Goal: Communication & Community: Answer question/provide support

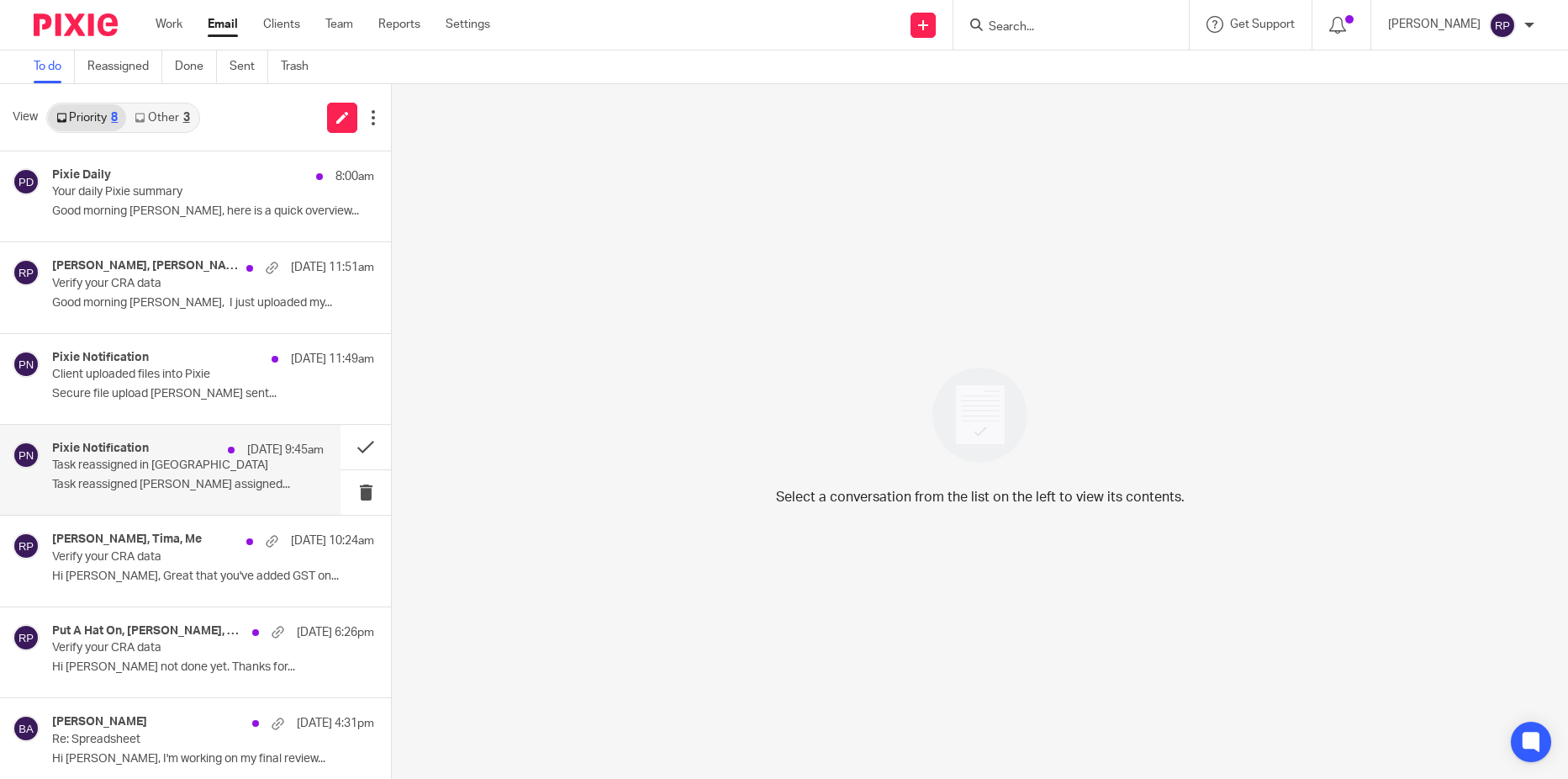
scroll to position [102, 0]
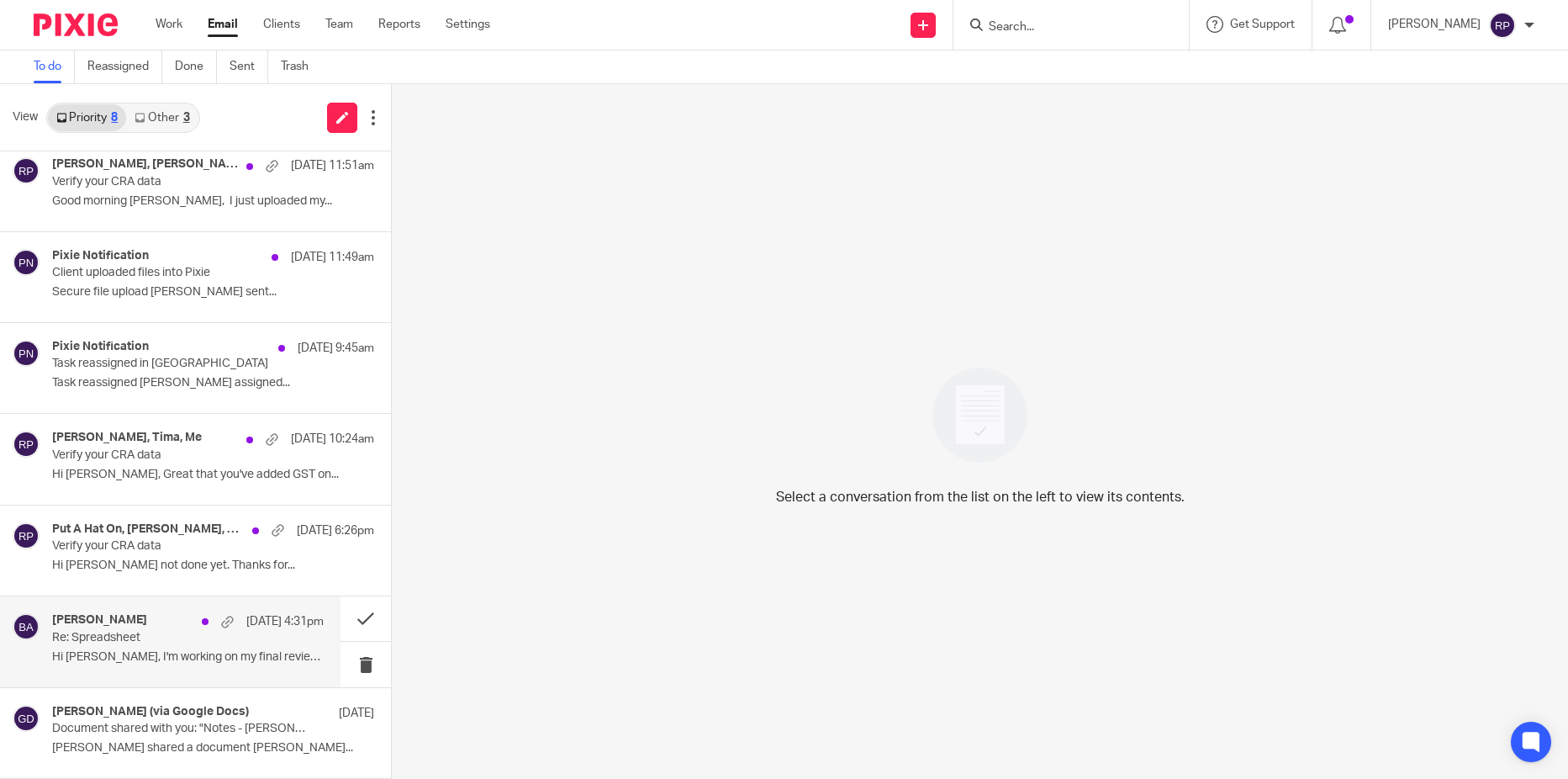
click at [138, 650] on p "Hi [PERSON_NAME], I'm working on my final review..." at bounding box center [188, 657] width 272 height 15
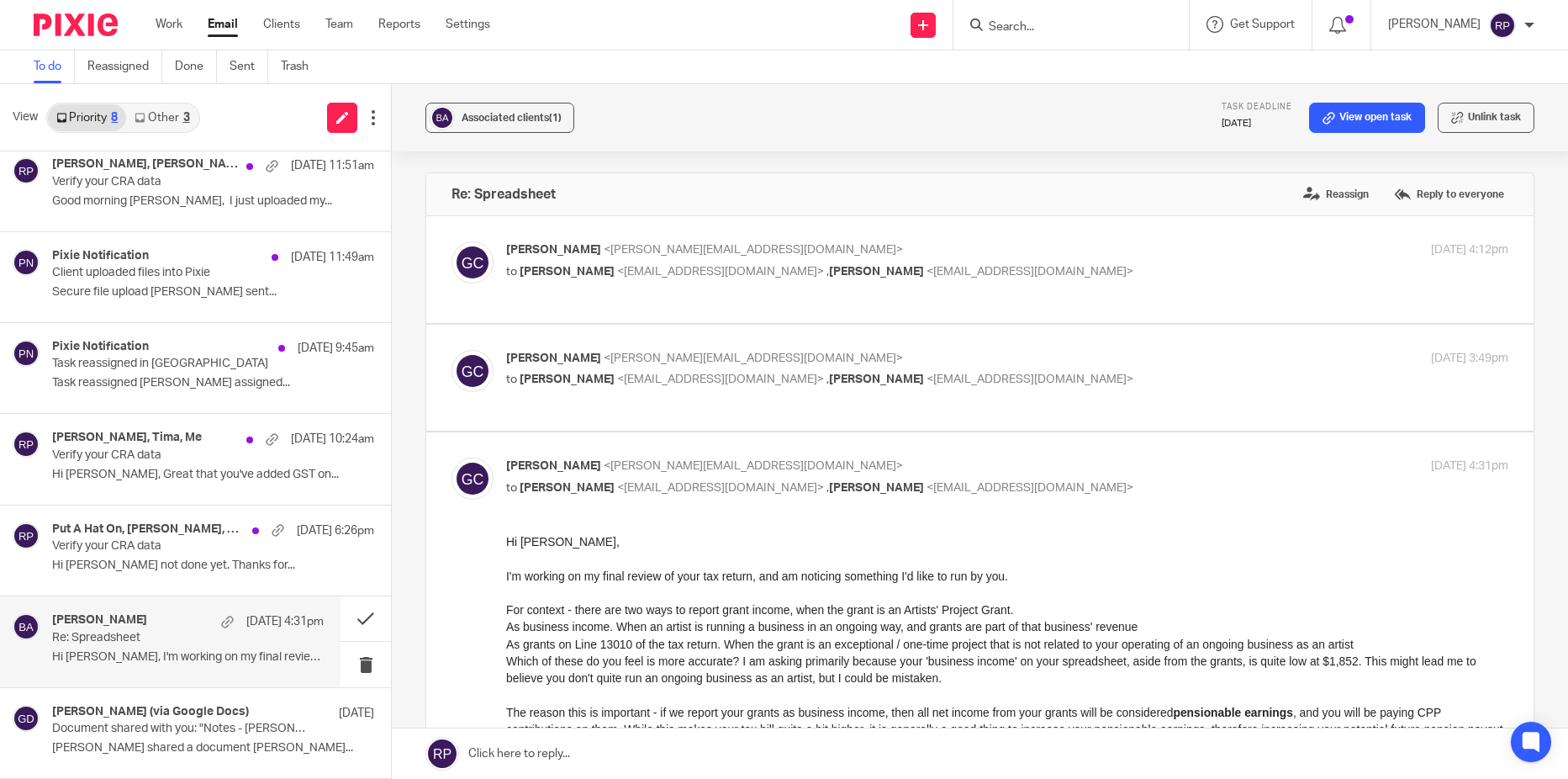
scroll to position [0, 0]
click at [1354, 125] on link "View open task" at bounding box center [1367, 117] width 116 height 30
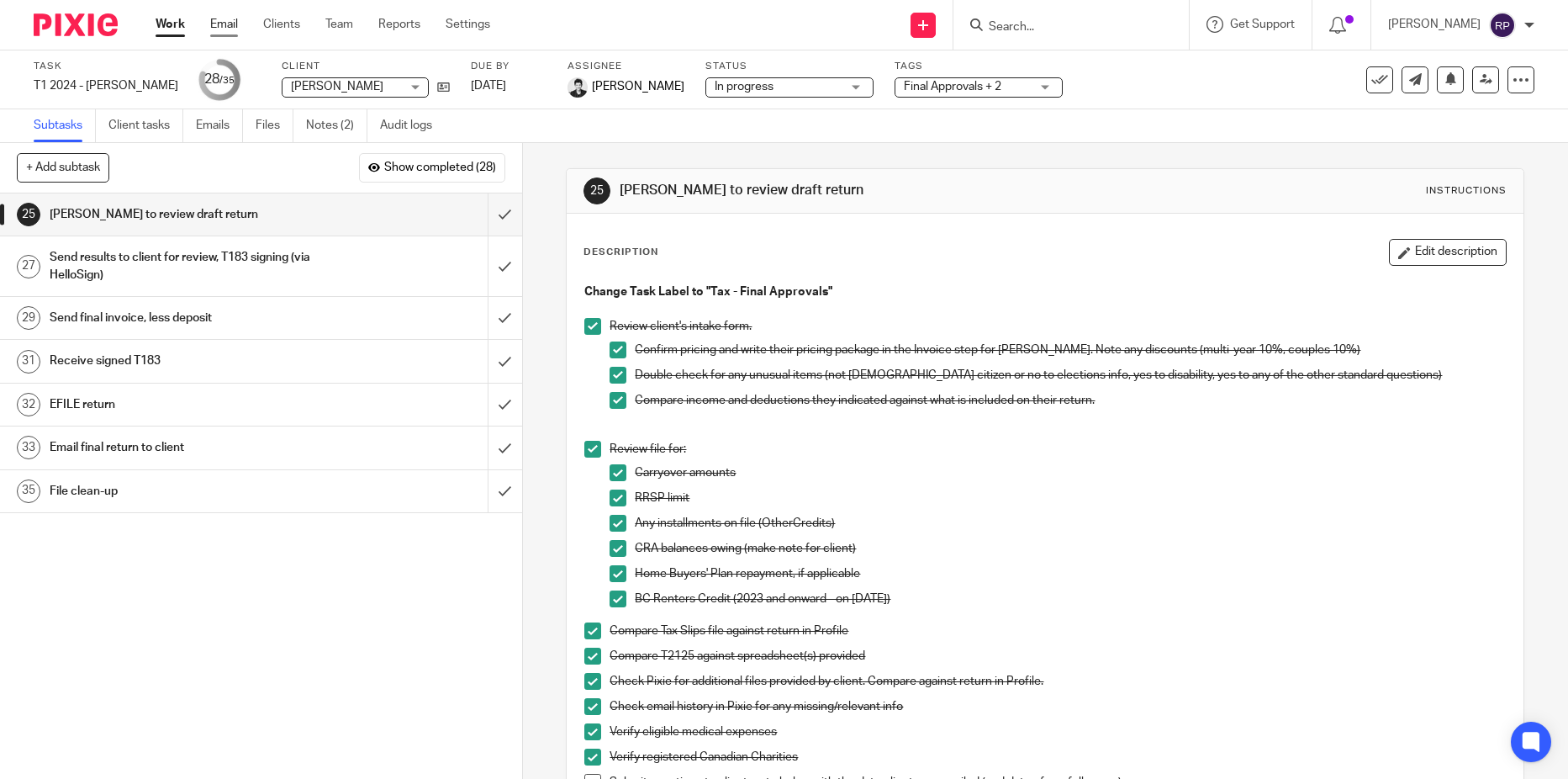
click at [222, 24] on link "Email" at bounding box center [224, 23] width 28 height 16
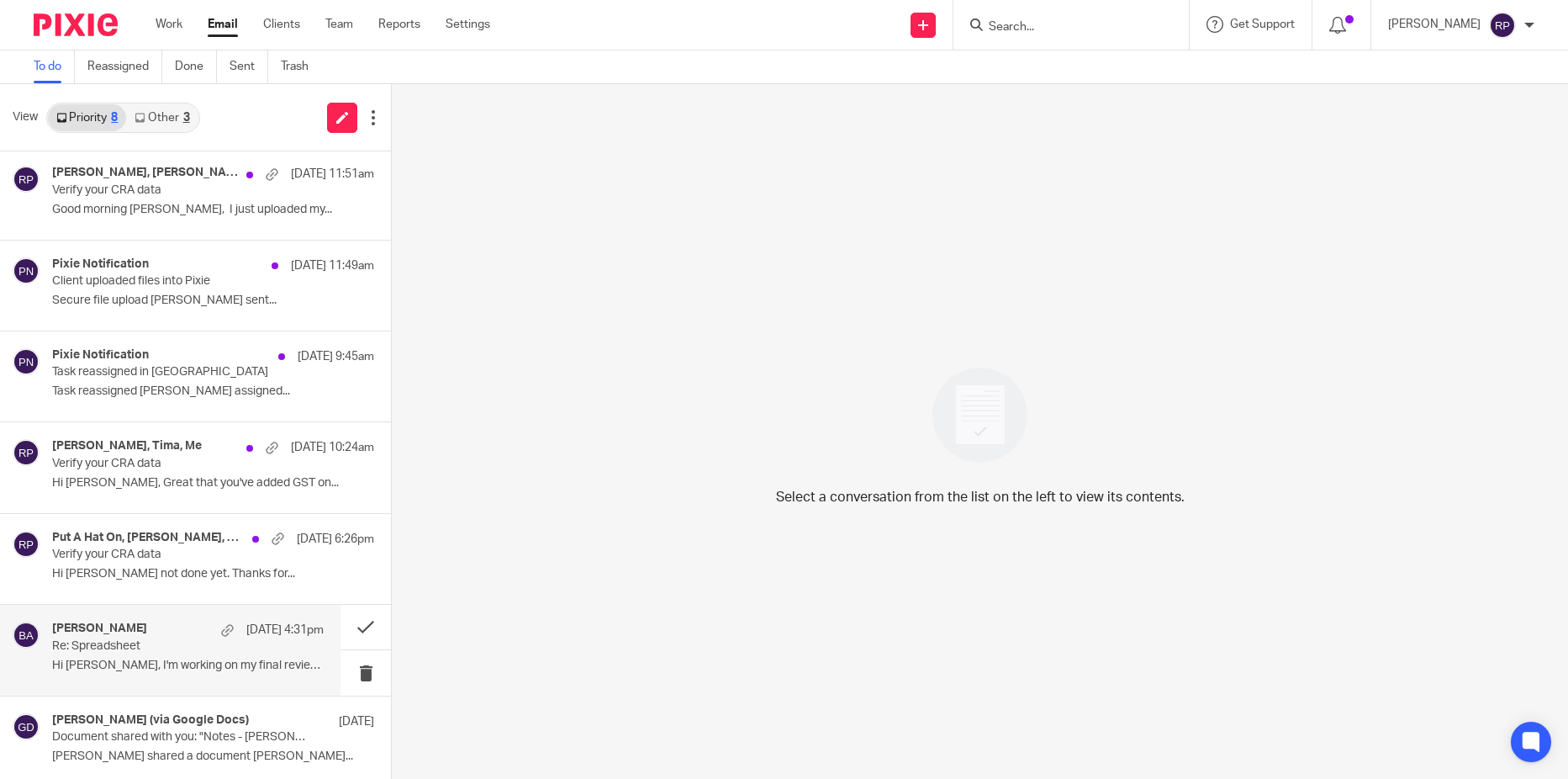
scroll to position [102, 0]
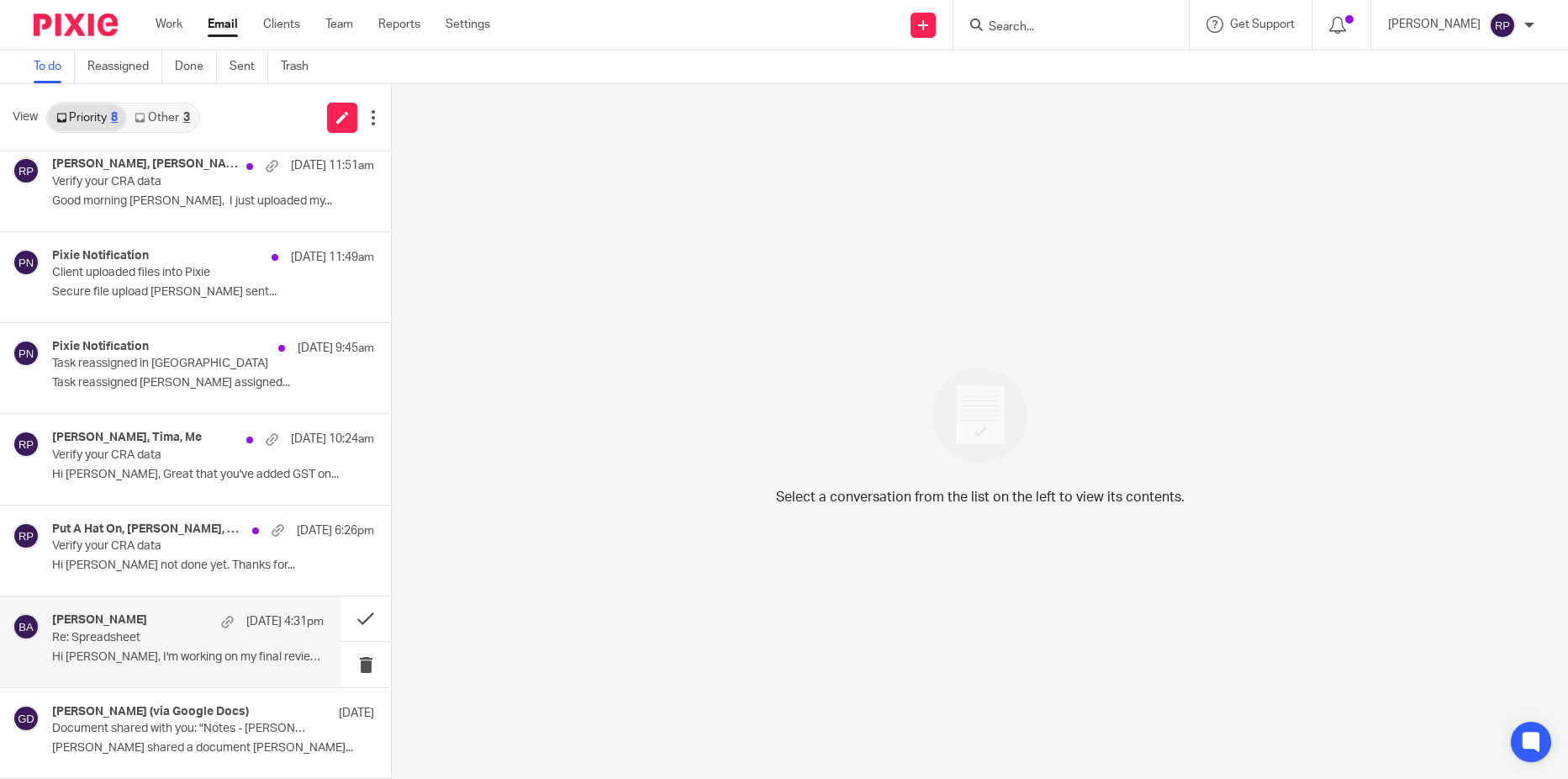
click at [205, 663] on p "Hi Brittney, I'm working on my final review..." at bounding box center [188, 657] width 272 height 15
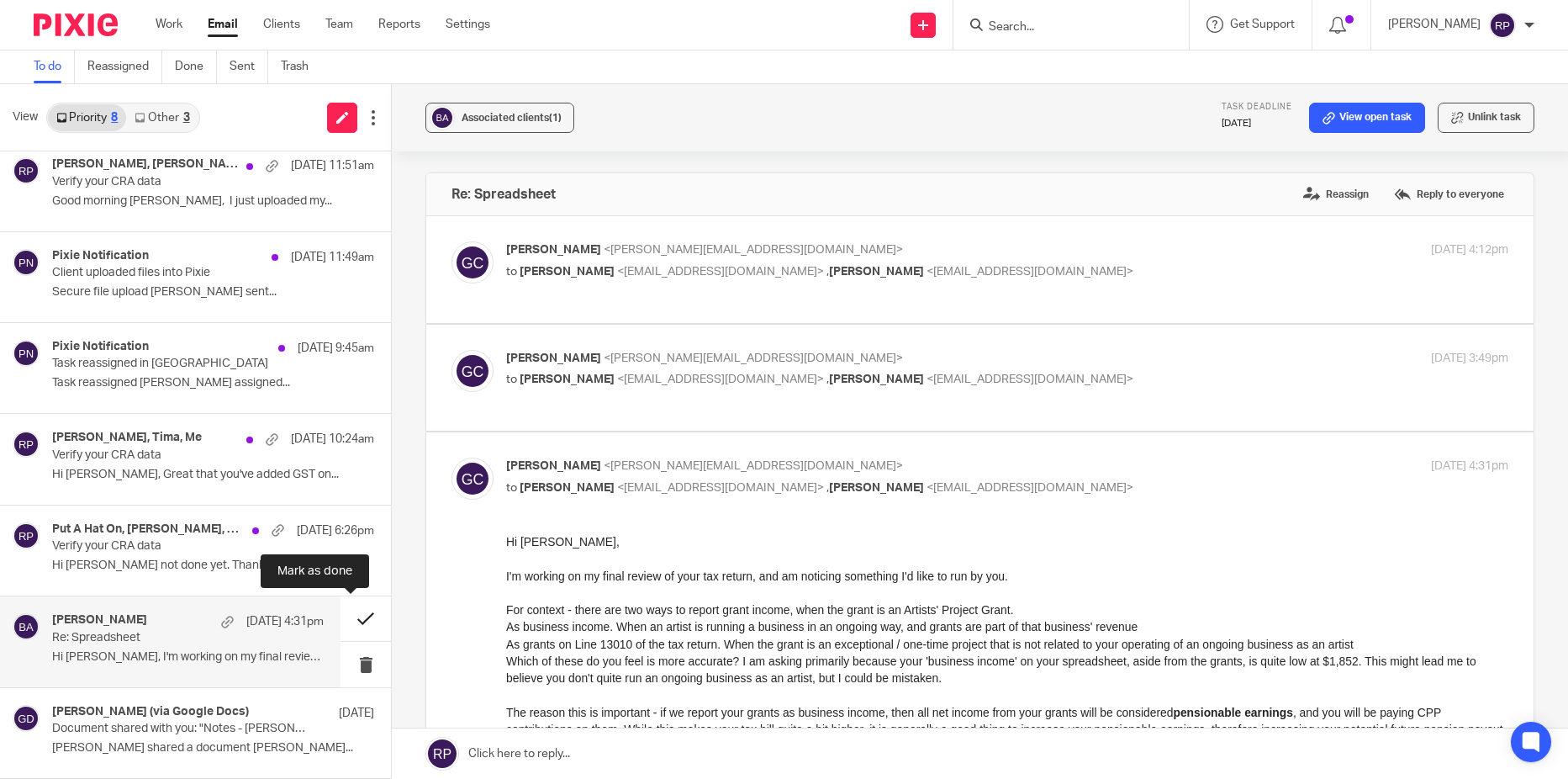
scroll to position [0, 0]
click at [350, 620] on button at bounding box center [366, 619] width 50 height 45
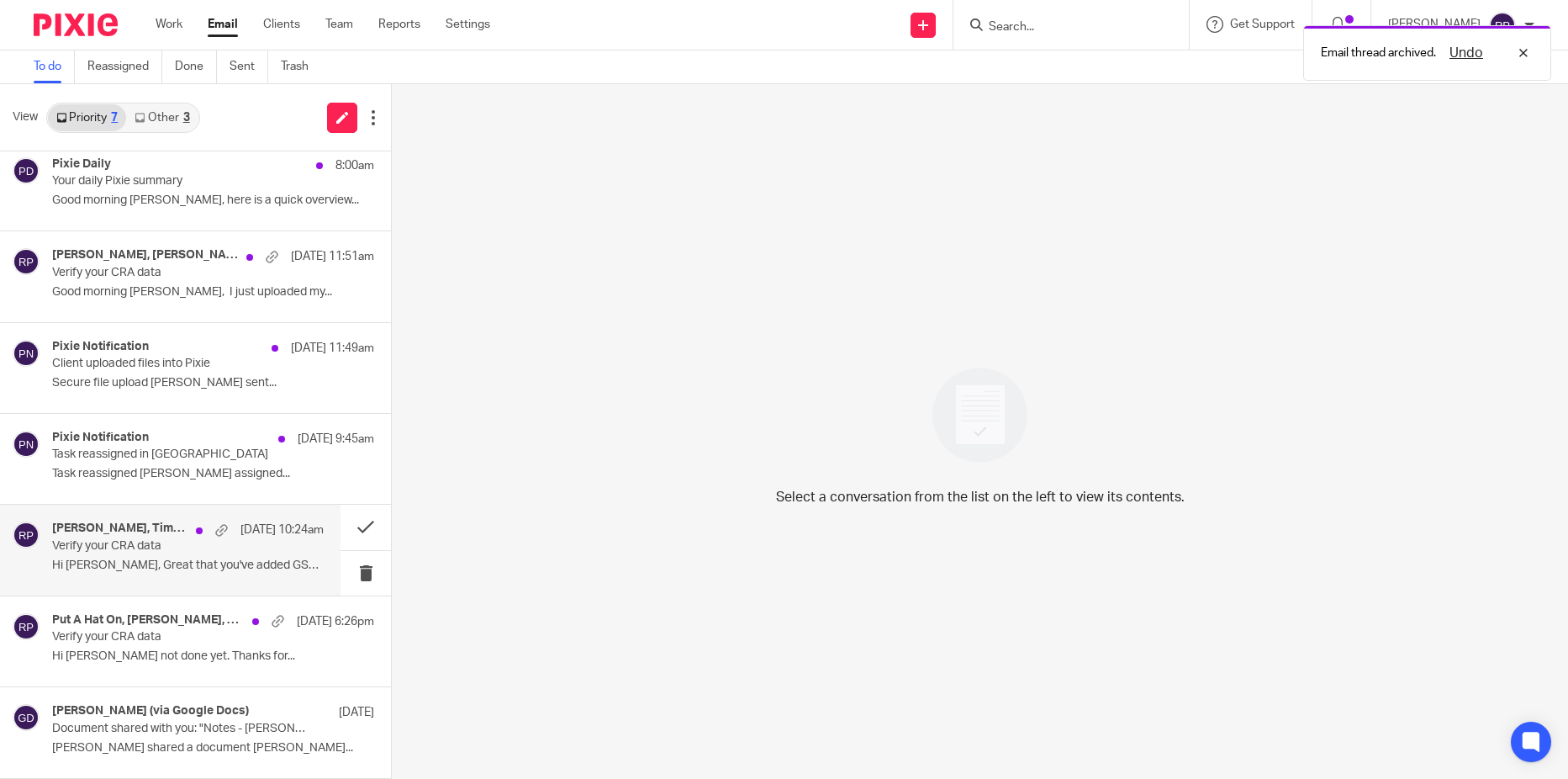
scroll to position [11, 0]
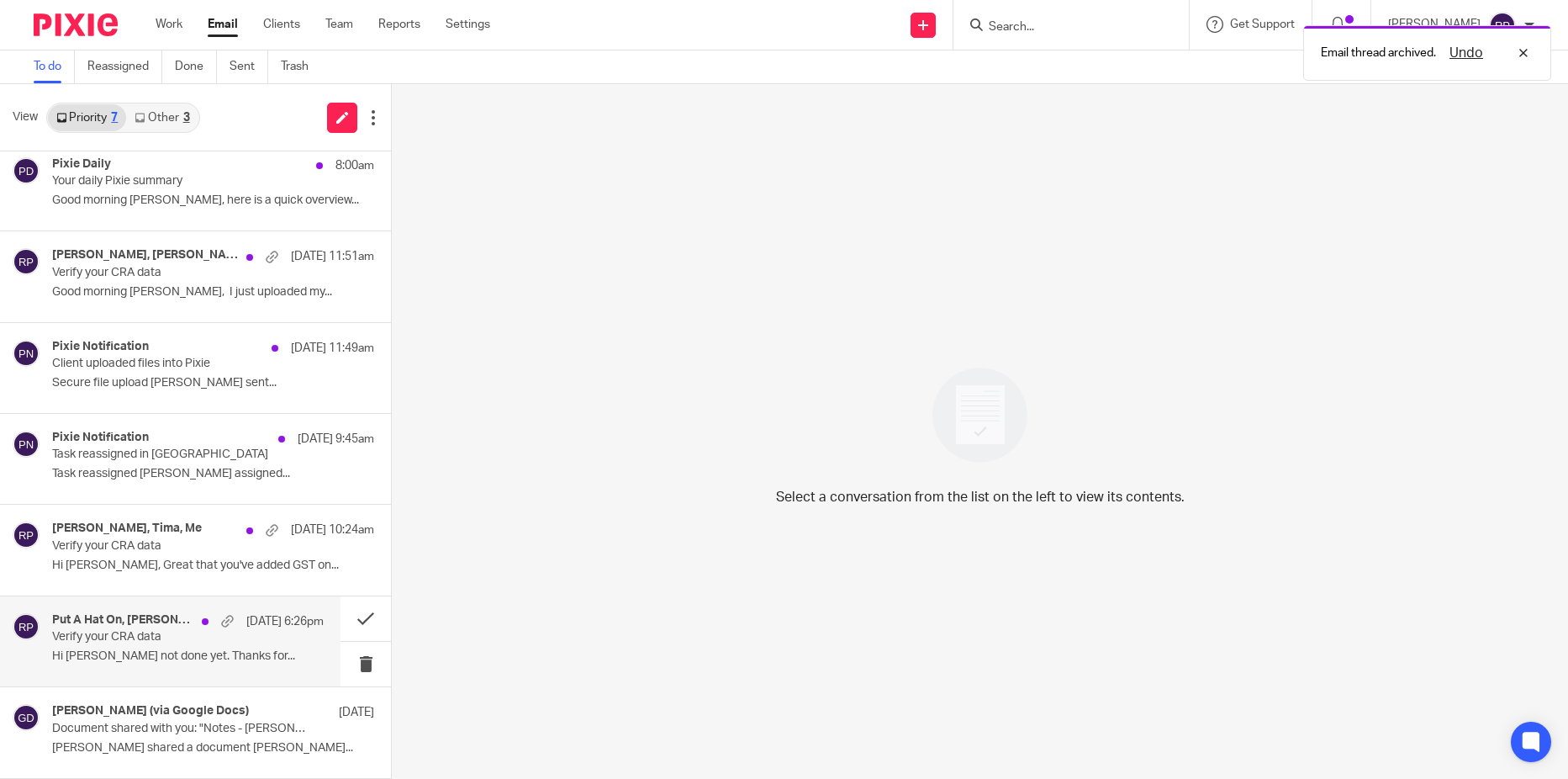
click at [124, 643] on p "Verify your CRA data" at bounding box center [161, 636] width 217 height 15
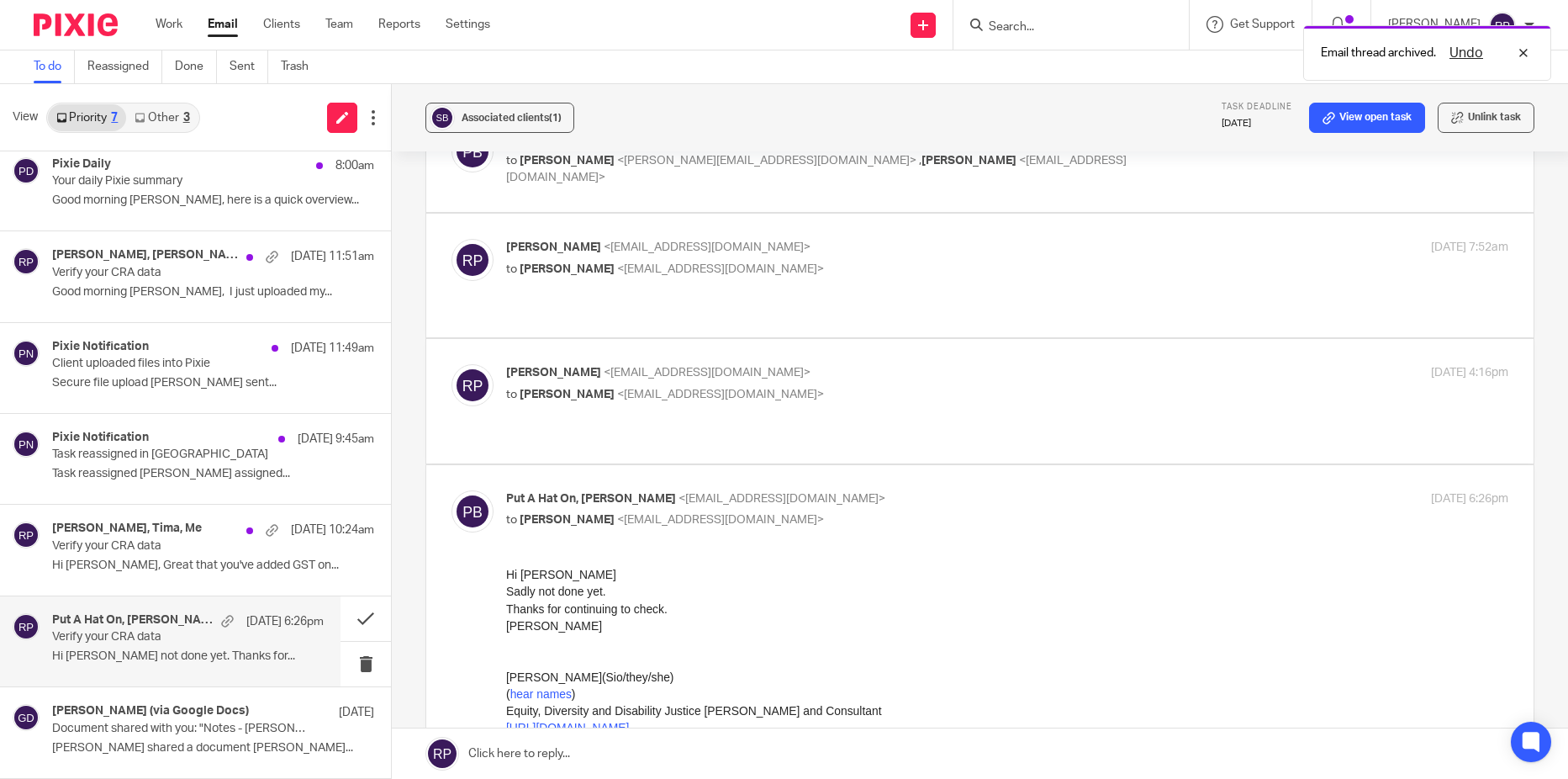
scroll to position [1439, 0]
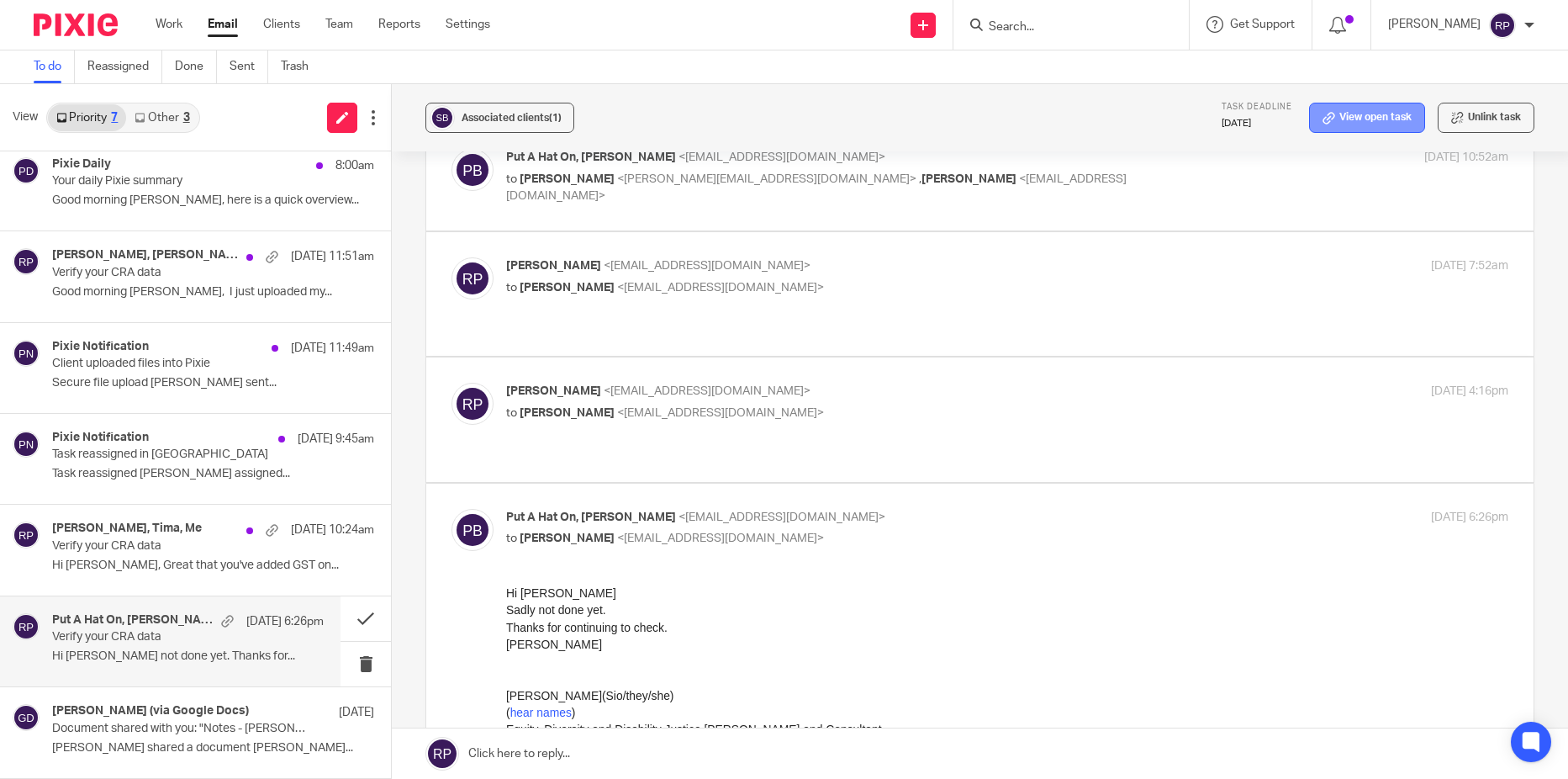
click at [1365, 120] on link "View open task" at bounding box center [1367, 117] width 116 height 30
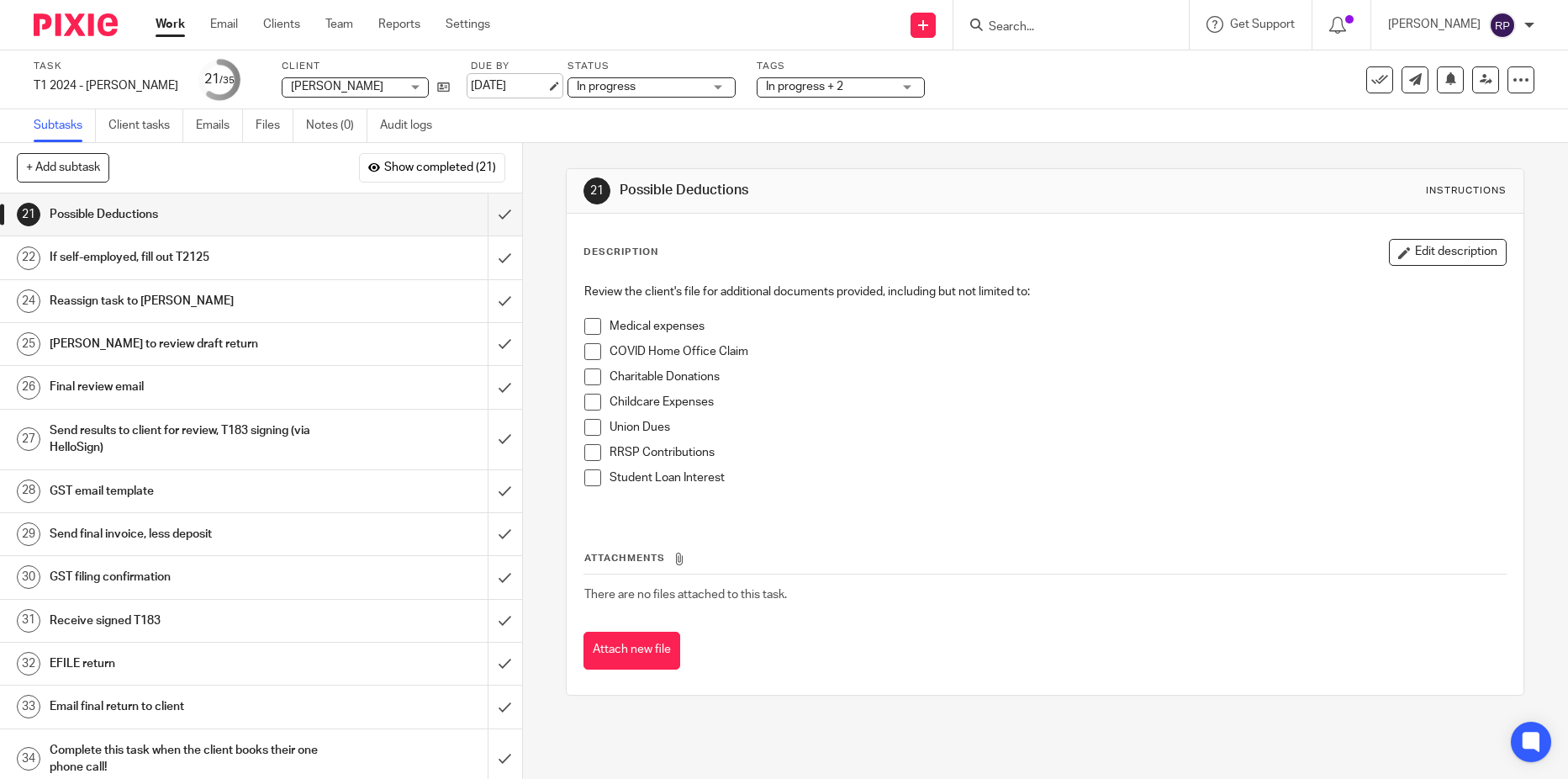
click at [483, 88] on link "[DATE]" at bounding box center [508, 86] width 76 height 17
click at [212, 126] on link "Emails" at bounding box center [219, 126] width 48 height 33
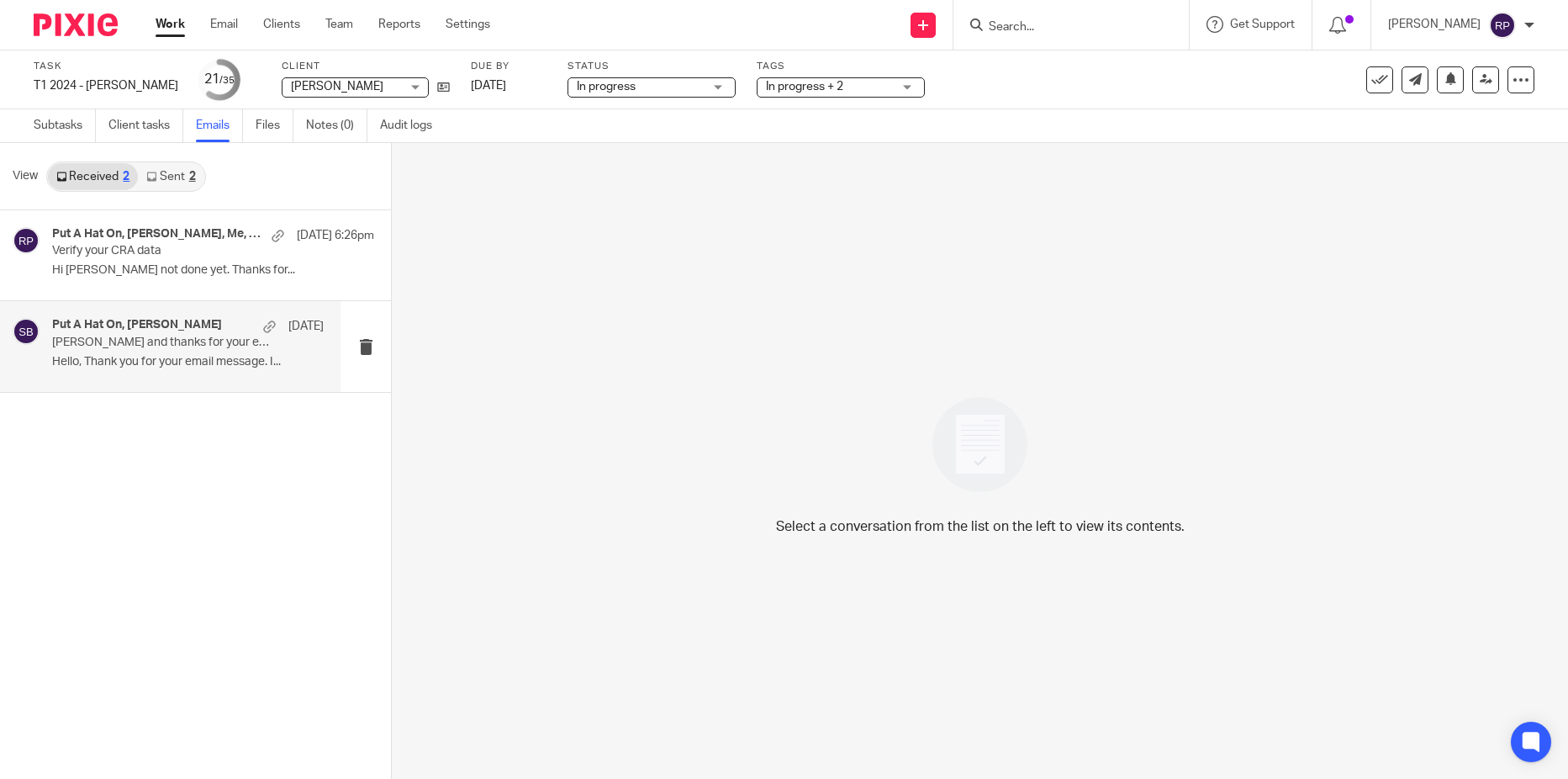
click at [135, 353] on div "Put A Hat On, Siobhan Barker Jun 5 Ashe and thanks for your email Re: Verify yo…" at bounding box center [188, 346] width 272 height 56
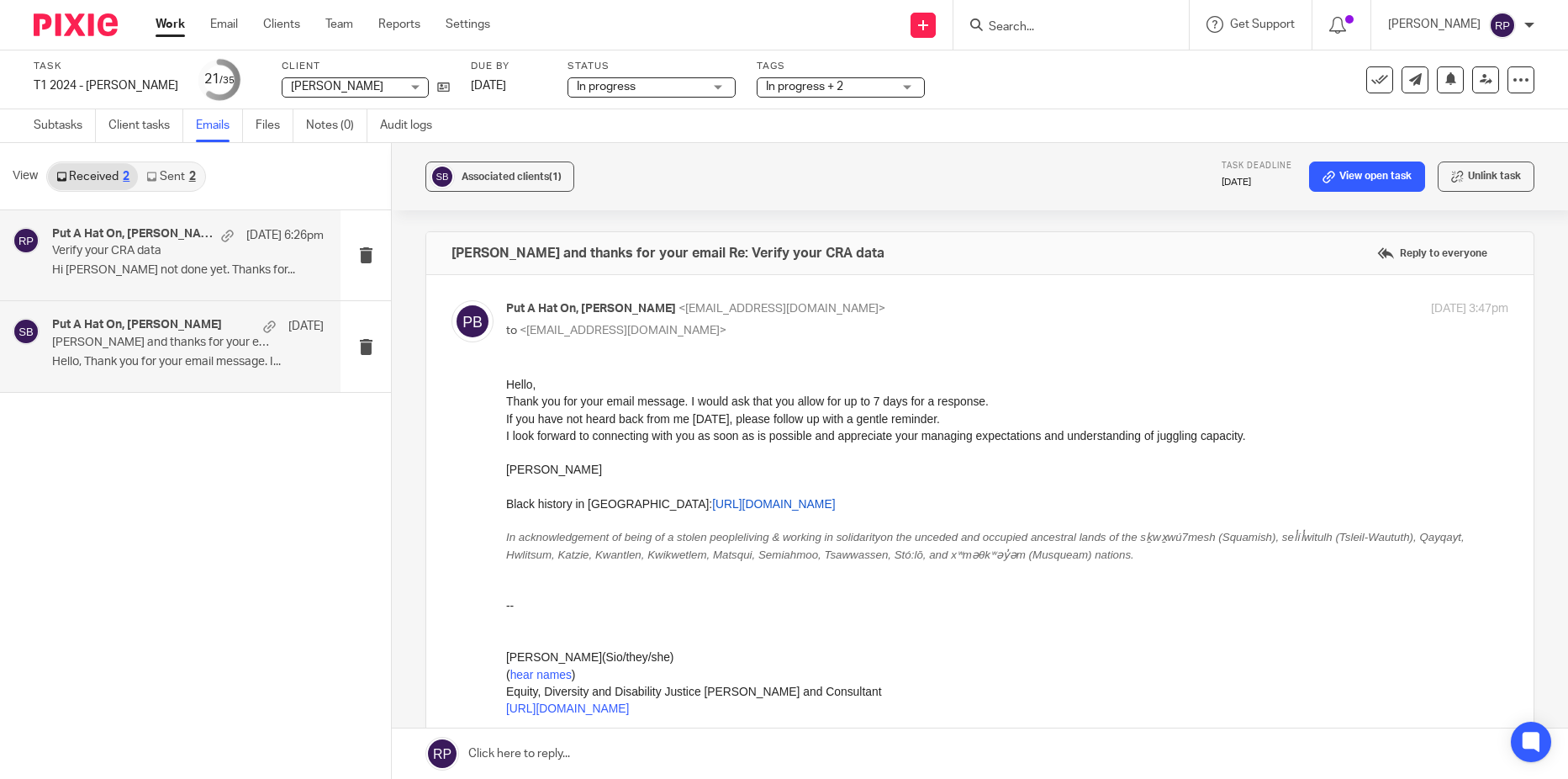
click at [159, 282] on div "Put A Hat On, Siobhan Barker, Me, Gillian Cofsky, siobhan barker Sep 22 6:26pm …" at bounding box center [188, 255] width 272 height 56
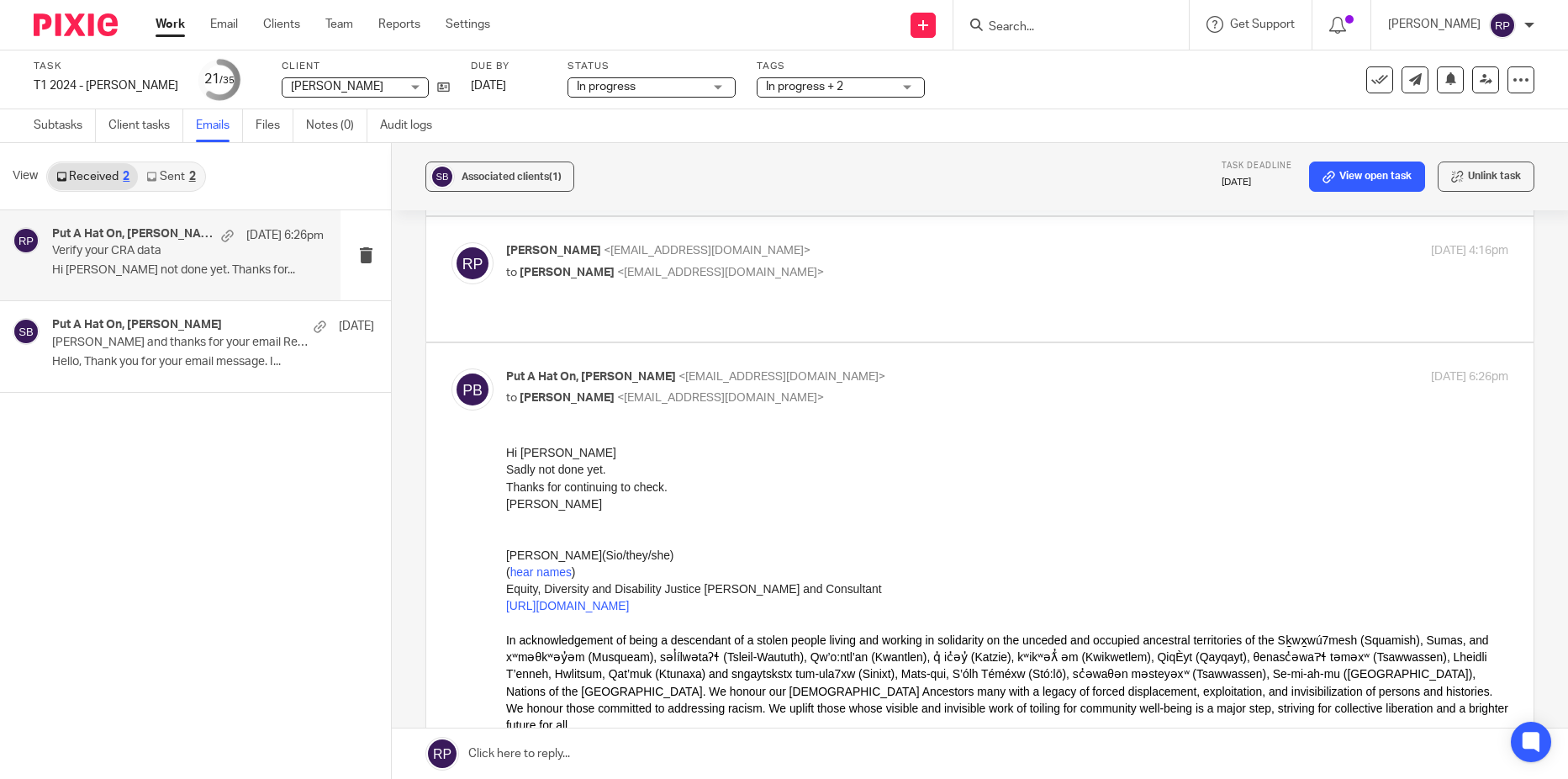
scroll to position [1498, 0]
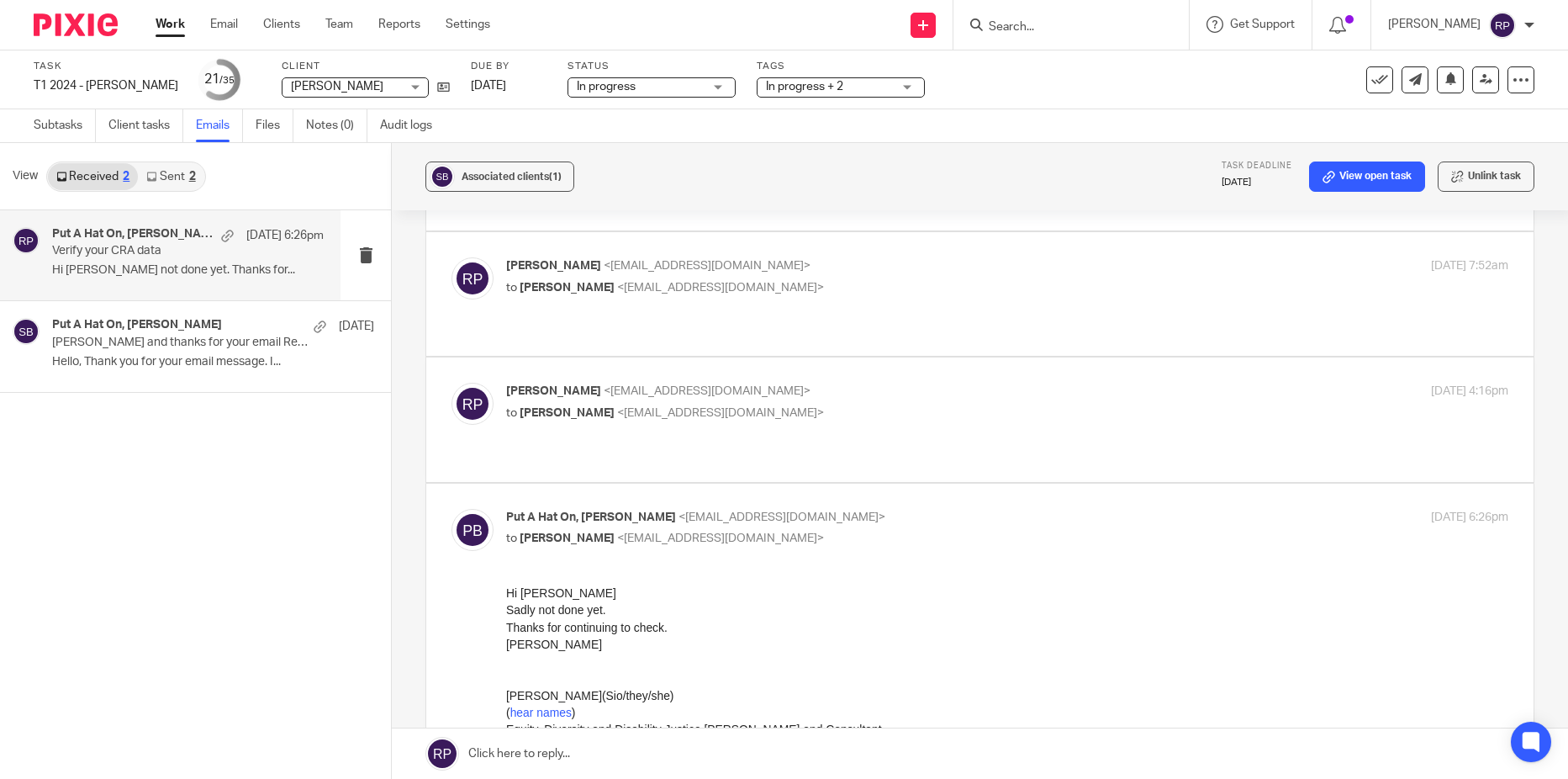
click at [602, 753] on link at bounding box center [979, 754] width 1176 height 50
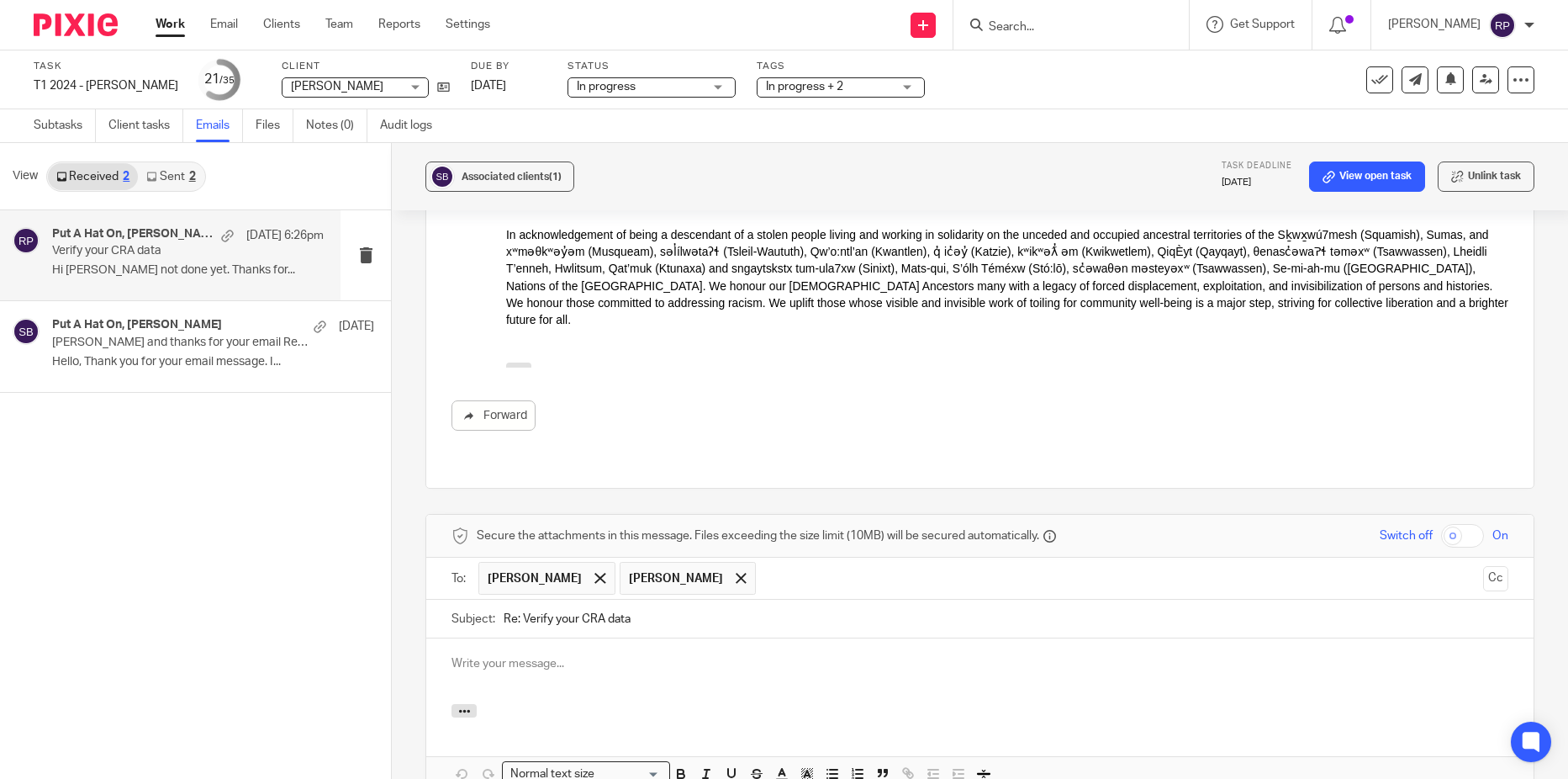
scroll to position [0, 0]
click at [735, 572] on span at bounding box center [740, 577] width 11 height 11
click at [527, 655] on p at bounding box center [979, 663] width 1057 height 16
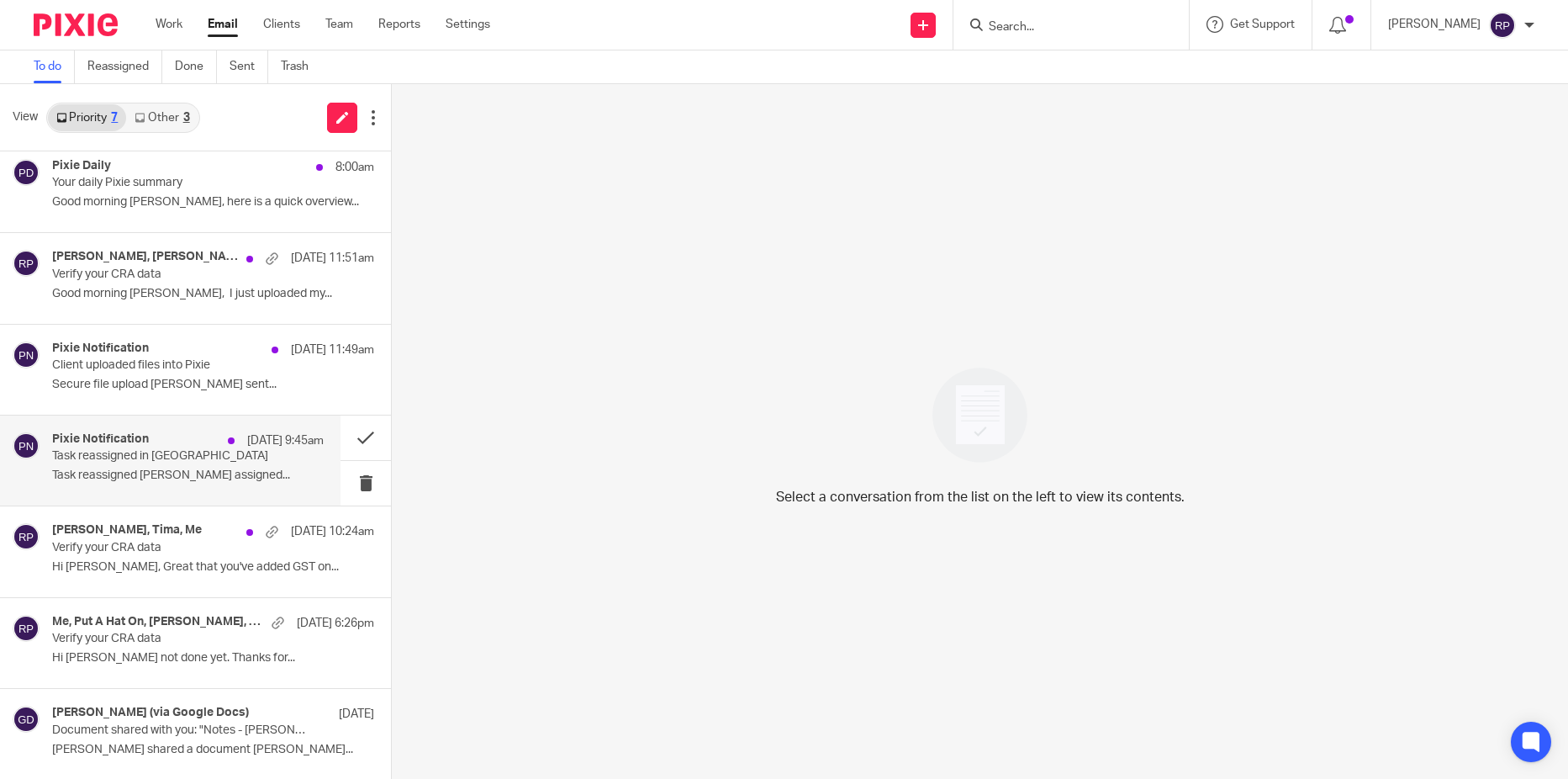
scroll to position [11, 0]
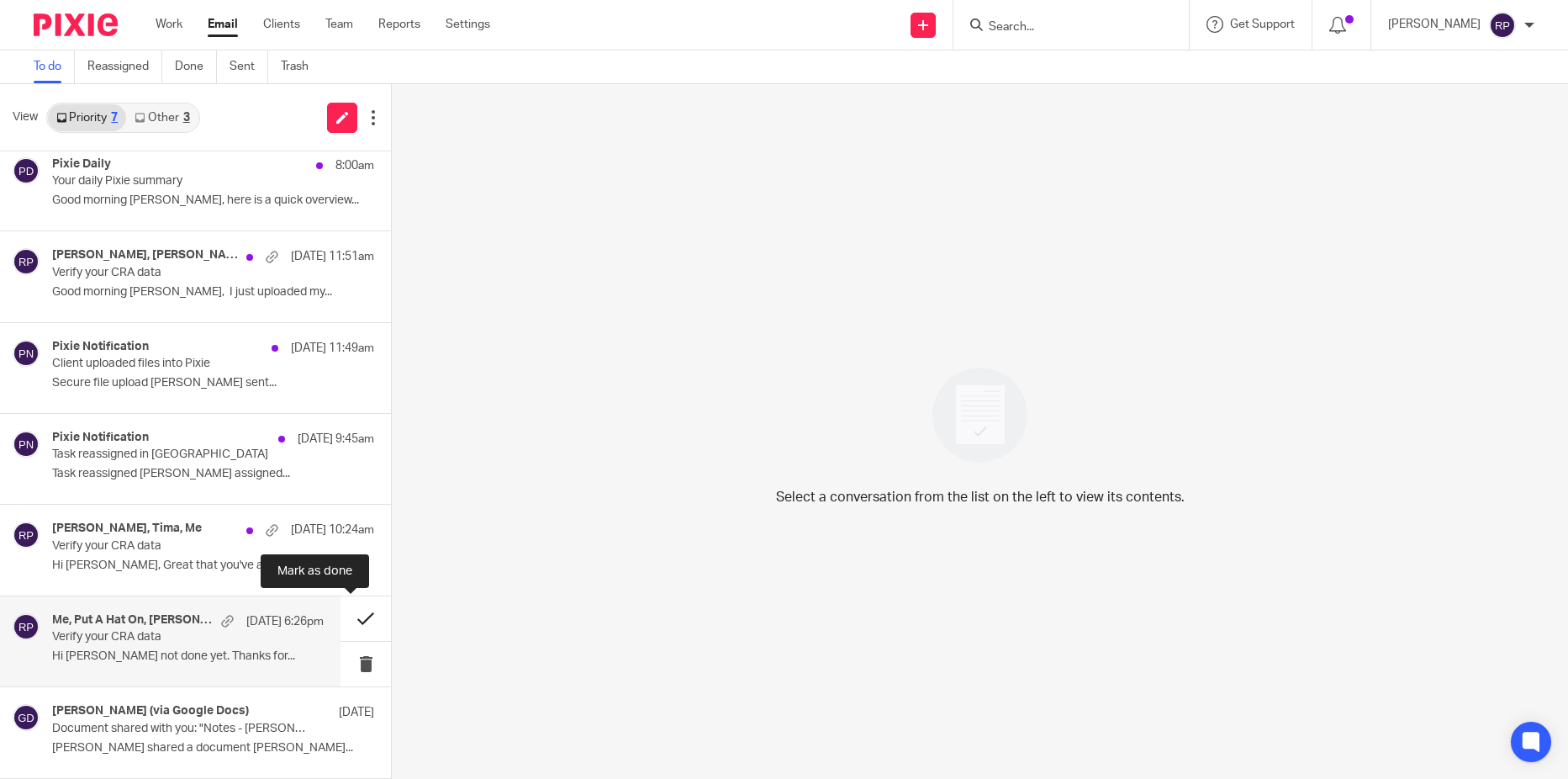
click at [351, 614] on button at bounding box center [366, 619] width 50 height 45
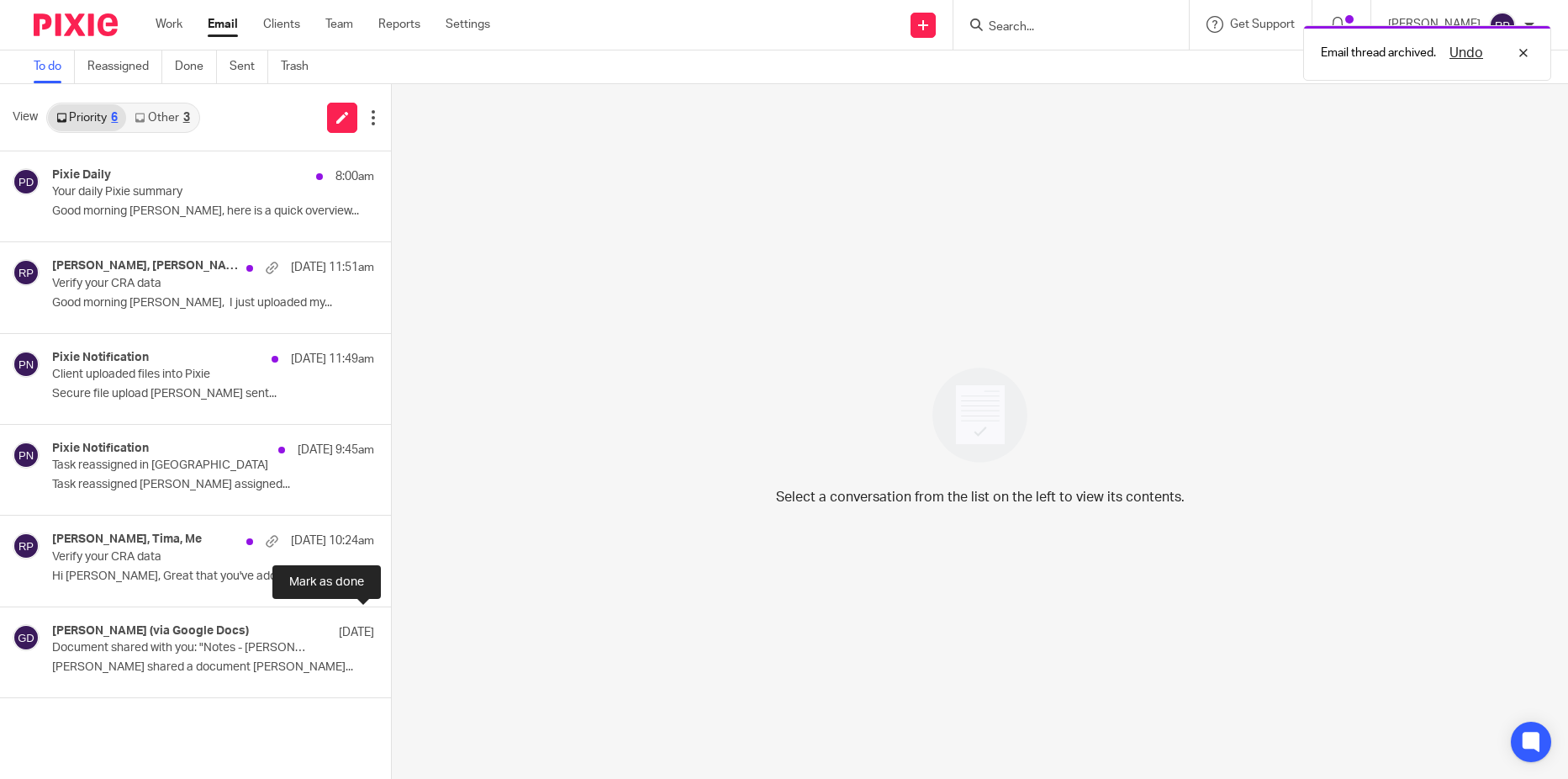
scroll to position [0, 0]
click at [76, 550] on p "Verify your CRA data" at bounding box center [161, 557] width 217 height 15
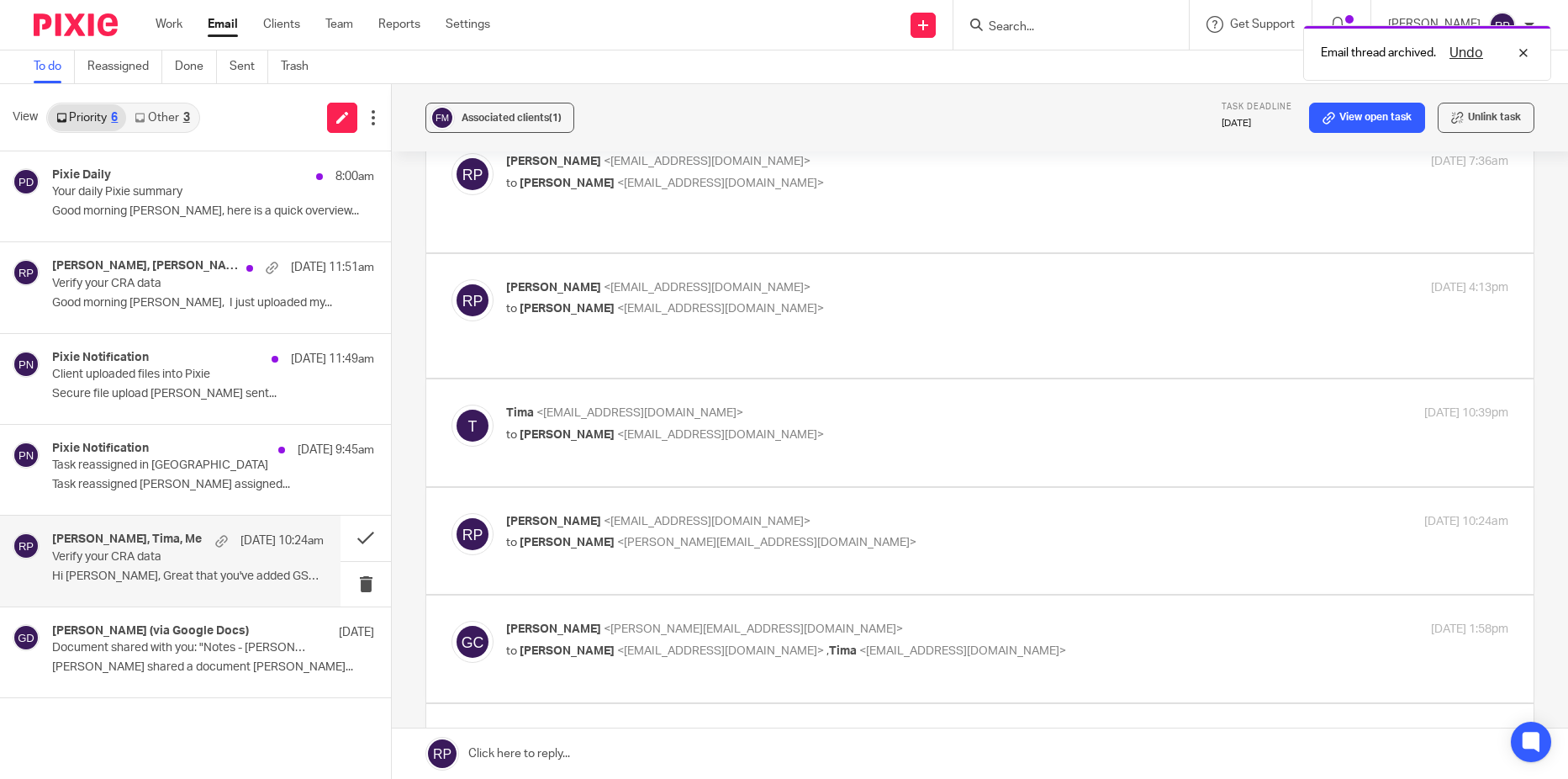
scroll to position [2439, 0]
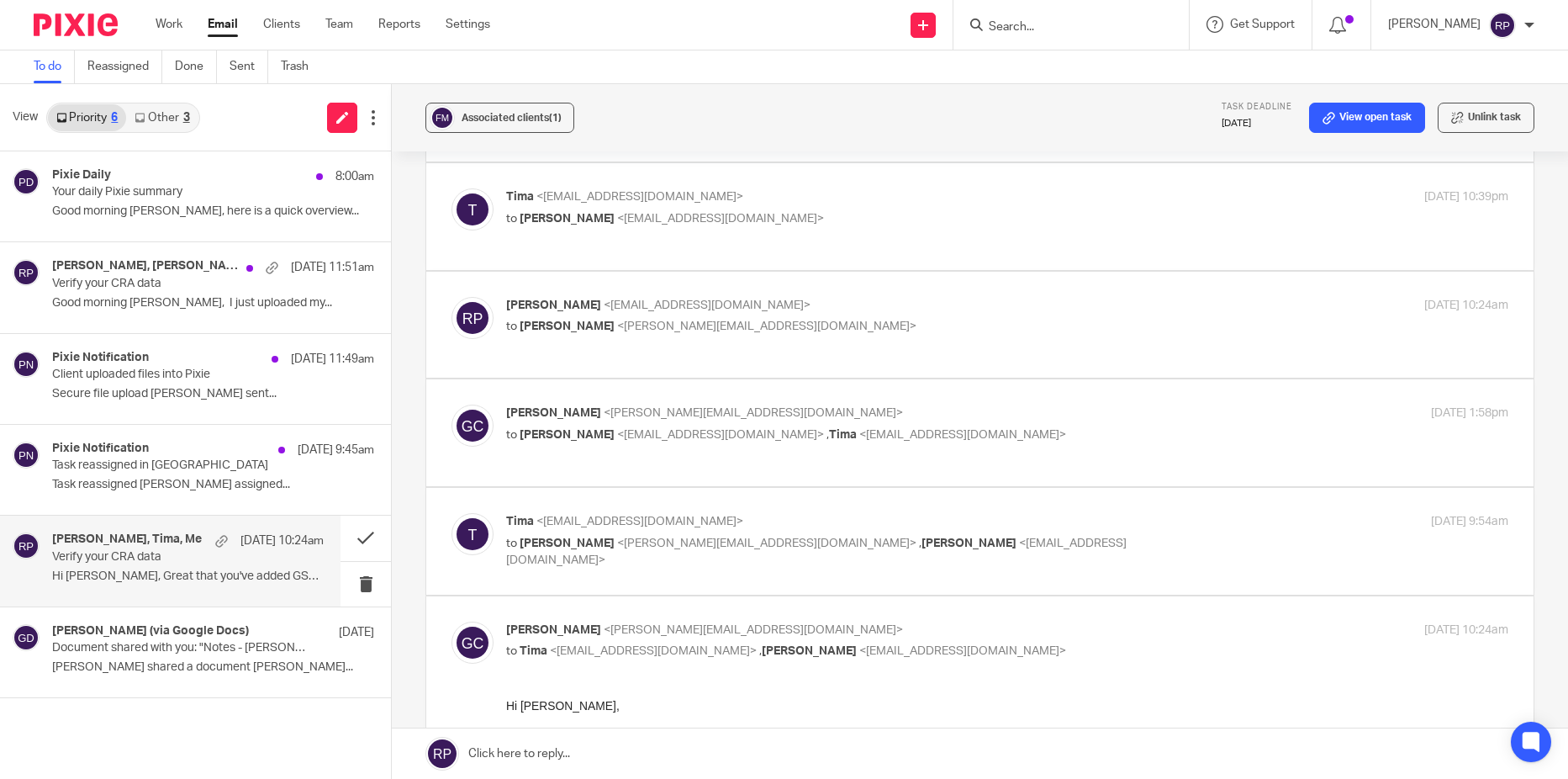
click at [1098, 535] on p "to Gillian Cofsky <gillian@letsmakeitcount.ca> , Rebecca Page <tax@letsmakeitco…" at bounding box center [840, 552] width 668 height 35
checkbox input "true"
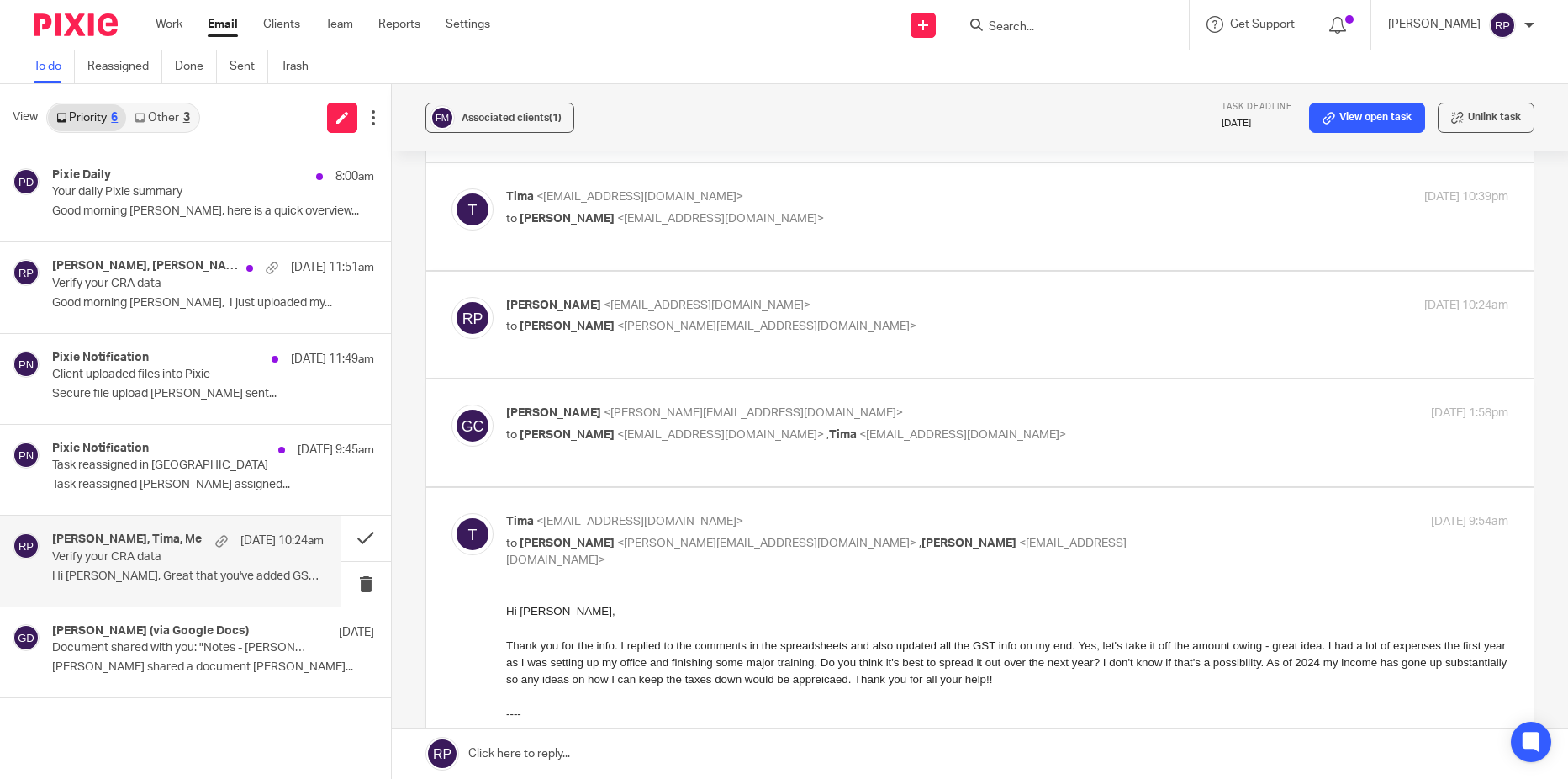
scroll to position [0, 0]
click at [365, 537] on button at bounding box center [366, 537] width 50 height 45
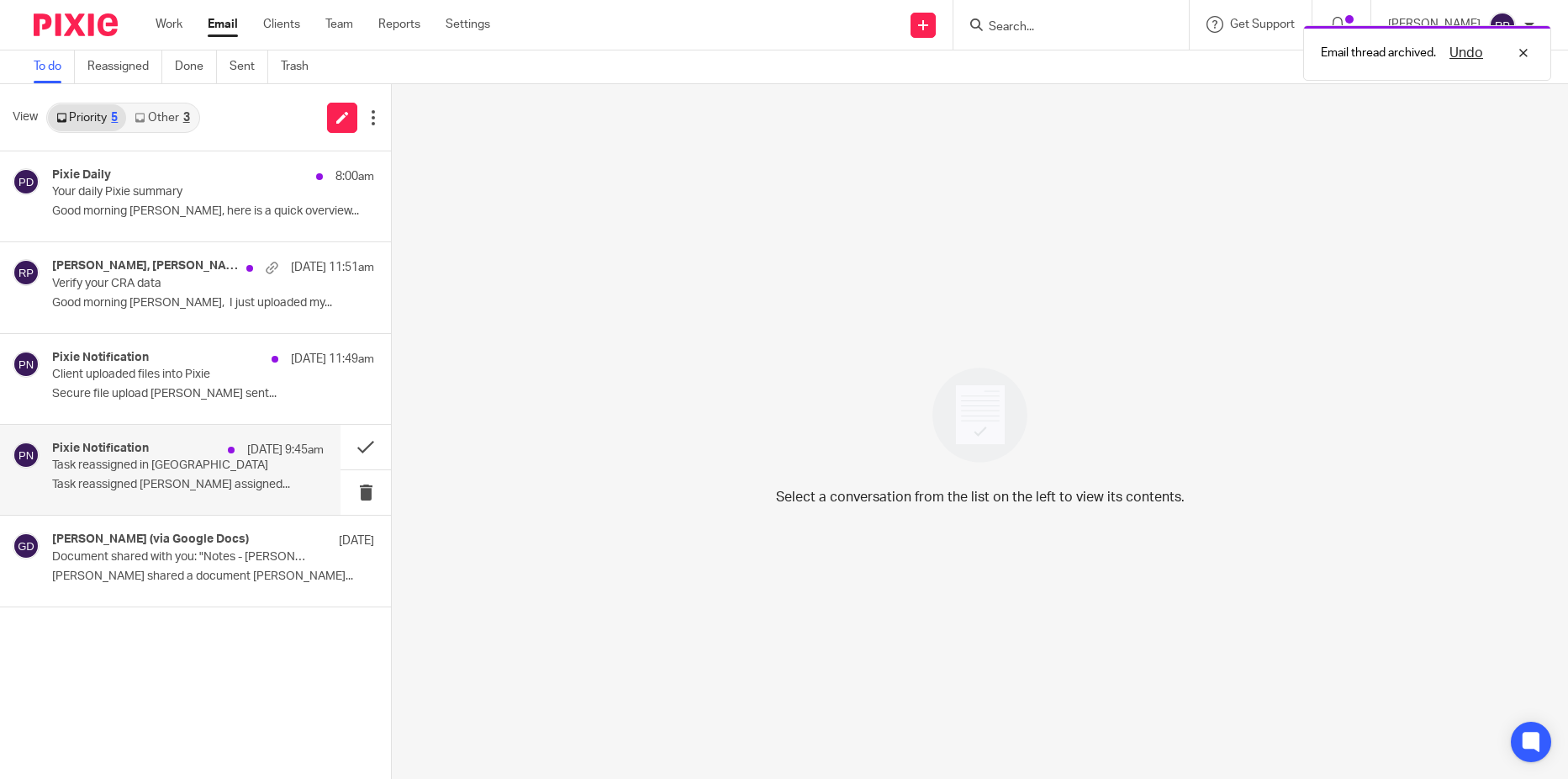
click at [182, 476] on div "Pixie Notification Sep 24 9:45am Task reassigned in Pixie Task reassigned Carō …" at bounding box center [188, 470] width 272 height 56
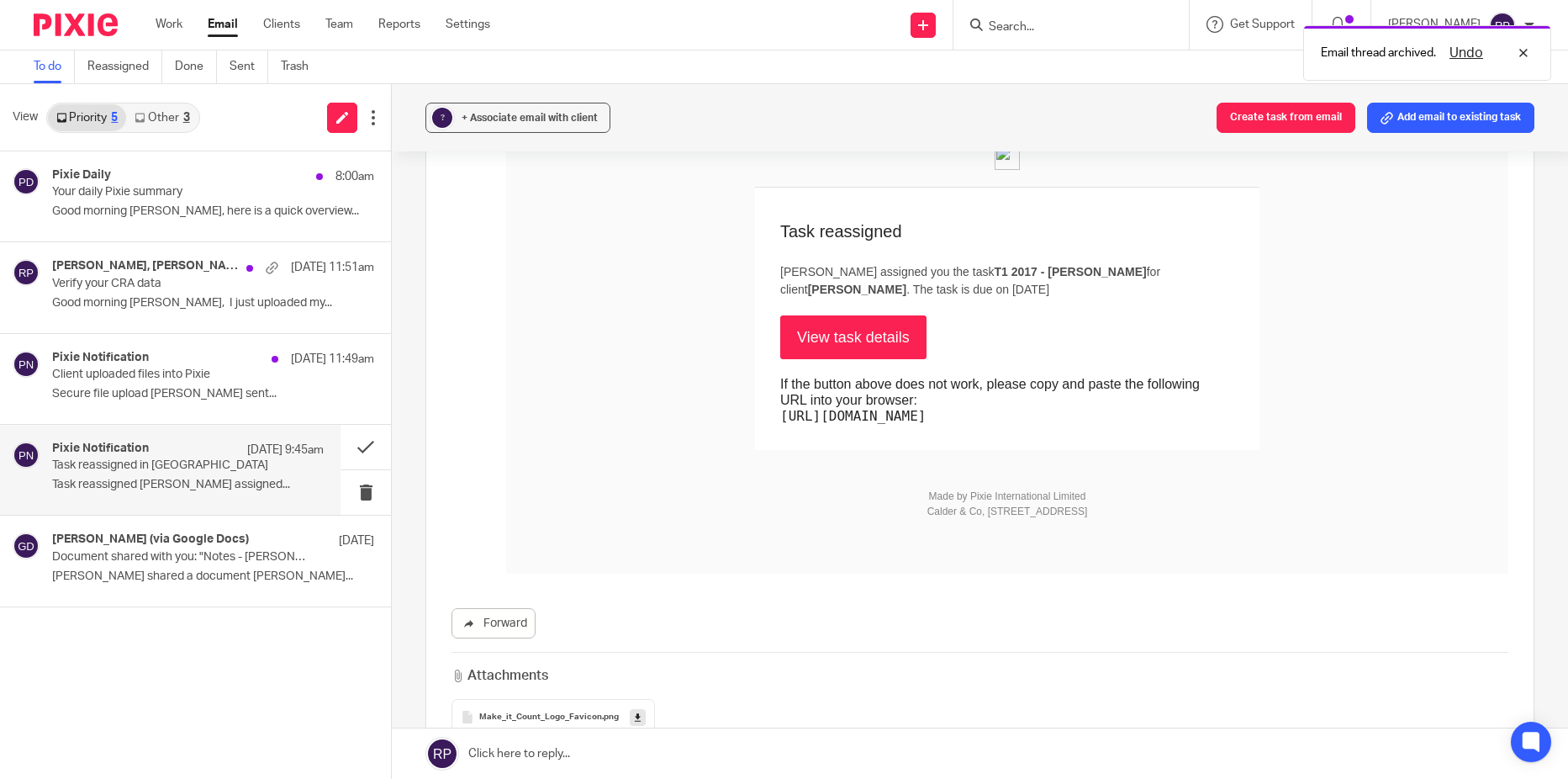
scroll to position [161, 0]
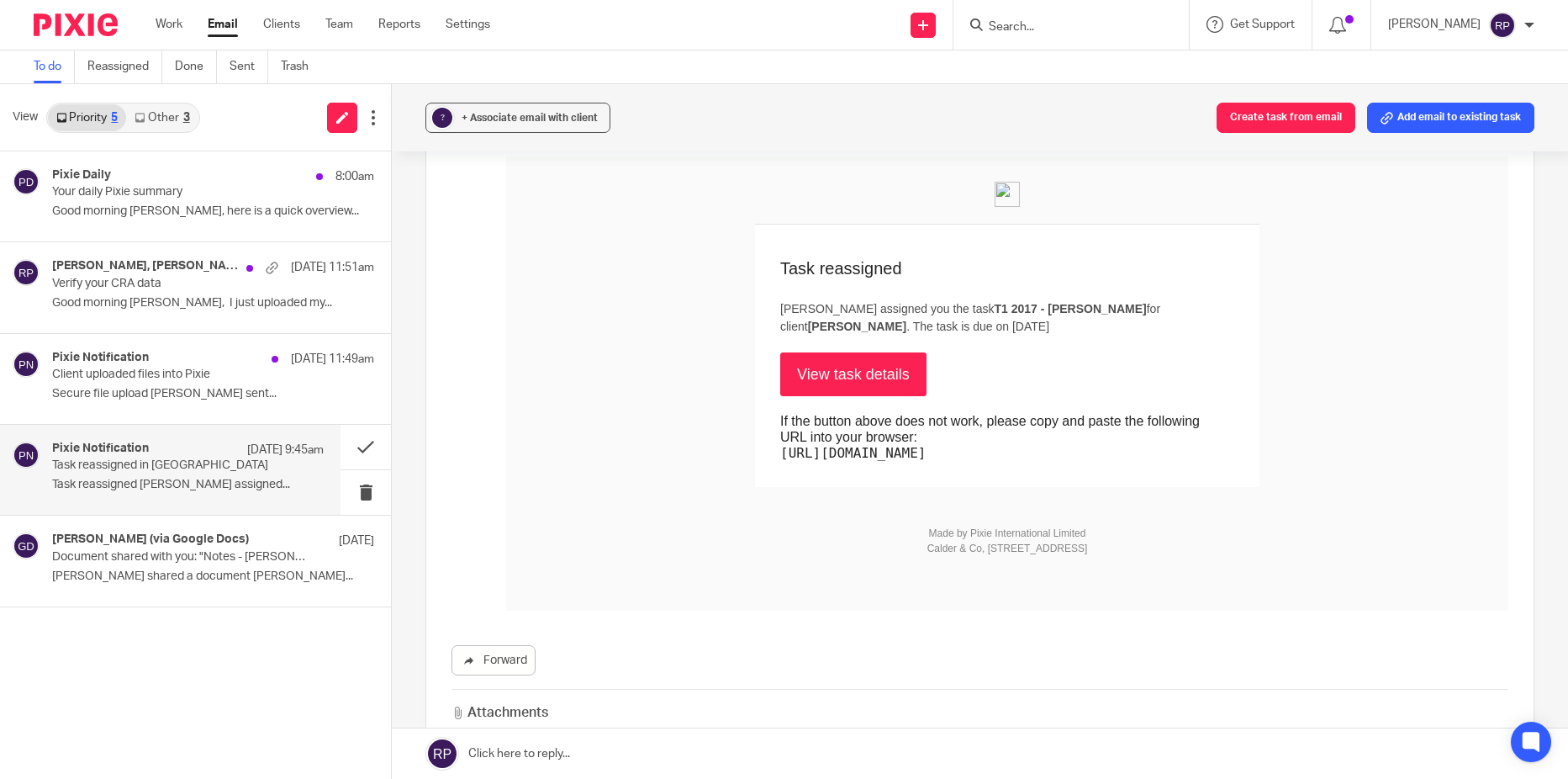
click at [868, 378] on link "View task details" at bounding box center [852, 373] width 146 height 44
click at [368, 445] on button at bounding box center [366, 447] width 50 height 45
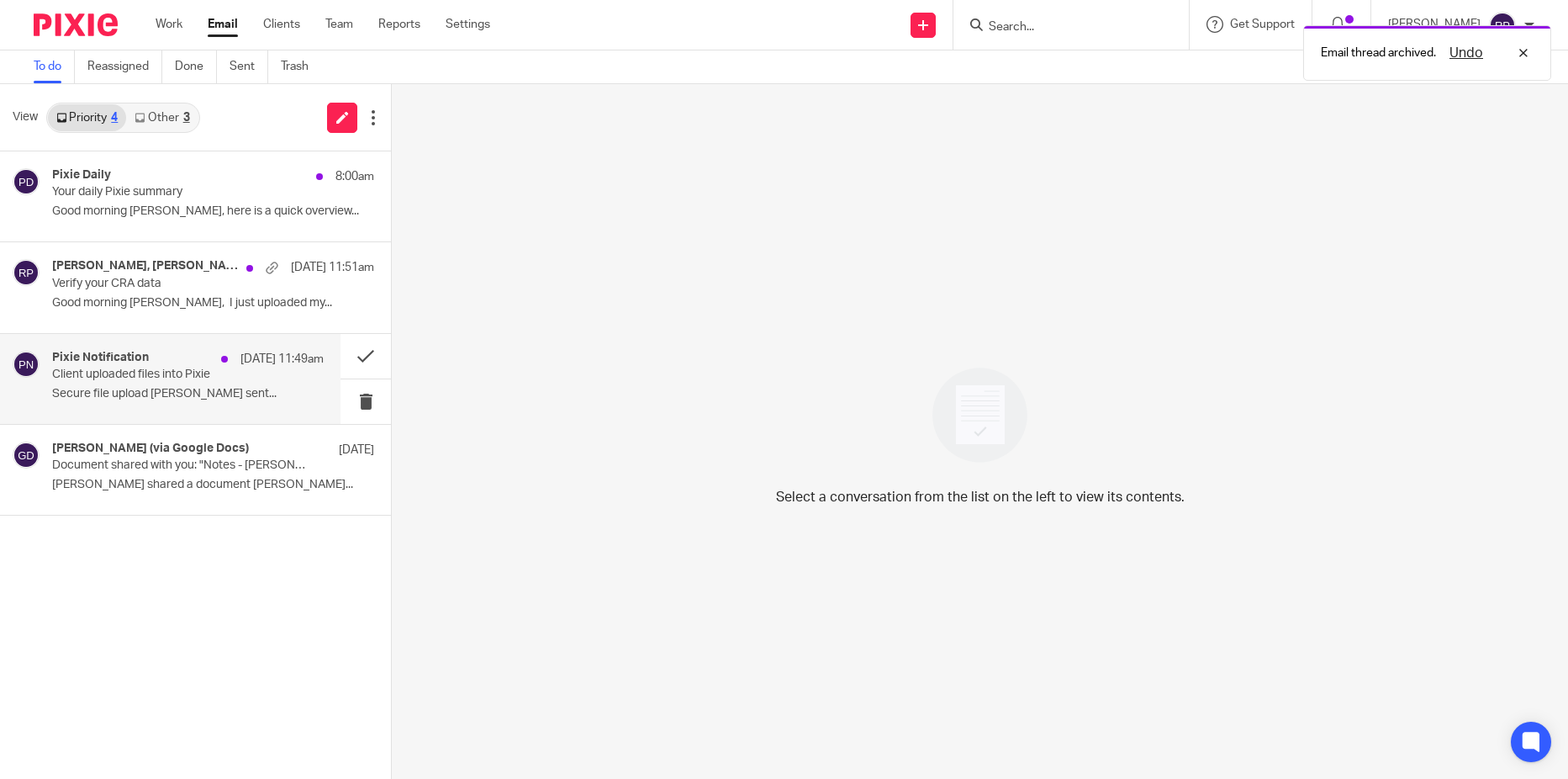
click at [127, 370] on p "Client uploaded files into Pixie" at bounding box center [161, 374] width 217 height 15
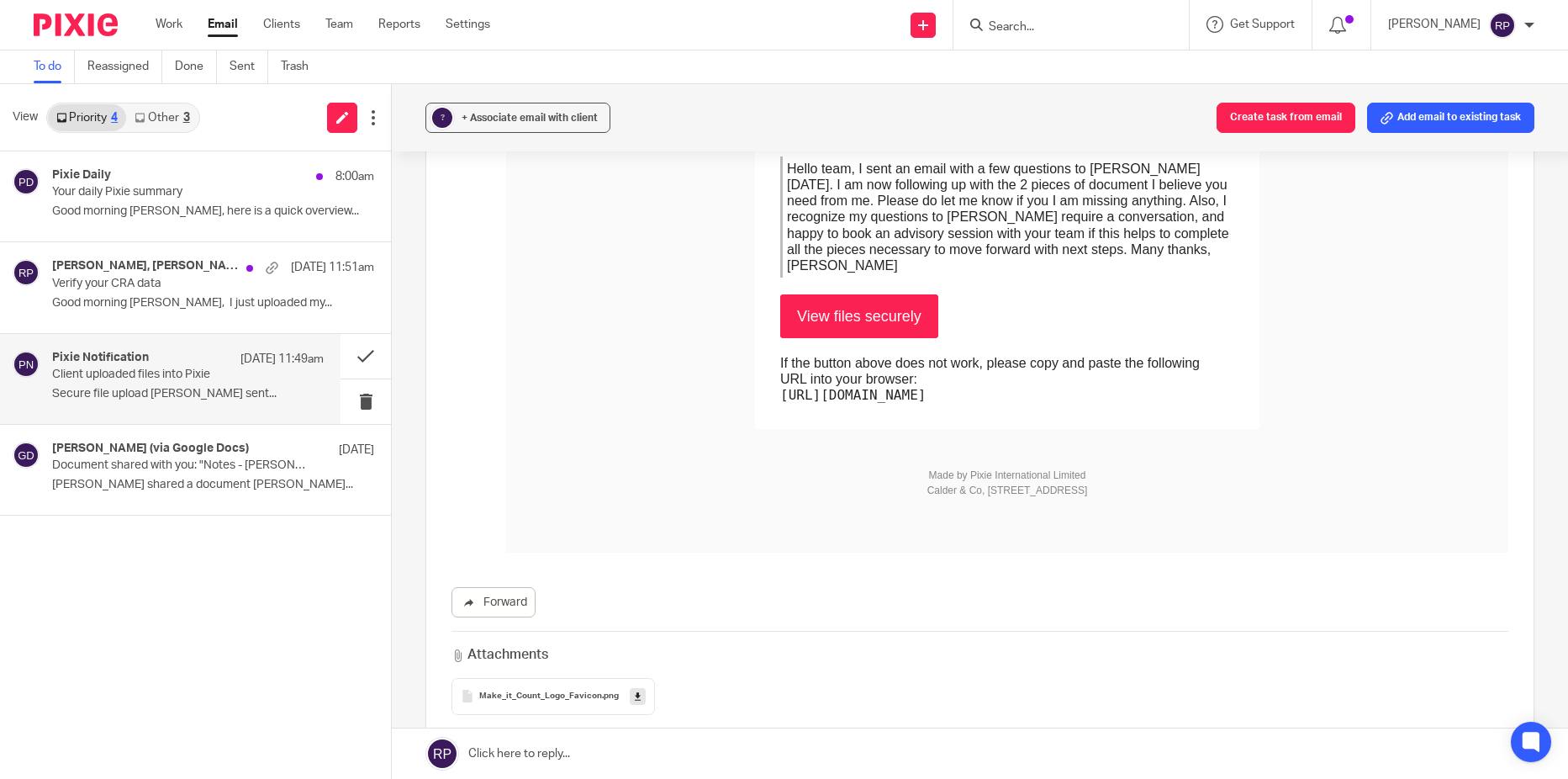
scroll to position [420, 0]
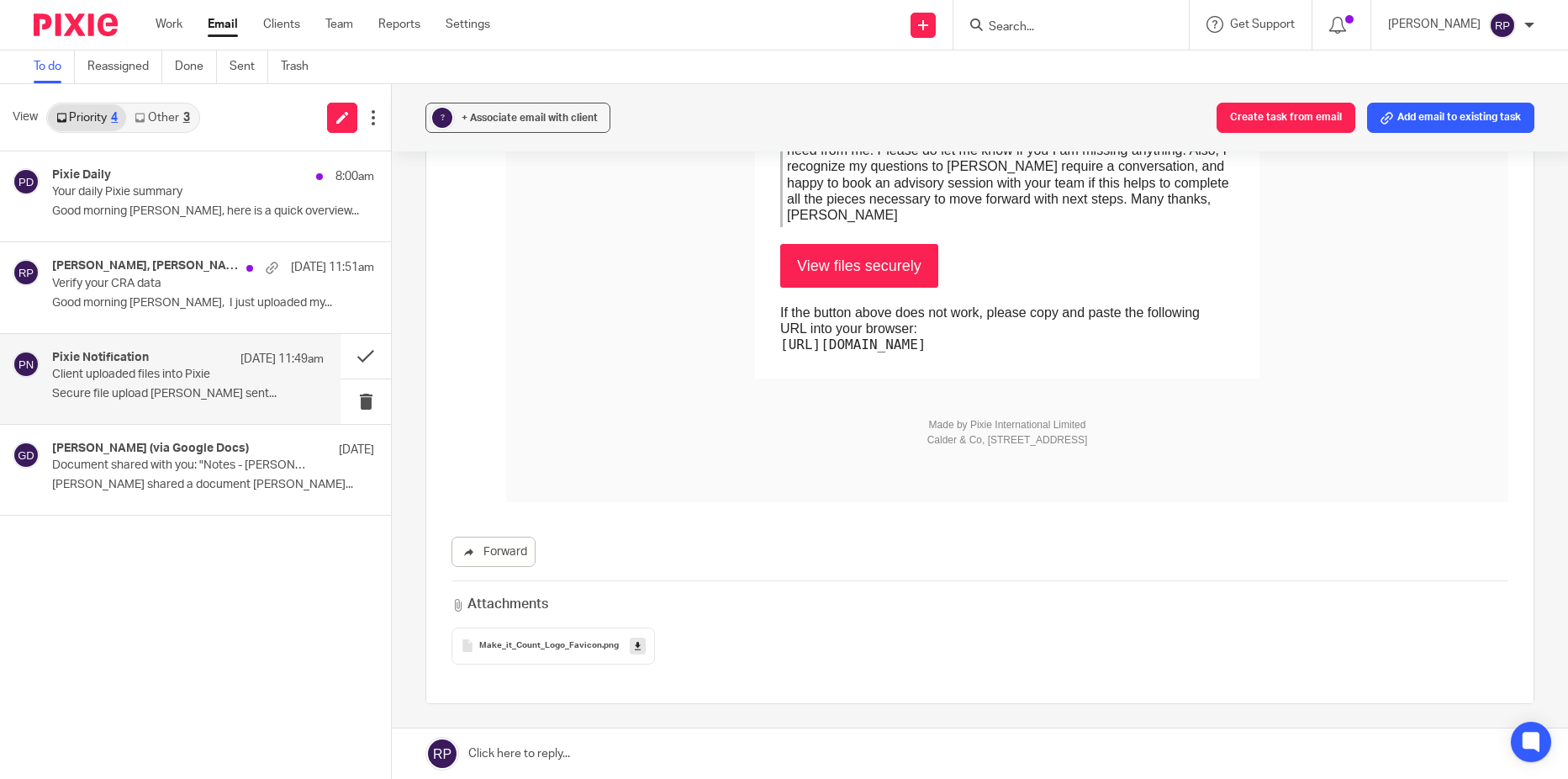
click at [837, 276] on link "View files securely" at bounding box center [858, 265] width 158 height 44
click at [364, 360] on button at bounding box center [366, 356] width 50 height 45
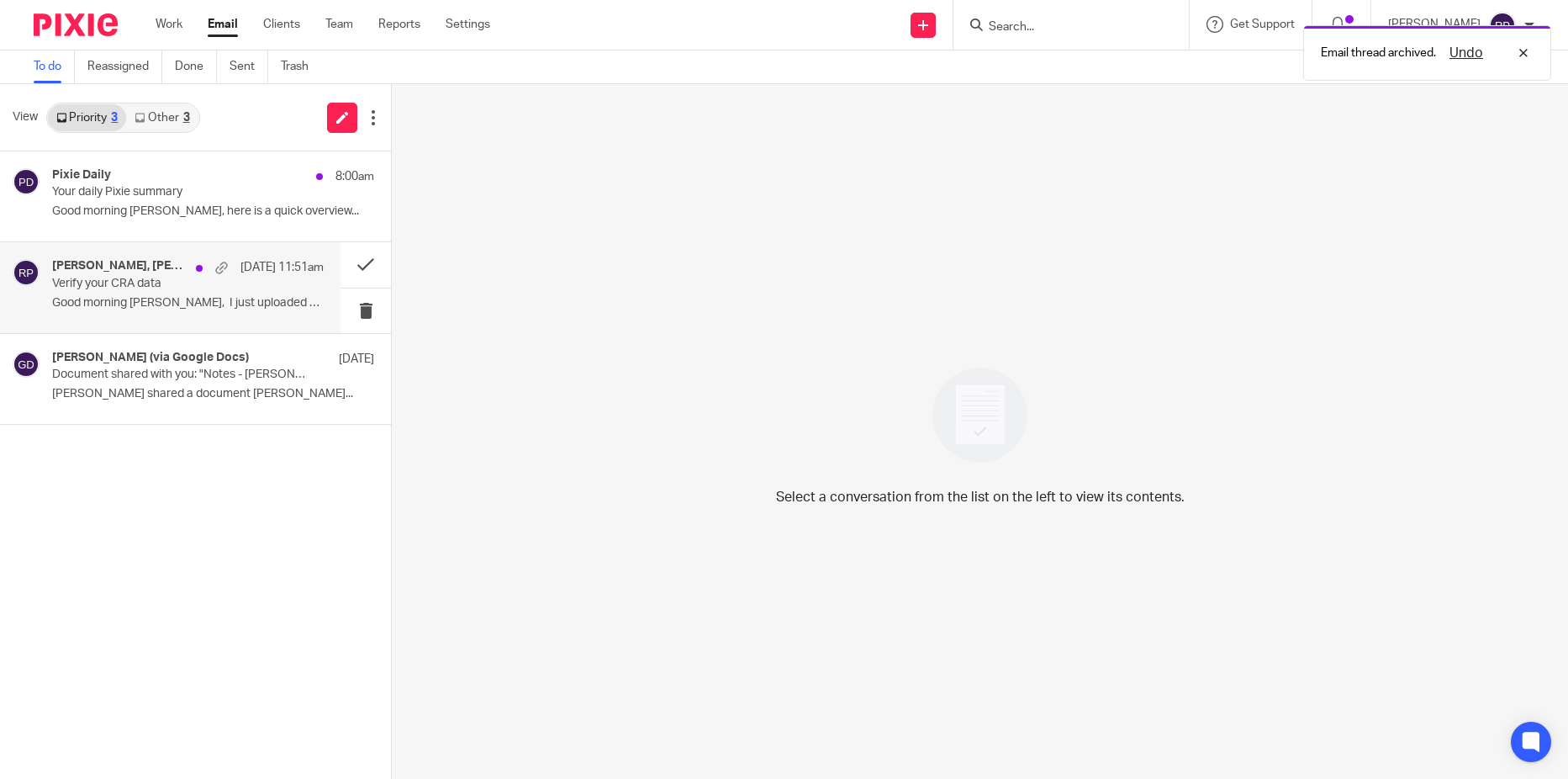
click at [149, 306] on p "Good morning [PERSON_NAME], I just uploaded my..." at bounding box center [188, 303] width 272 height 15
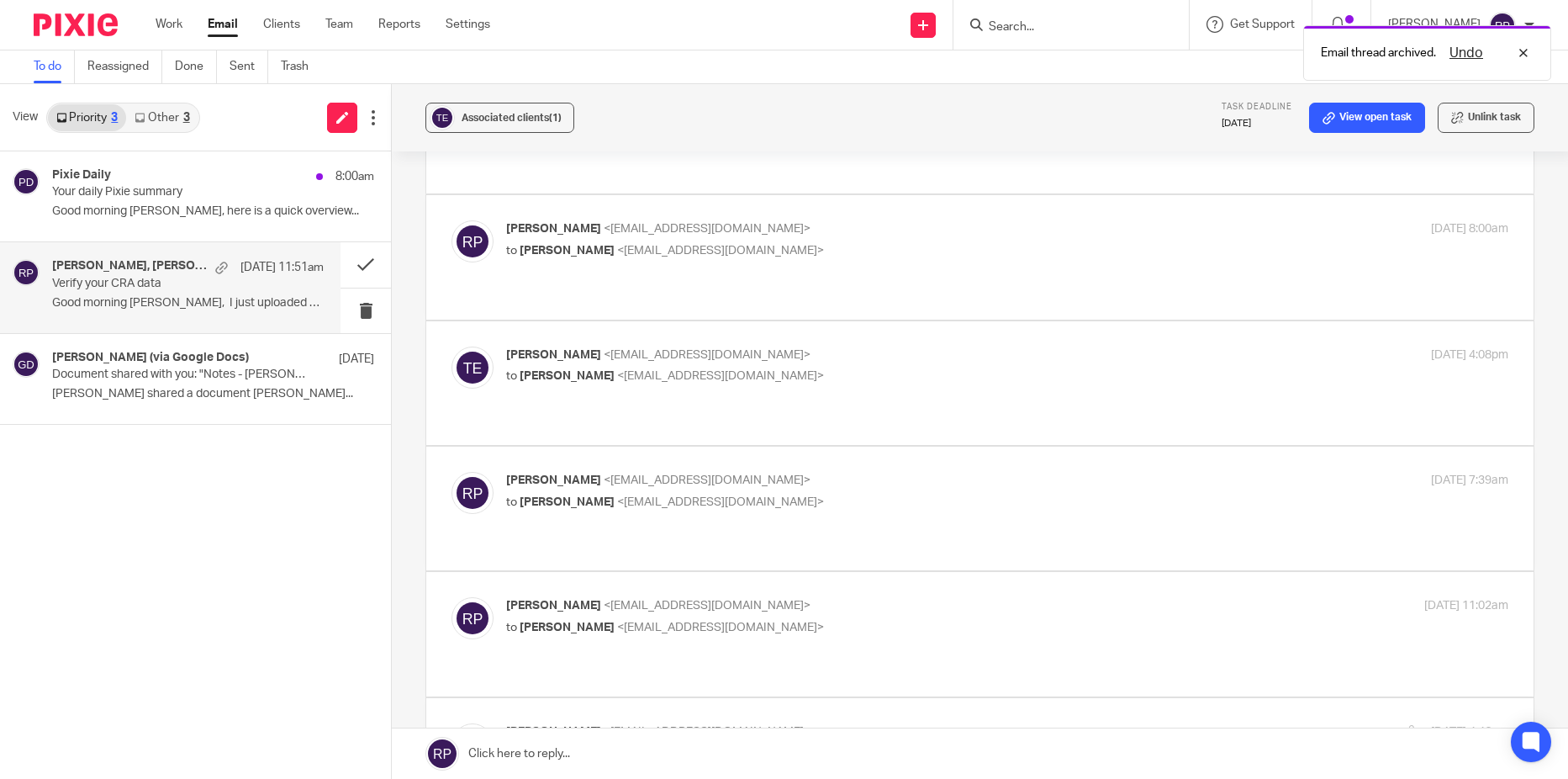
scroll to position [841, 0]
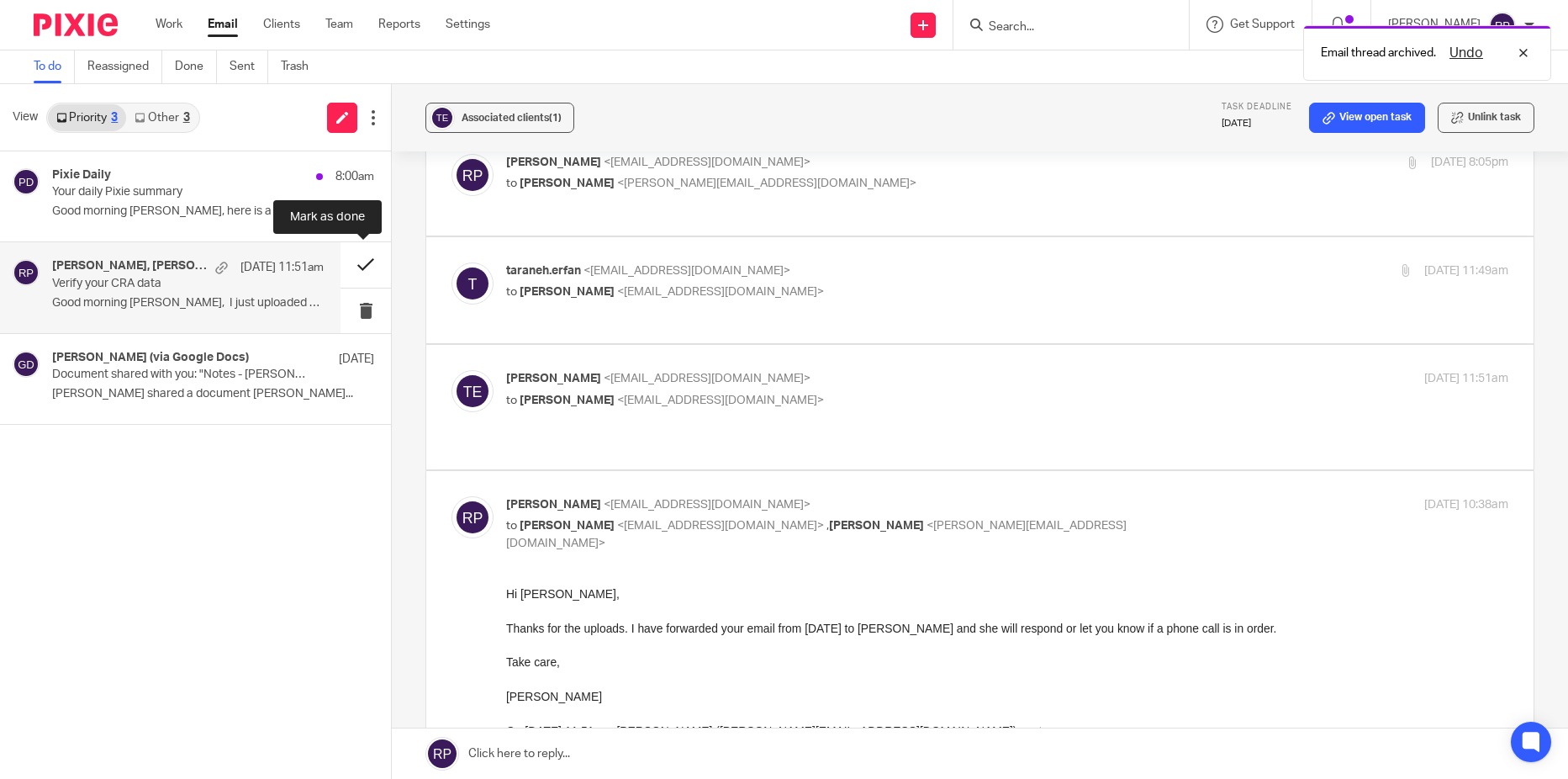
click at [367, 262] on button at bounding box center [366, 265] width 50 height 45
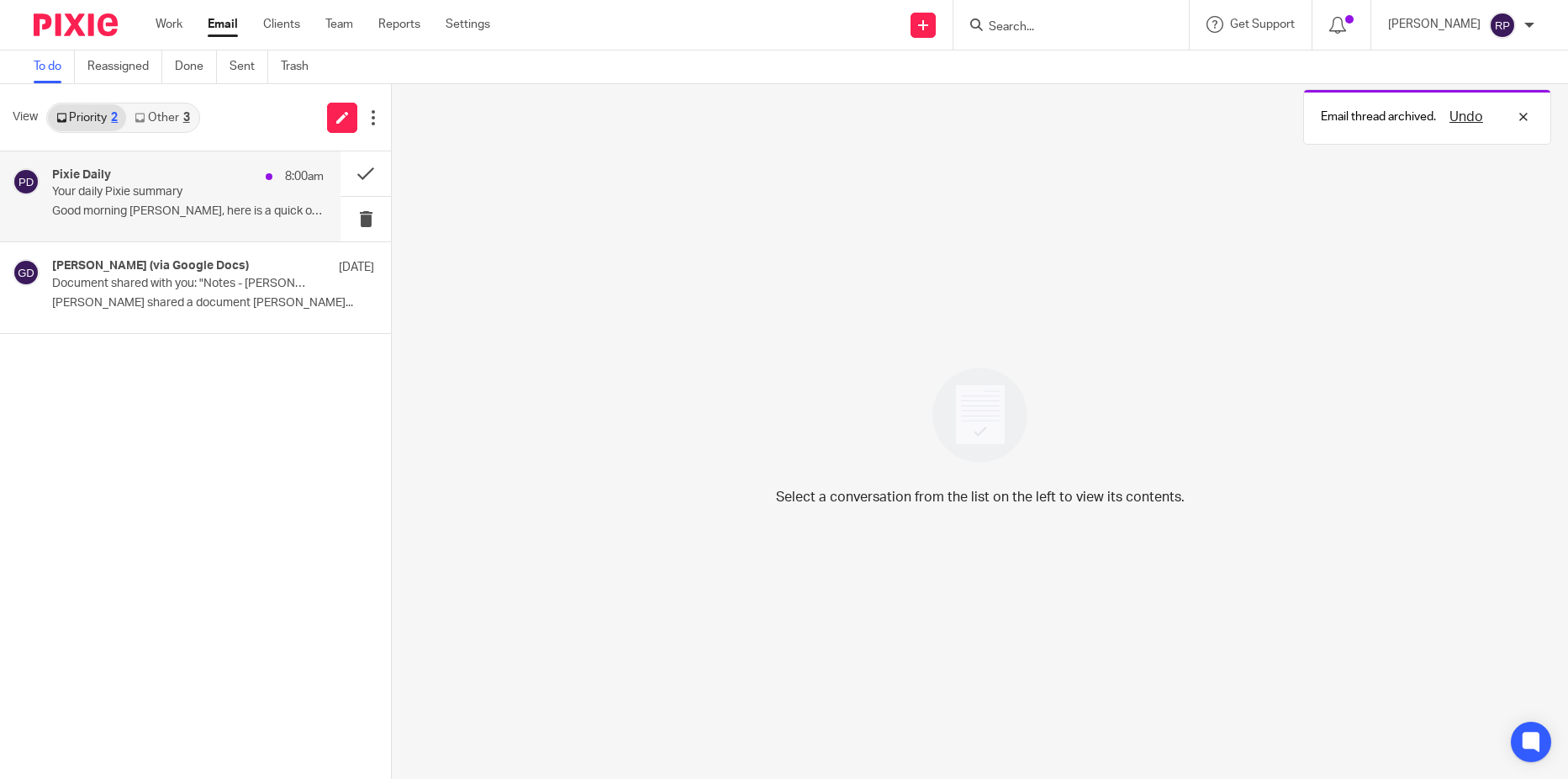
click at [170, 207] on p "Good morning [PERSON_NAME], here is a quick overview..." at bounding box center [188, 211] width 272 height 15
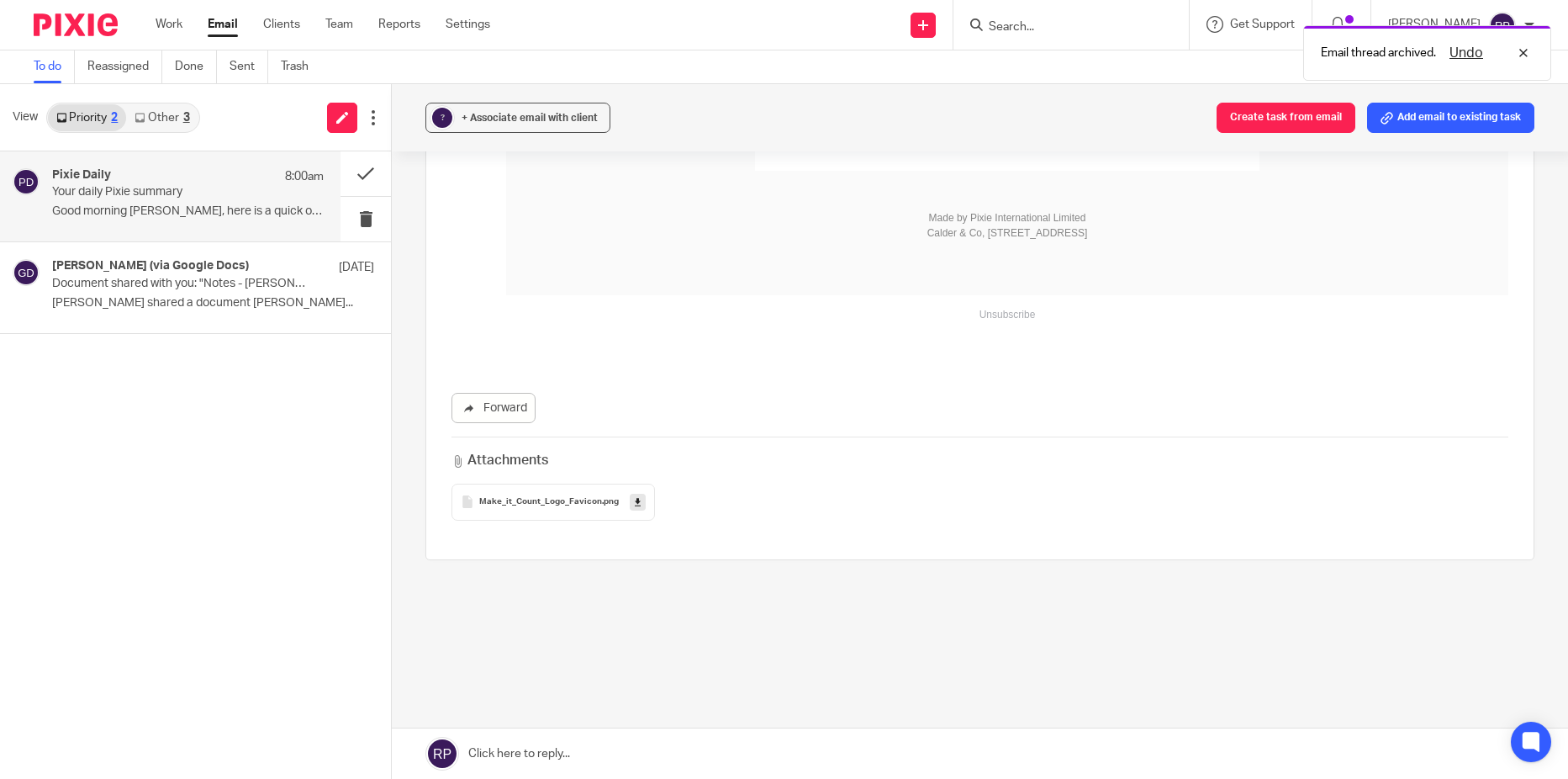
scroll to position [0, 0]
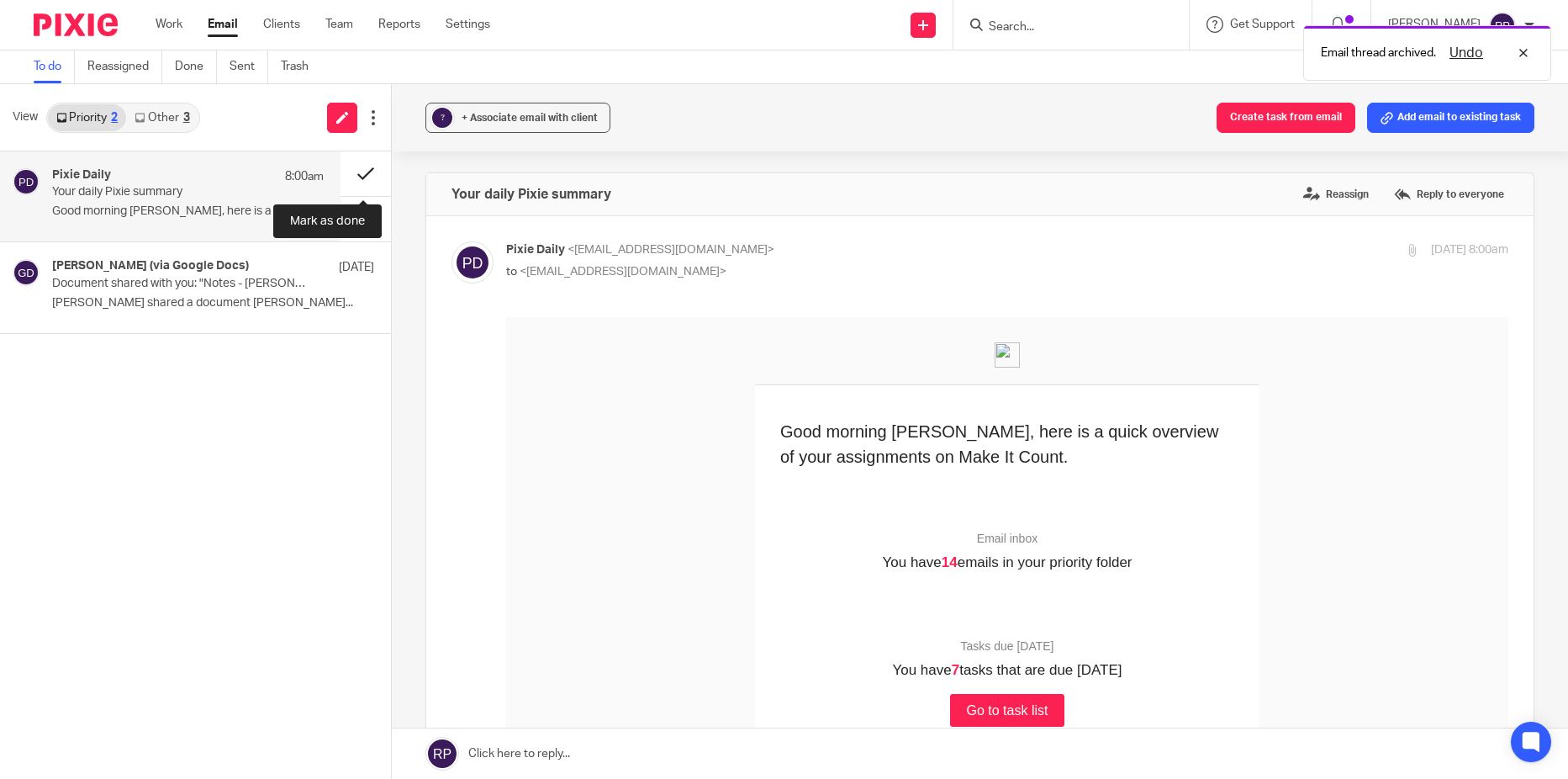
click at [371, 172] on button at bounding box center [366, 174] width 50 height 45
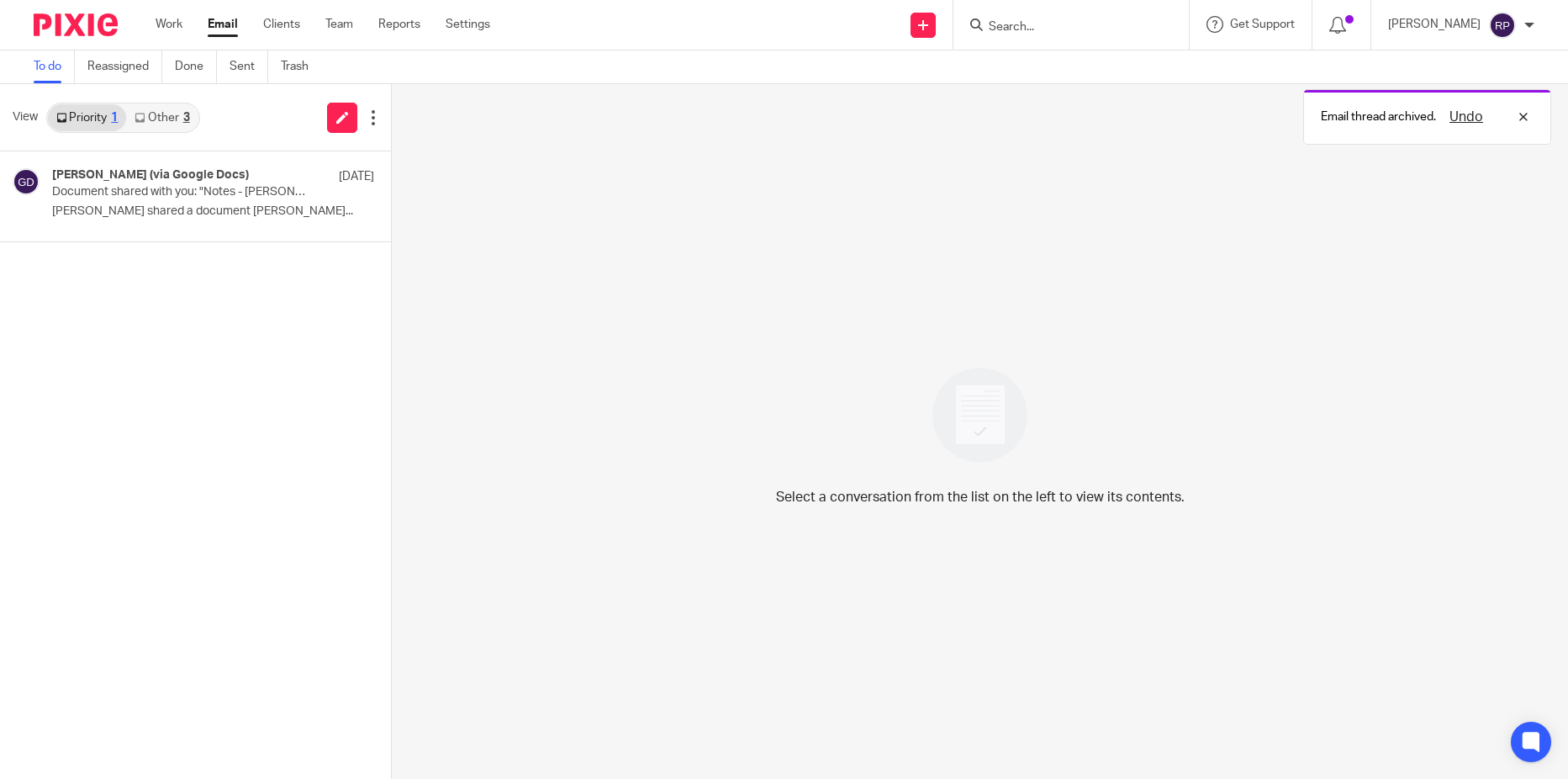
click at [160, 124] on link "Other 3" at bounding box center [162, 117] width 72 height 27
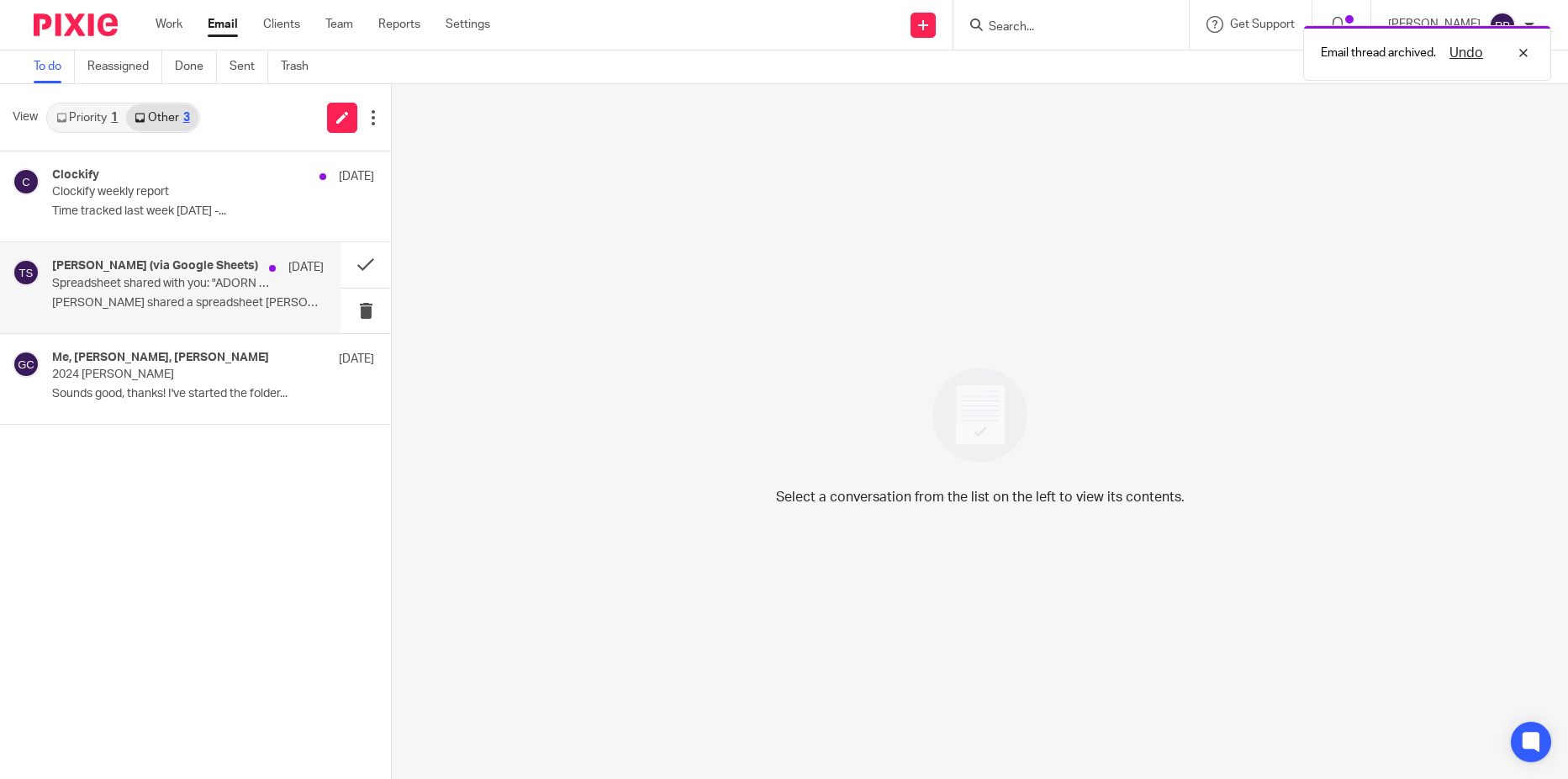
click at [192, 309] on p "Tima Musina shared a spreadsheet Tima Musina..." at bounding box center [188, 303] width 272 height 15
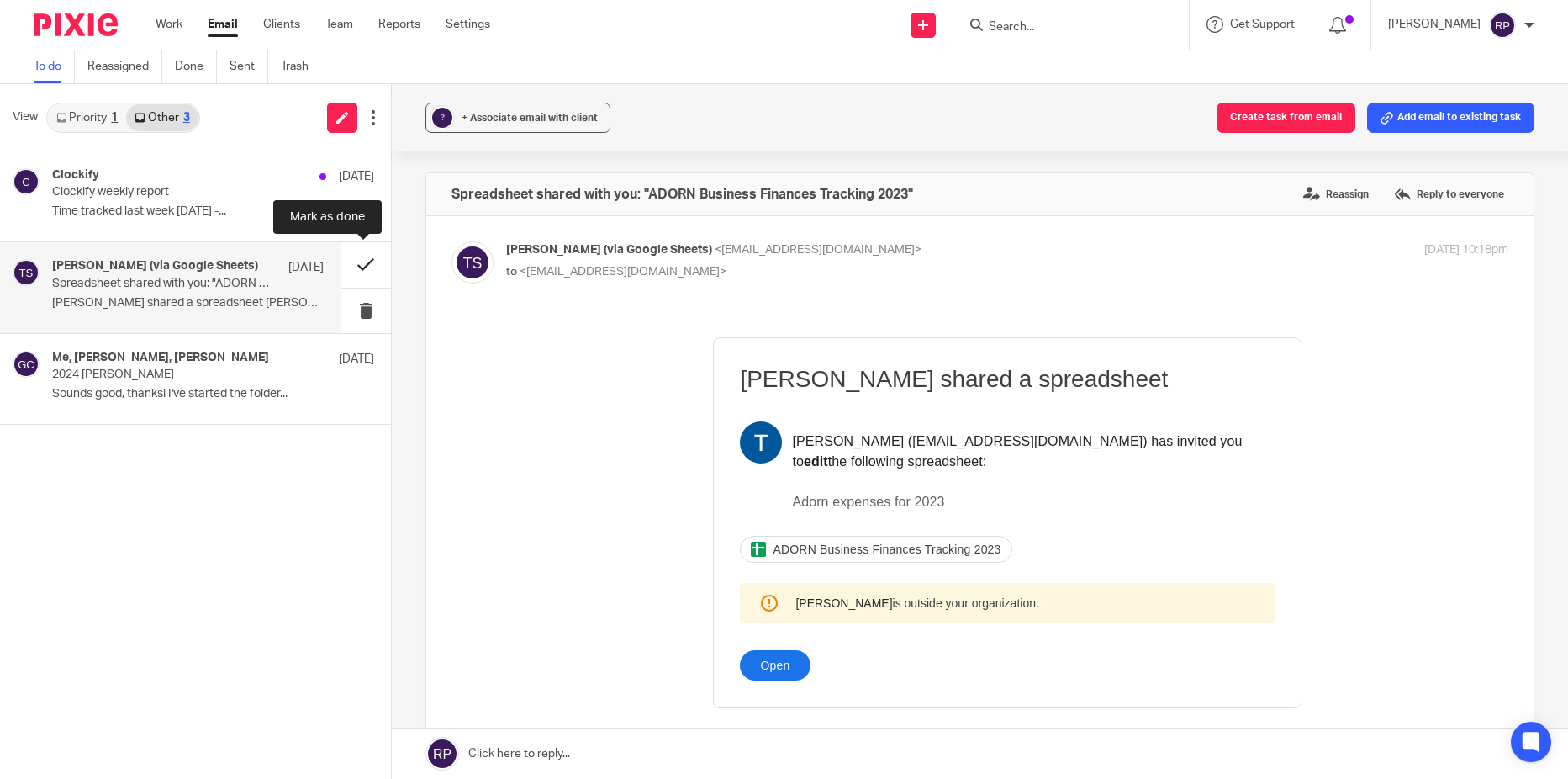
click at [374, 263] on button at bounding box center [366, 265] width 50 height 45
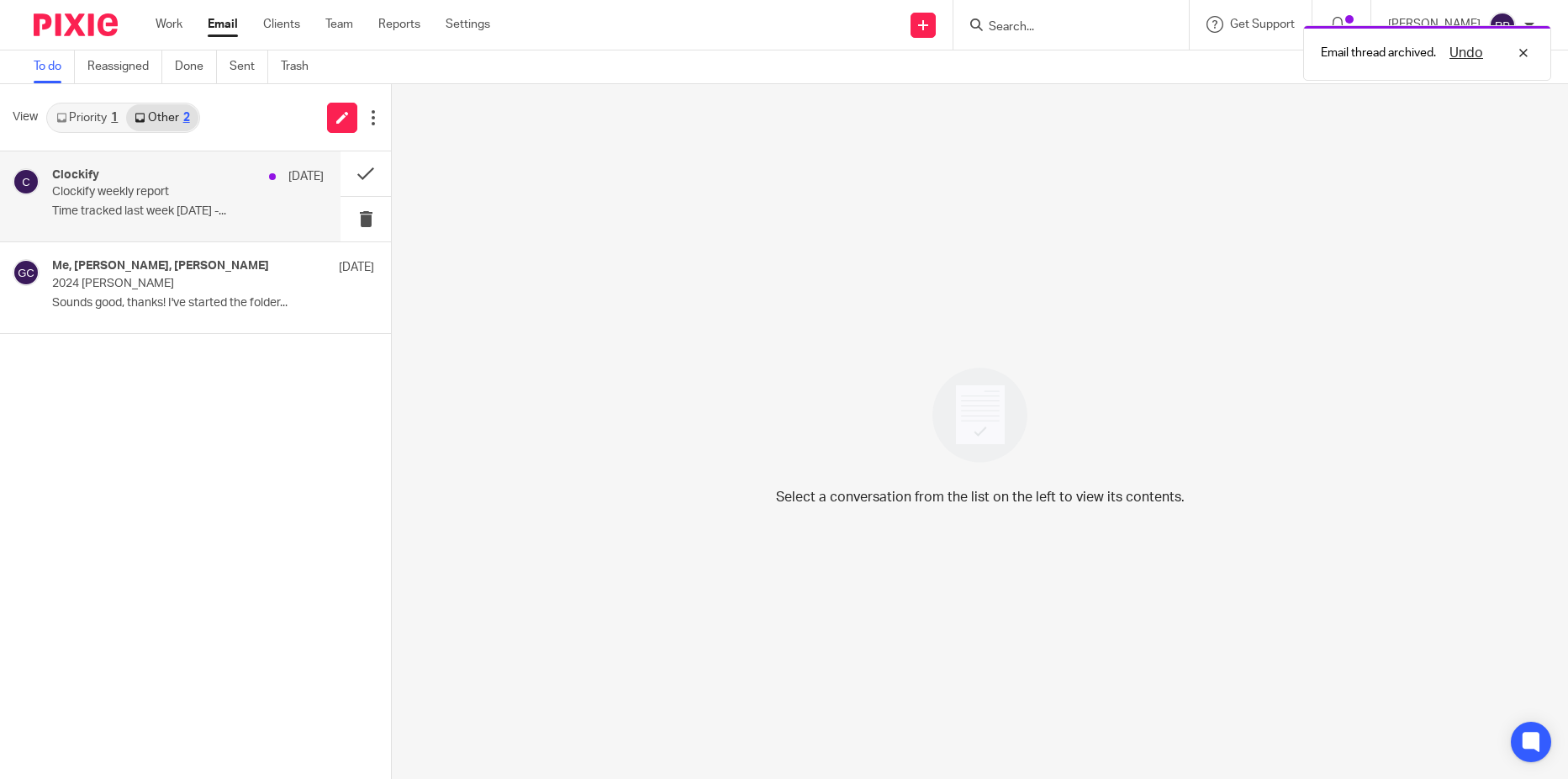
click at [167, 202] on div "Clockify Sep 21 Clockify weekly report Time tracked last week 09/14/2025 -..." at bounding box center [188, 196] width 272 height 56
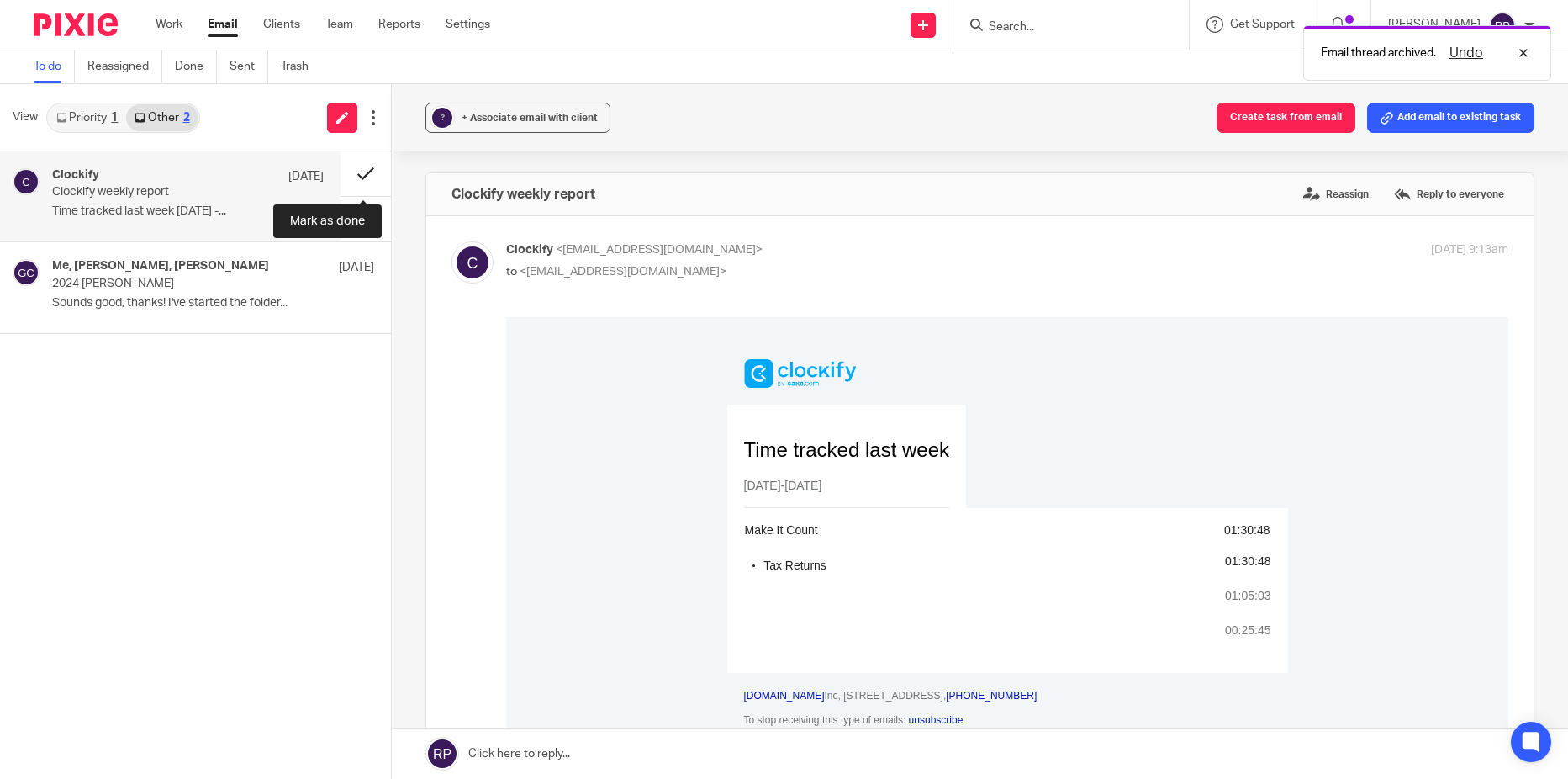
click at [361, 174] on button at bounding box center [366, 174] width 50 height 45
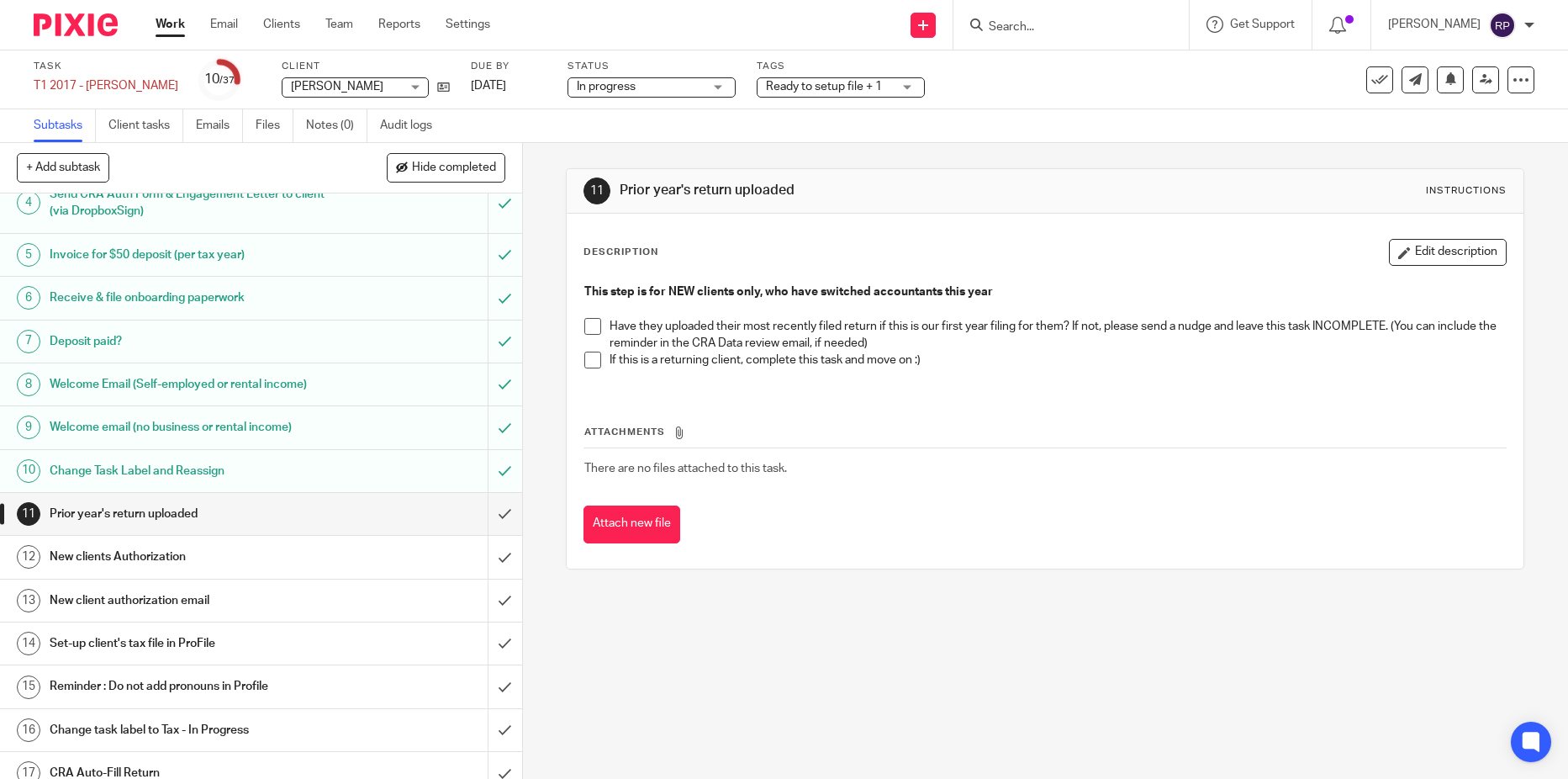
scroll to position [168, 0]
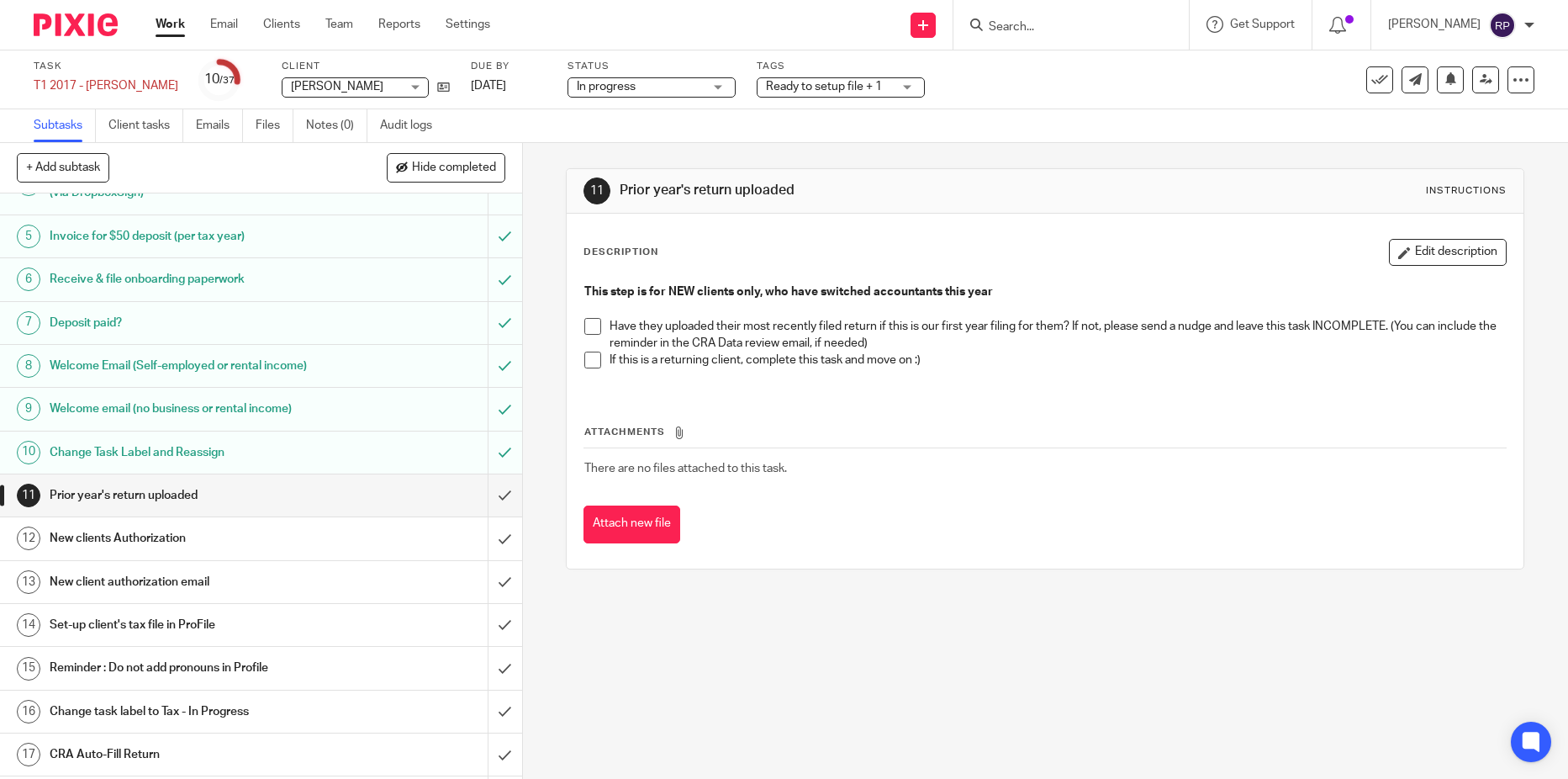
click at [275, 549] on h1 "New clients Authorization" at bounding box center [190, 538] width 281 height 25
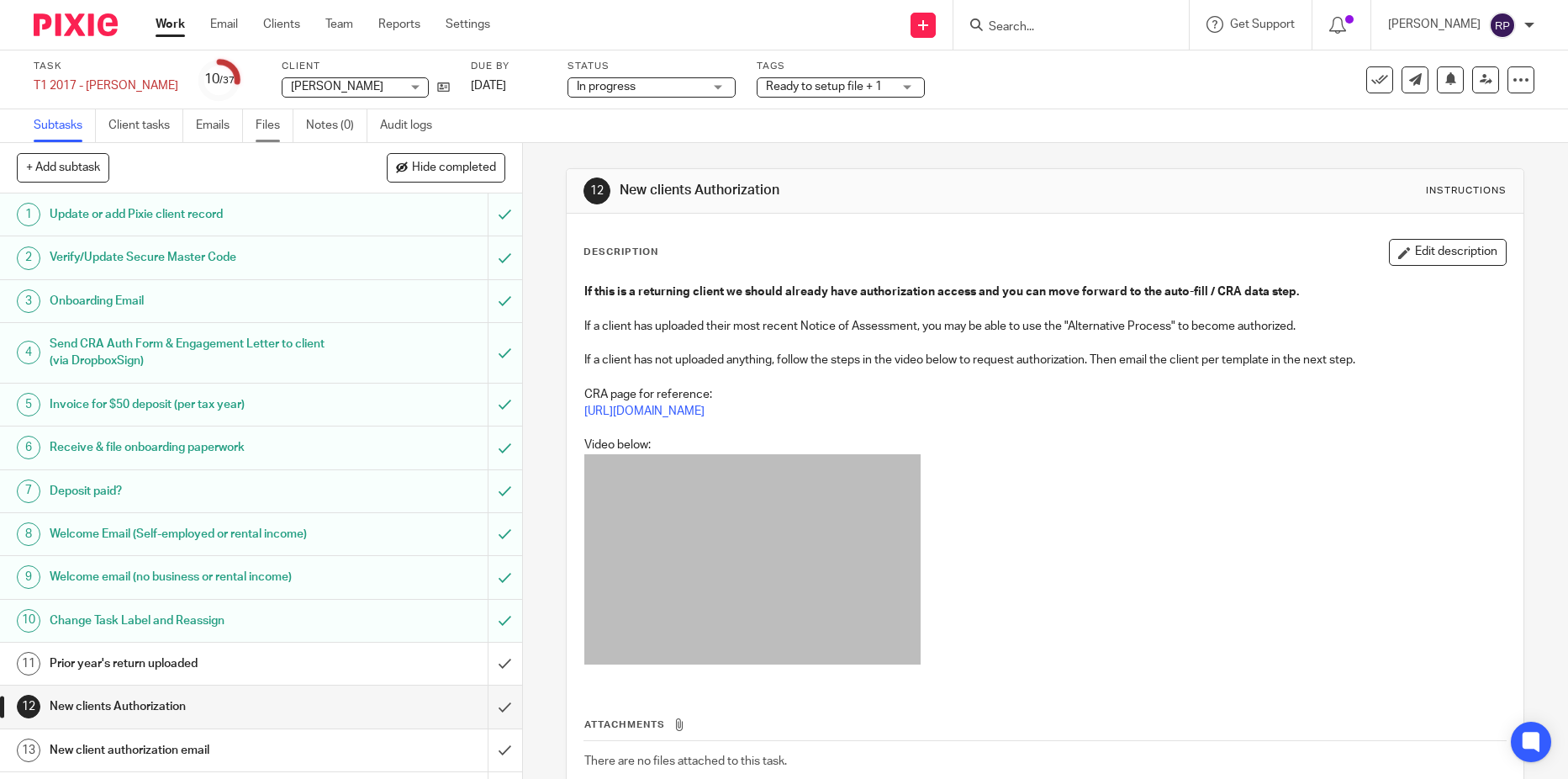
click at [265, 133] on link "Files" at bounding box center [273, 126] width 38 height 33
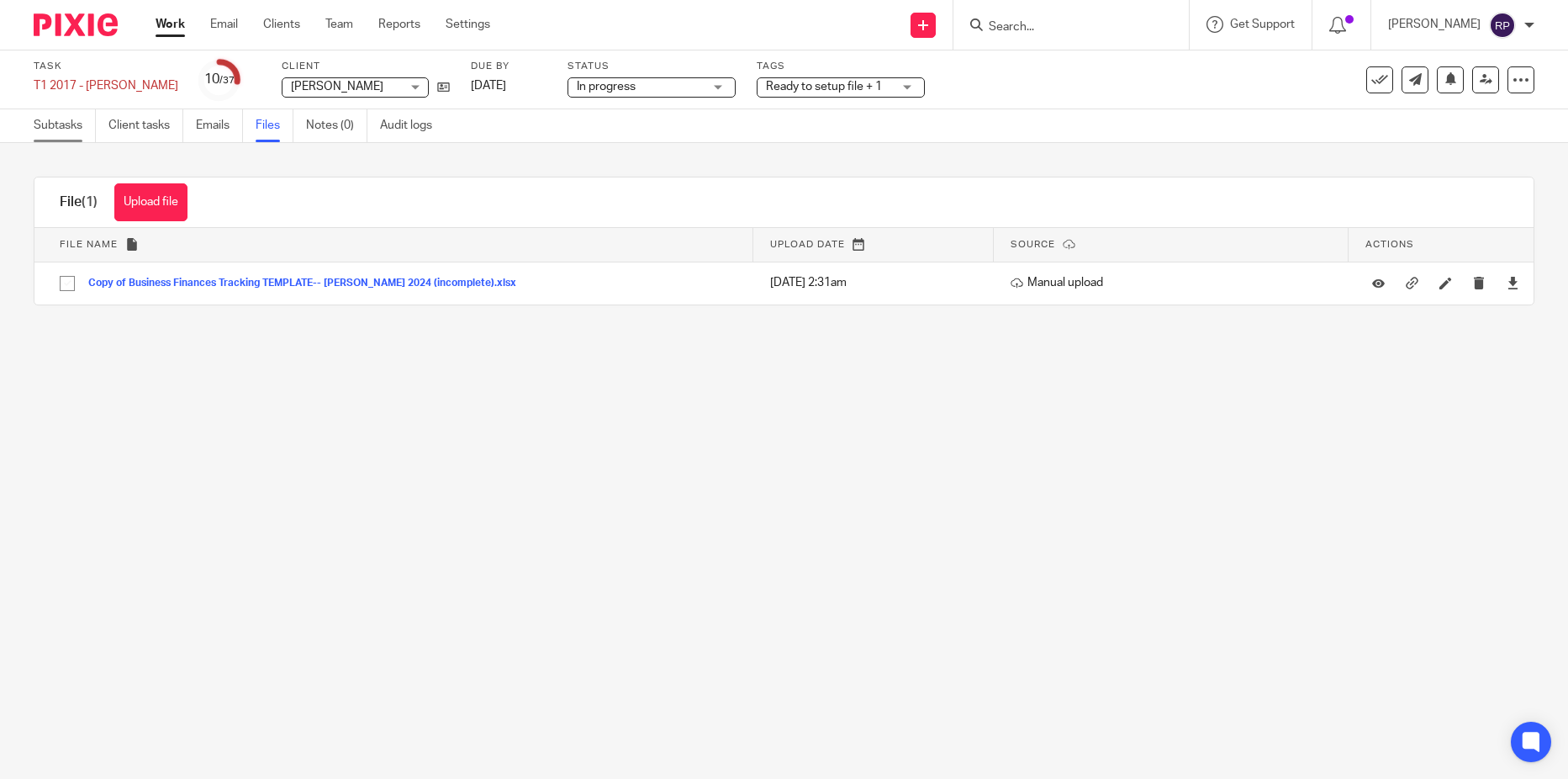
click at [68, 128] on link "Subtasks" at bounding box center [65, 126] width 62 height 33
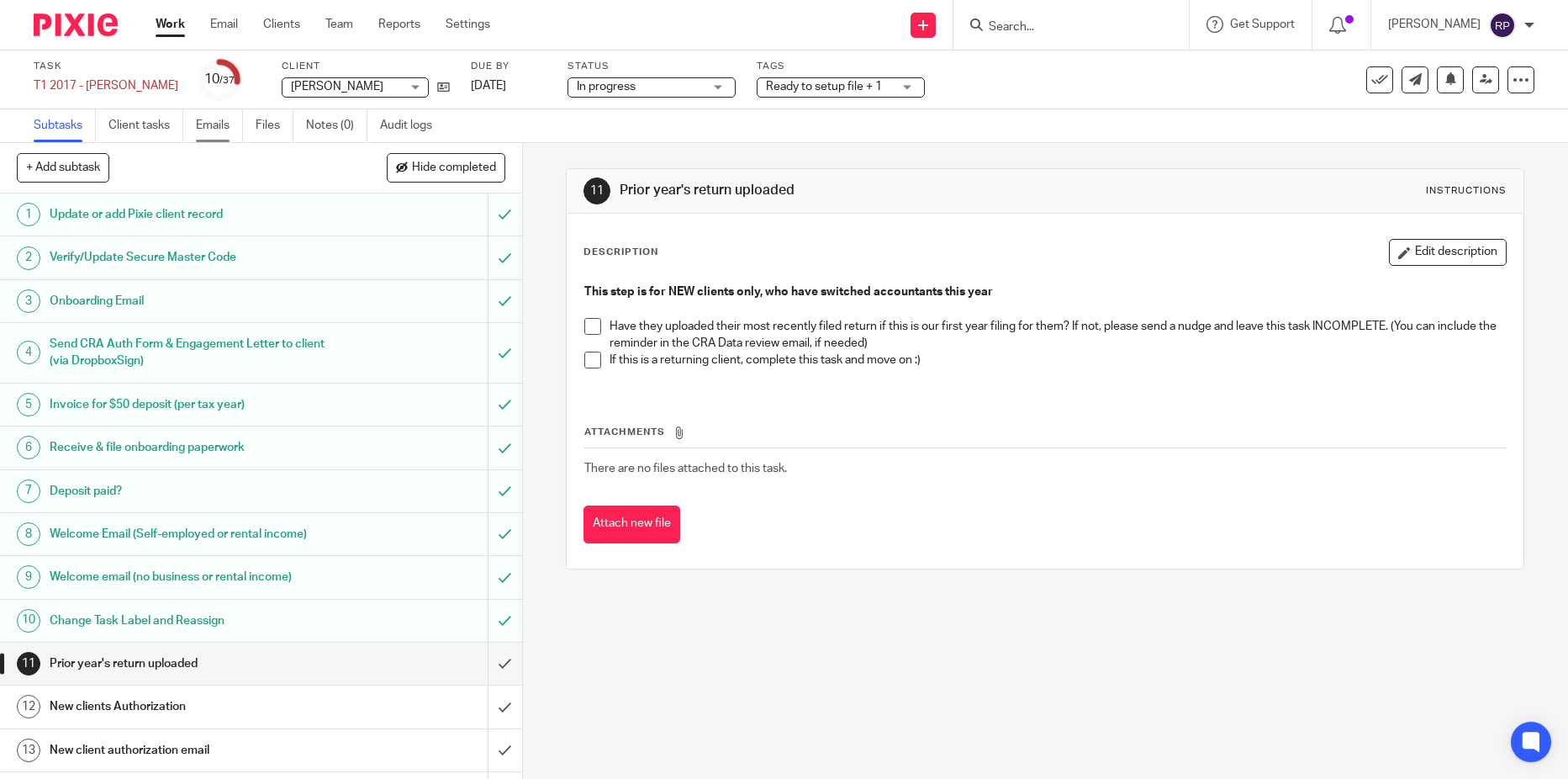
click at [216, 126] on link "Emails" at bounding box center [219, 126] width 48 height 33
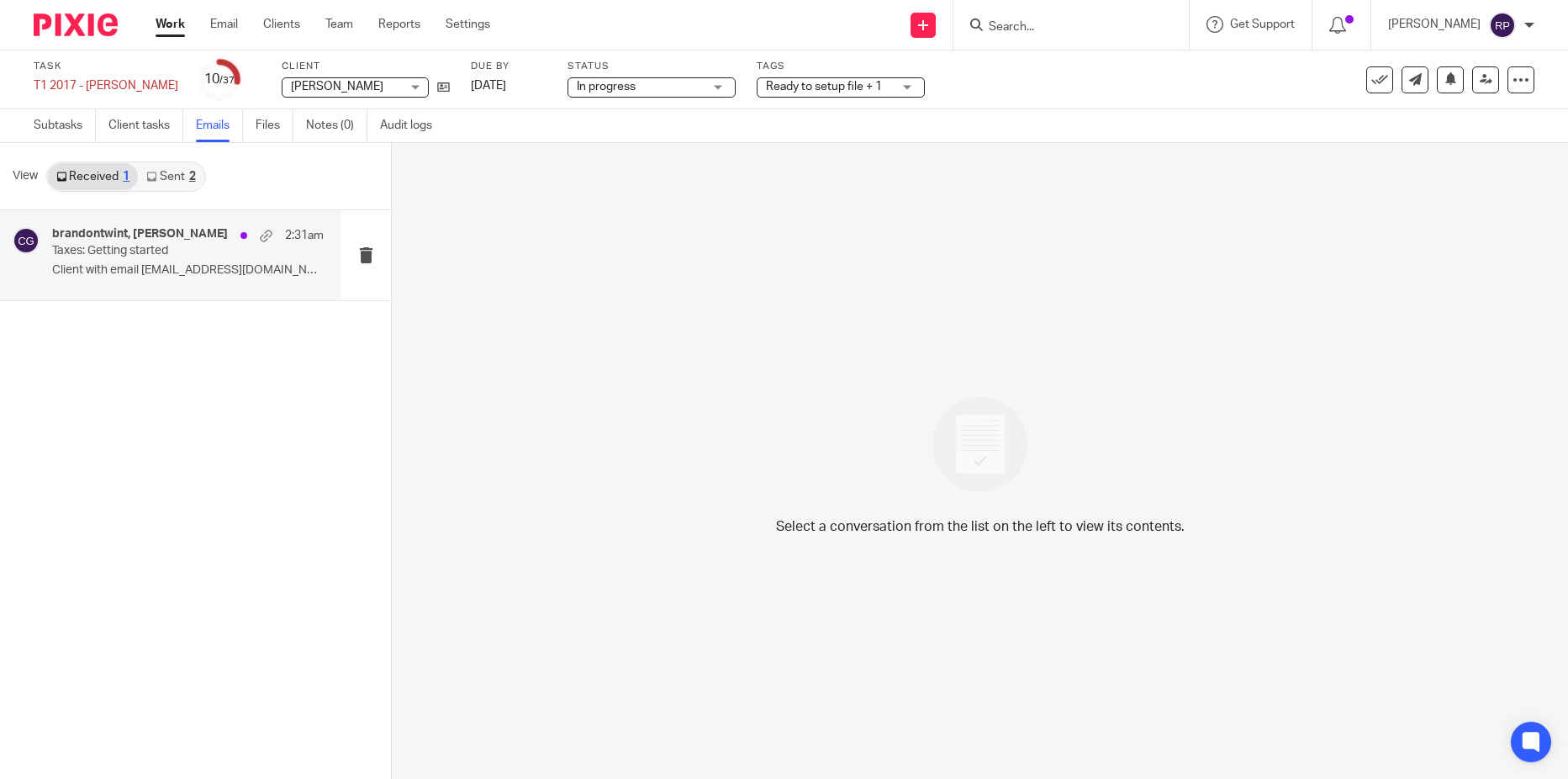
click at [157, 266] on p "Client with email [EMAIL_ADDRESS][DOMAIN_NAME]..." at bounding box center [188, 270] width 272 height 15
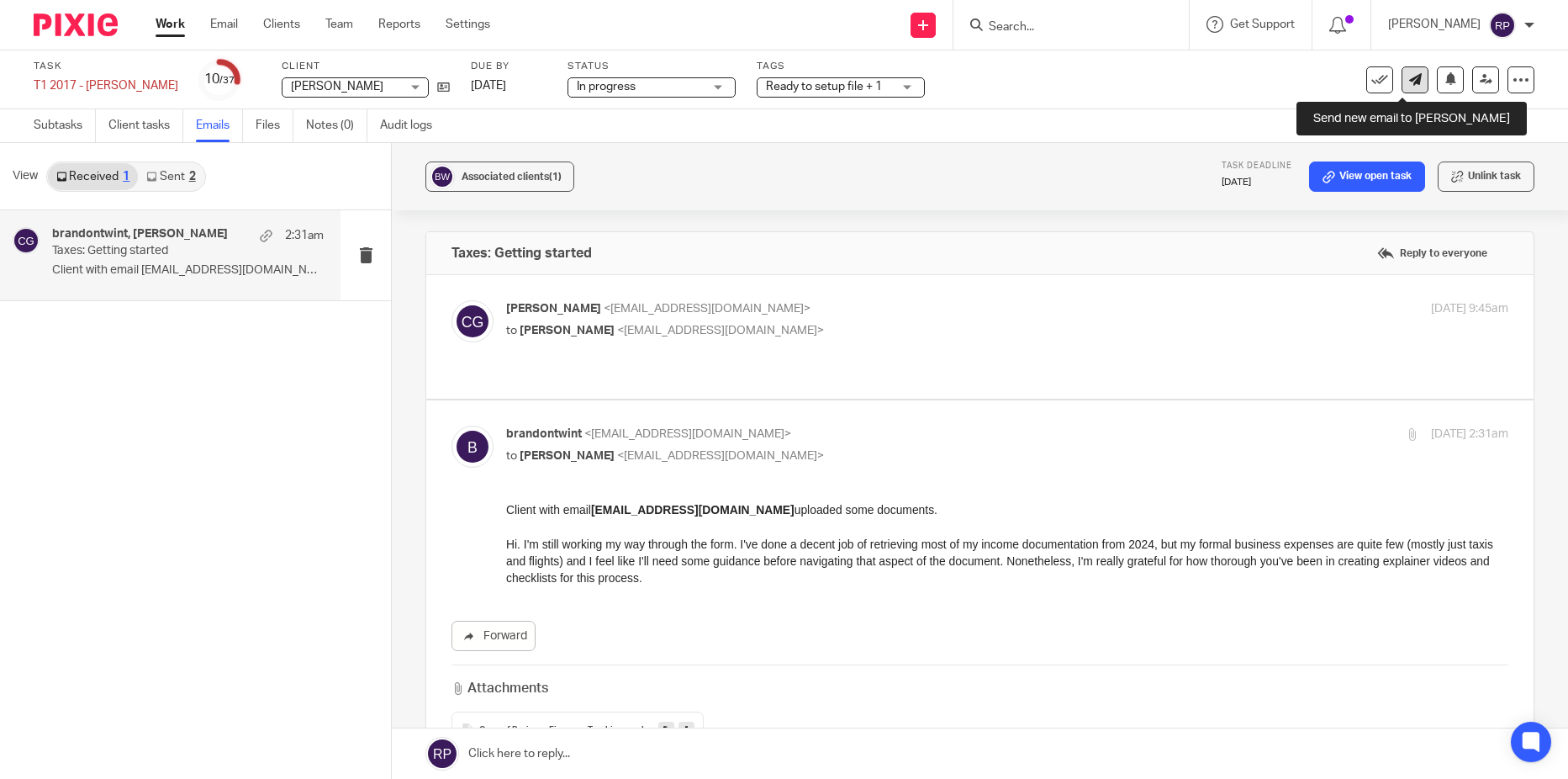
click at [1409, 79] on icon at bounding box center [1415, 79] width 13 height 13
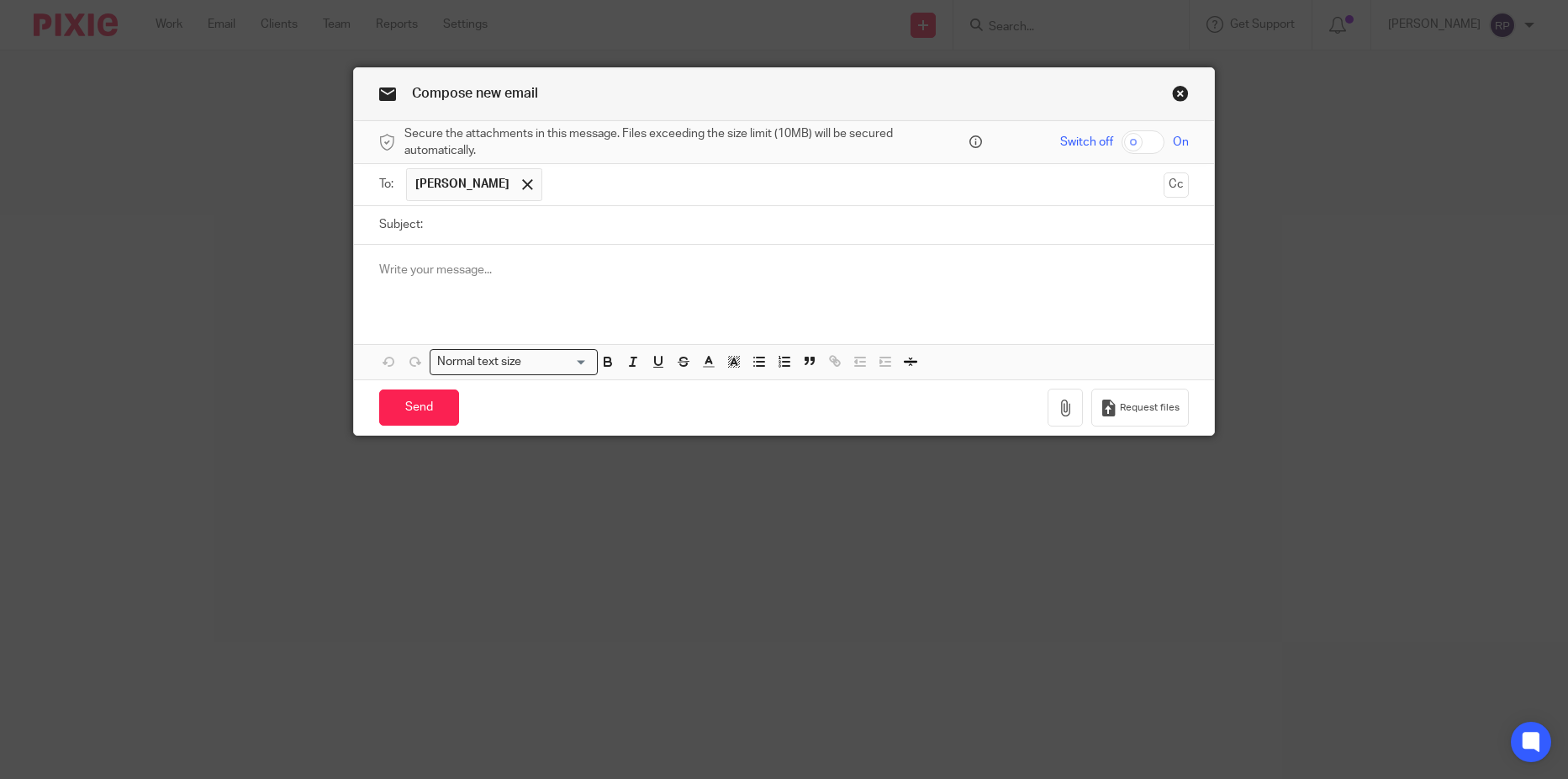
click at [453, 230] on input "Subject:" at bounding box center [811, 224] width 758 height 38
type input "CRA Authorize a Representative"
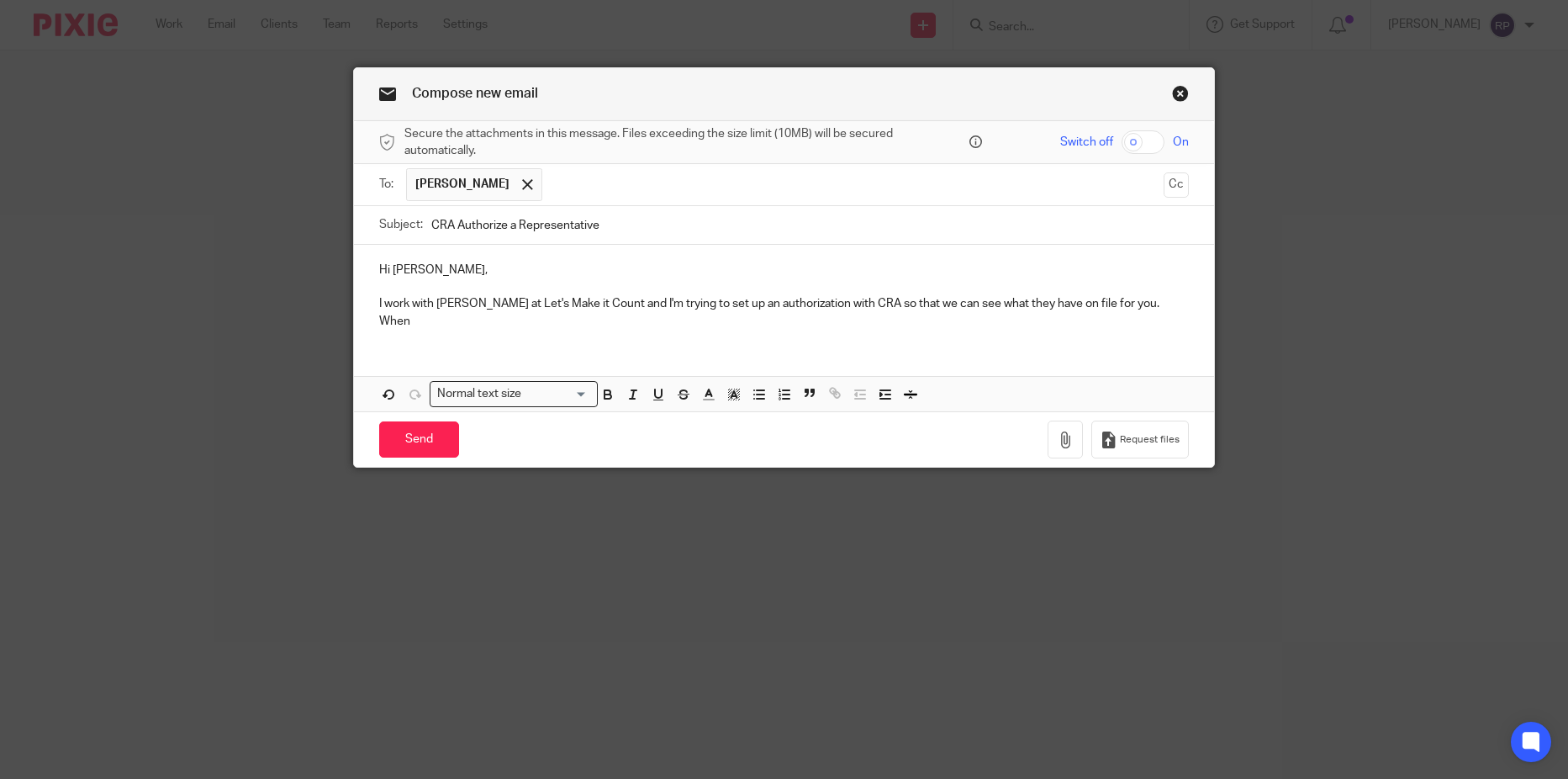
click at [1150, 305] on p "I work with [PERSON_NAME] at Let's Make it Count and I'm trying to set up an au…" at bounding box center [784, 312] width 811 height 35
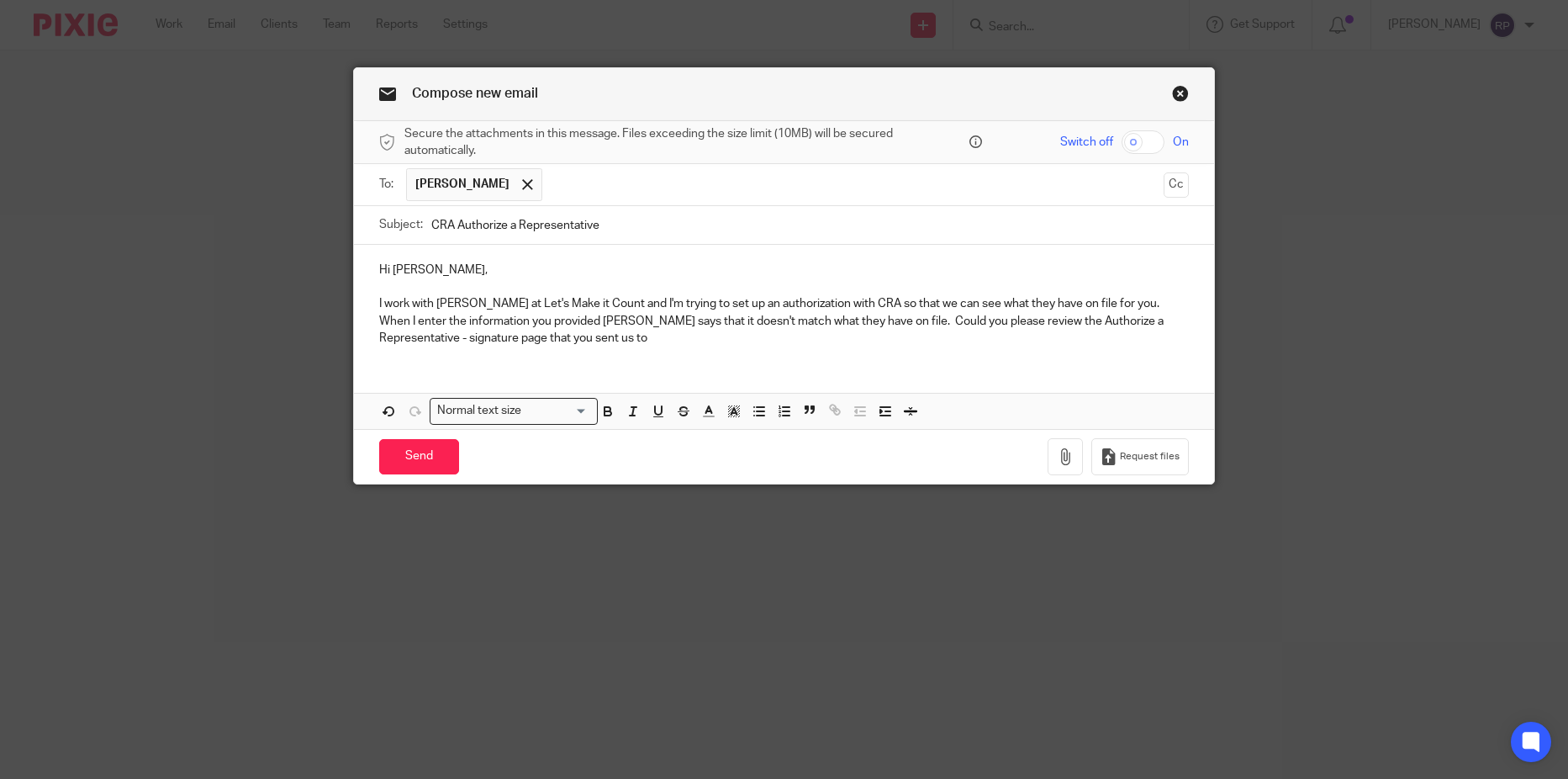
click at [559, 342] on p "I work with [PERSON_NAME] at Let's Make it Count and I'm trying to set up an au…" at bounding box center [784, 320] width 811 height 51
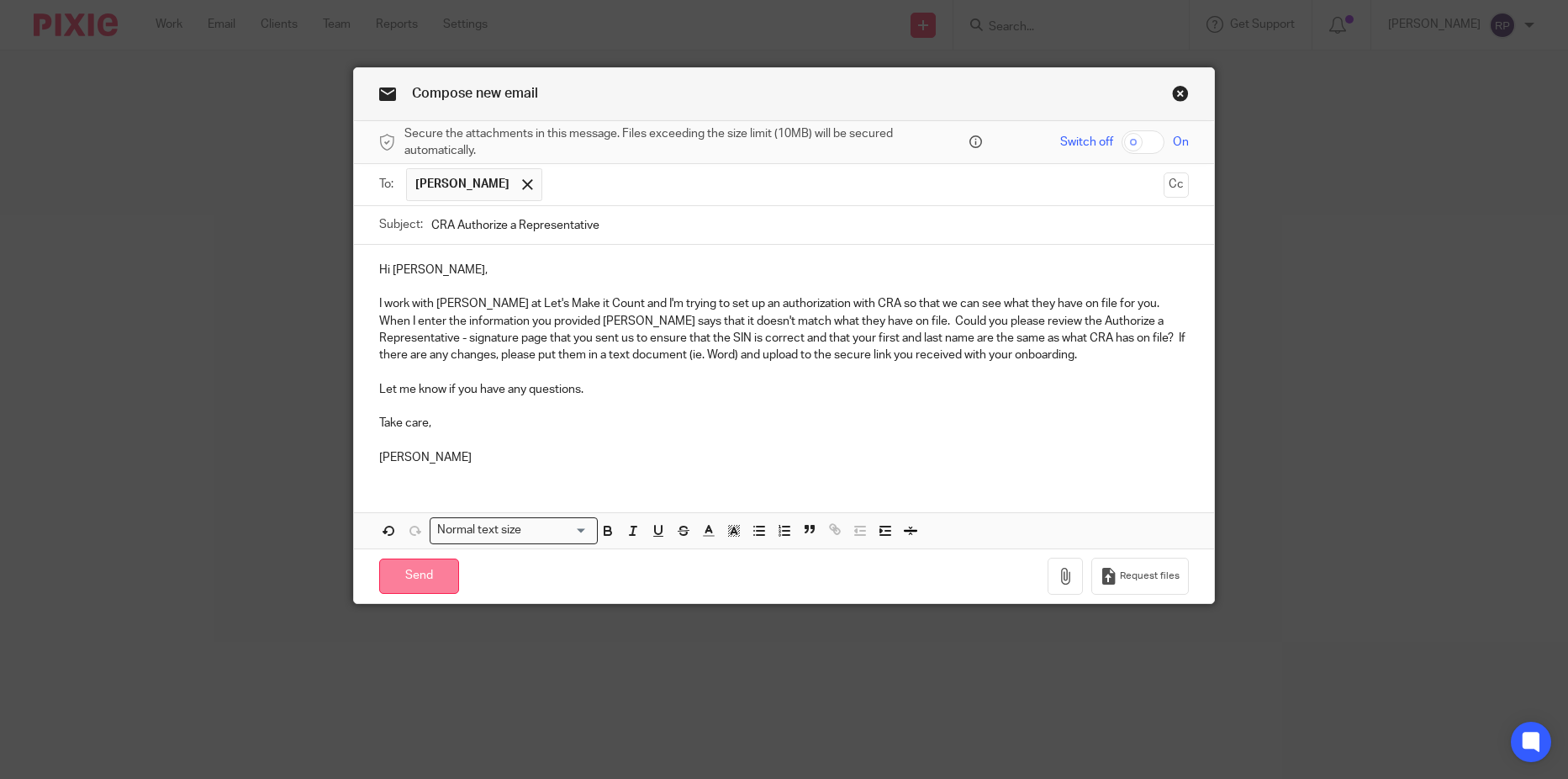
click at [404, 565] on input "Send" at bounding box center [419, 576] width 80 height 36
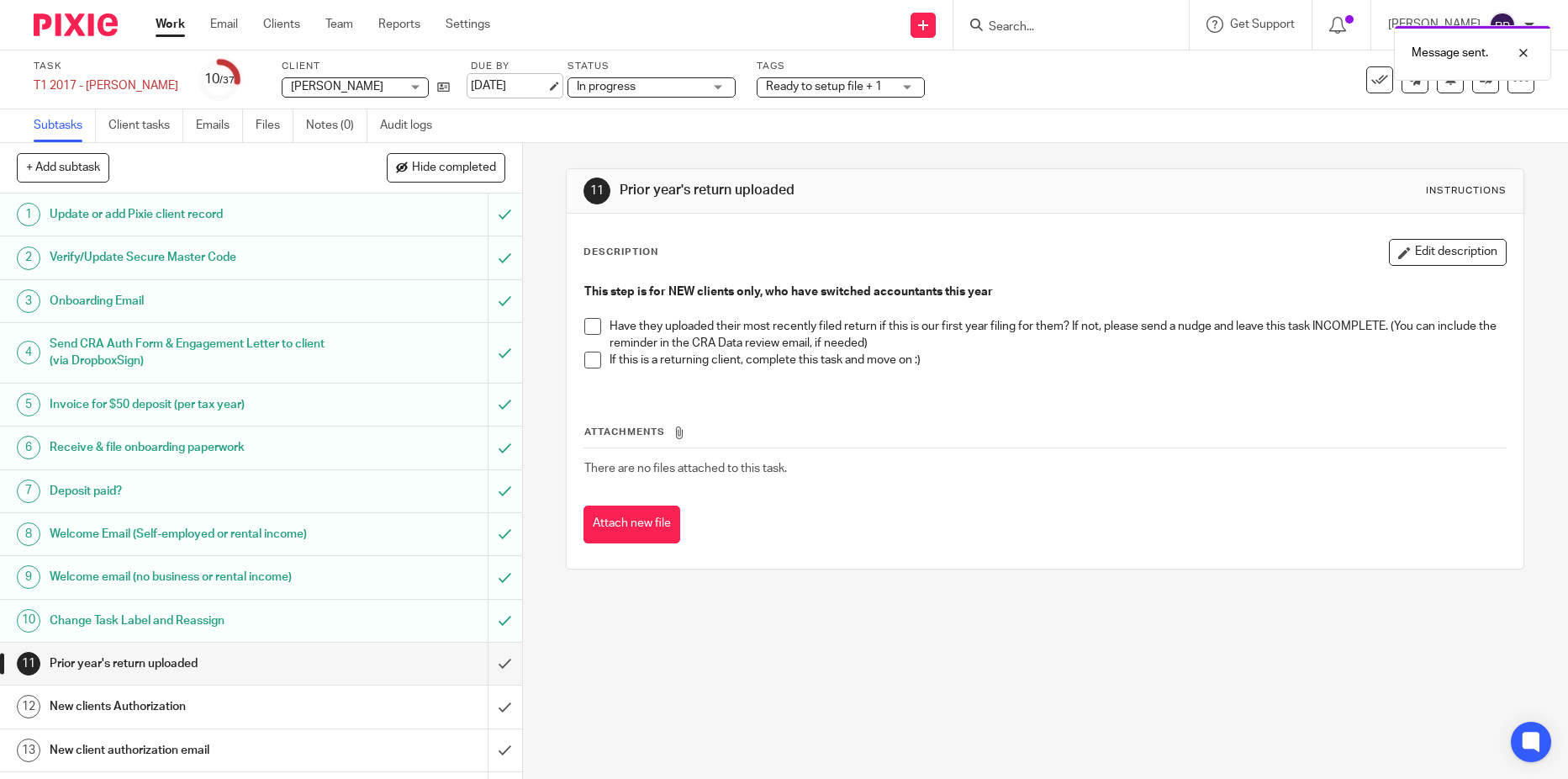
click at [470, 91] on link "[DATE]" at bounding box center [508, 86] width 76 height 17
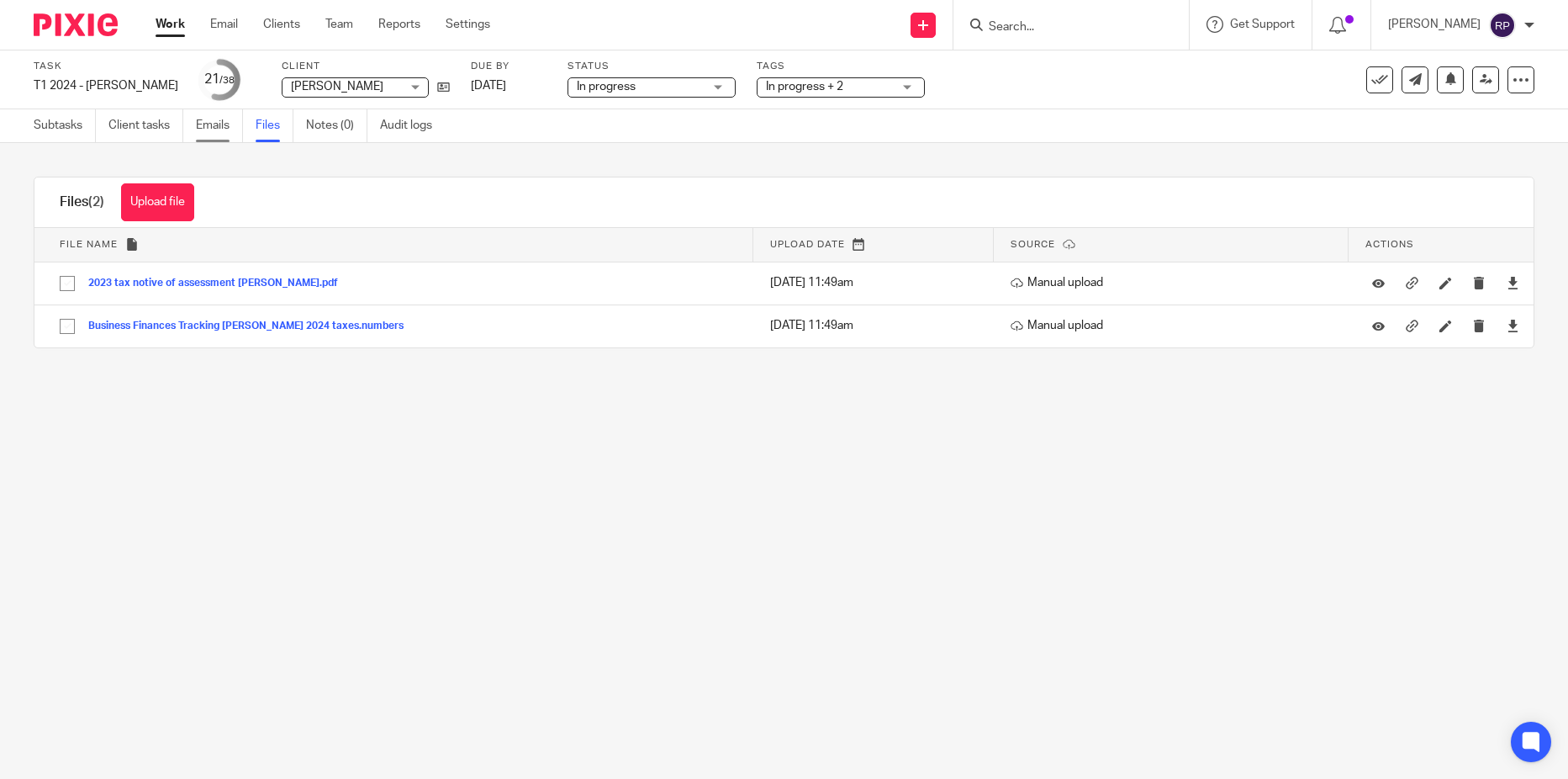
click at [224, 121] on link "Emails" at bounding box center [219, 126] width 48 height 33
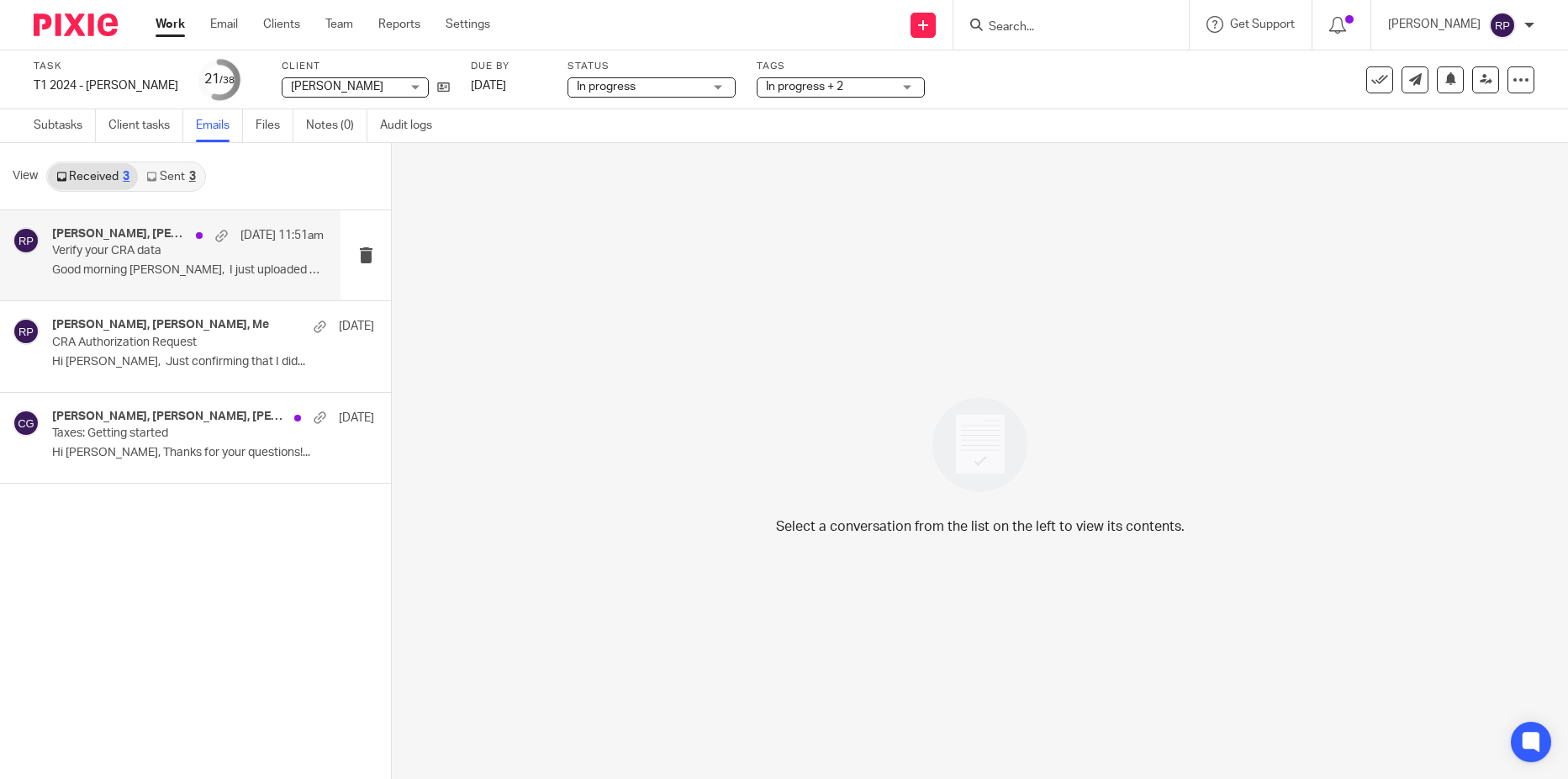
click at [202, 277] on p "Good morning [PERSON_NAME], I just uploaded my..." at bounding box center [188, 270] width 272 height 15
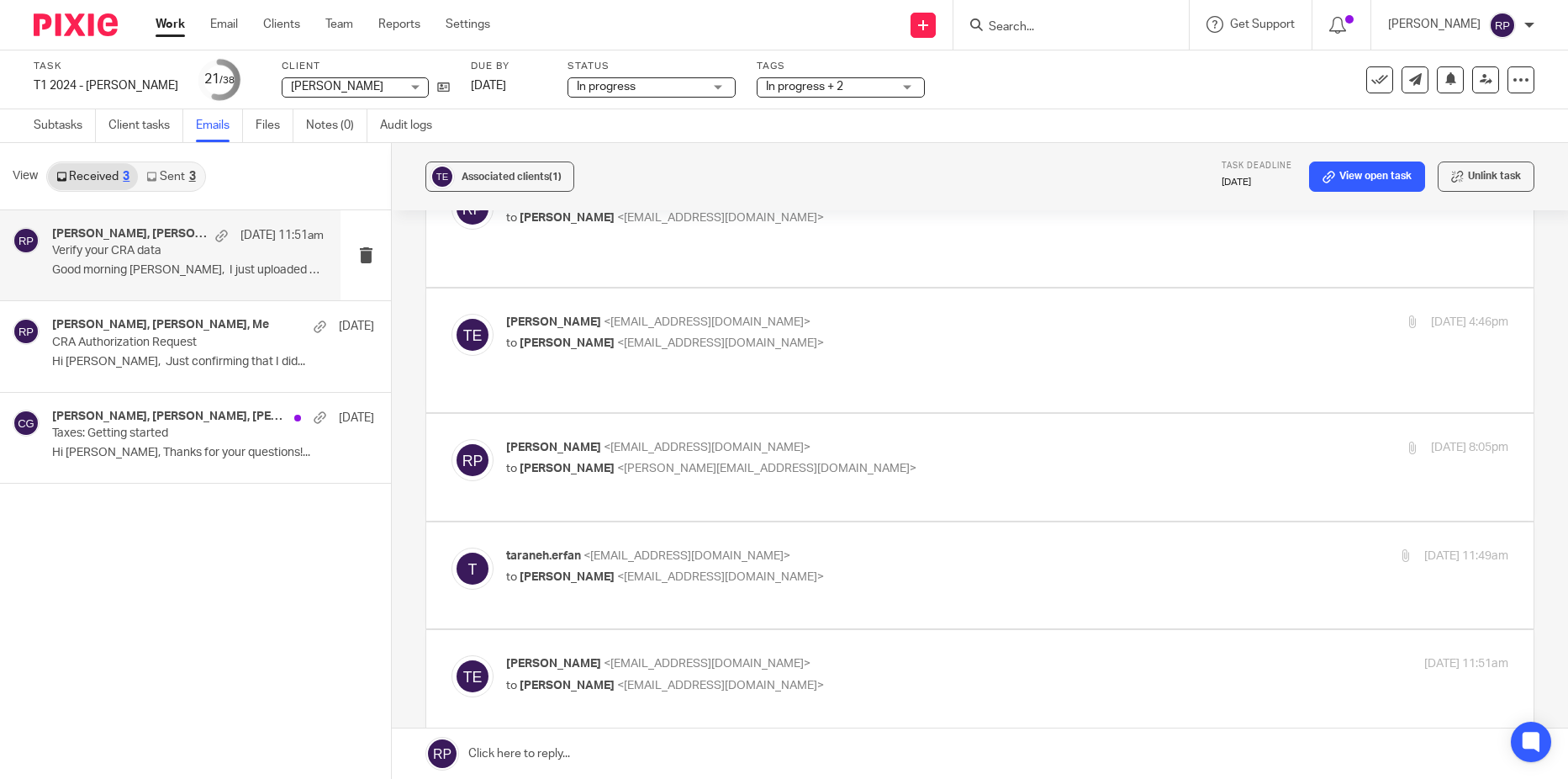
scroll to position [589, 0]
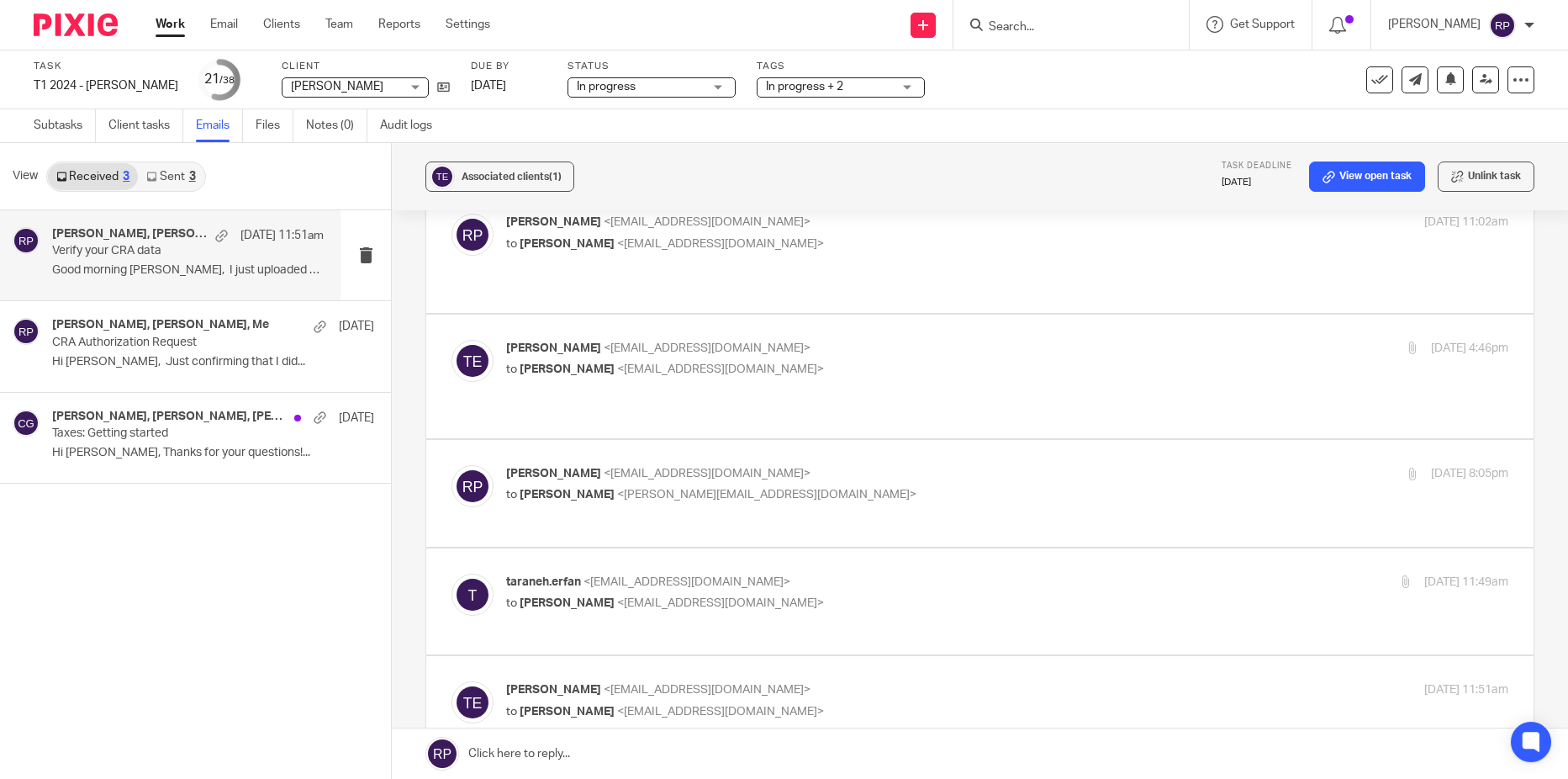
click at [1019, 361] on p "to [PERSON_NAME] <[EMAIL_ADDRESS][DOMAIN_NAME]>" at bounding box center [840, 370] width 668 height 17
checkbox input "true"
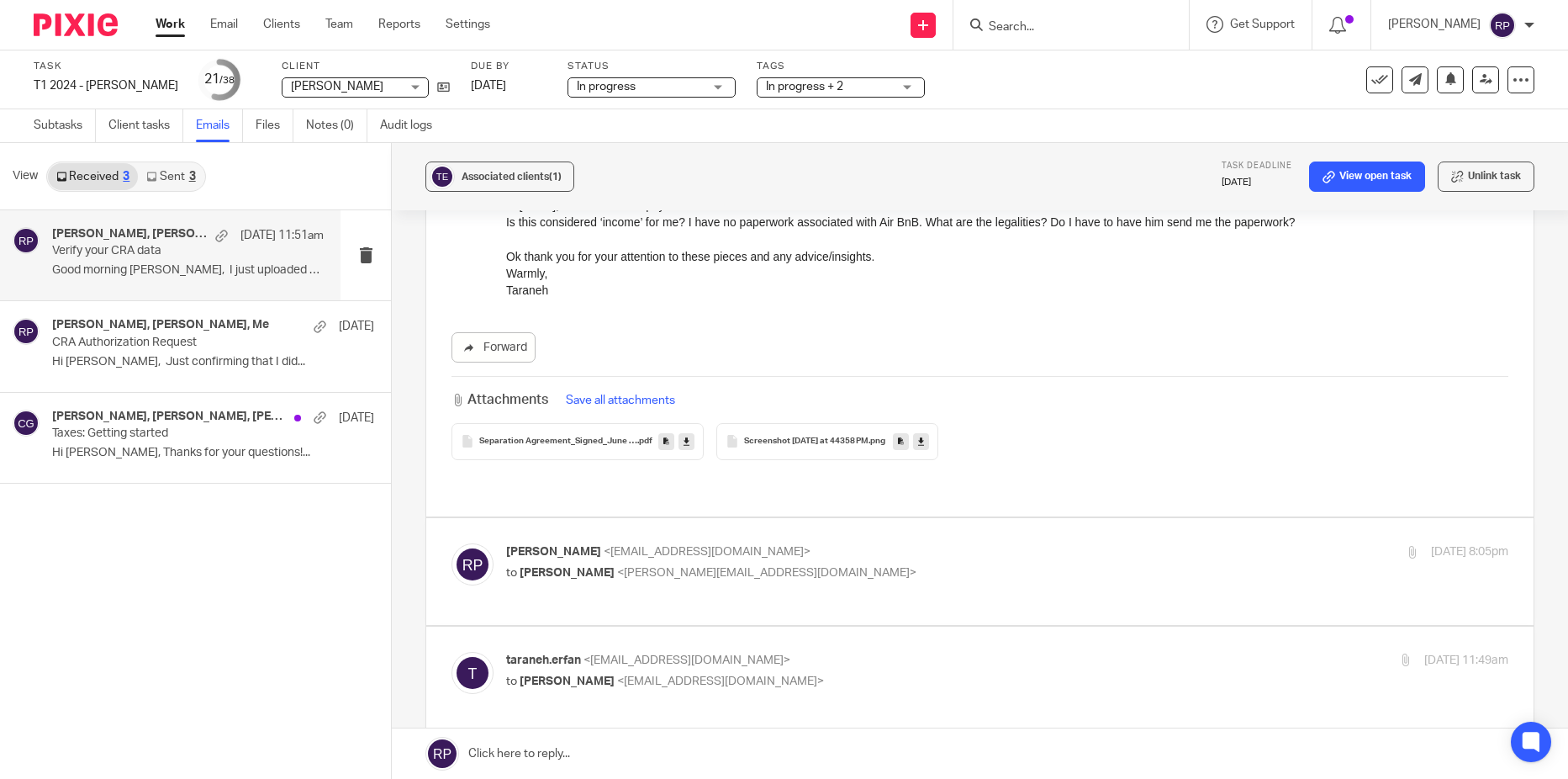
scroll to position [1093, 0]
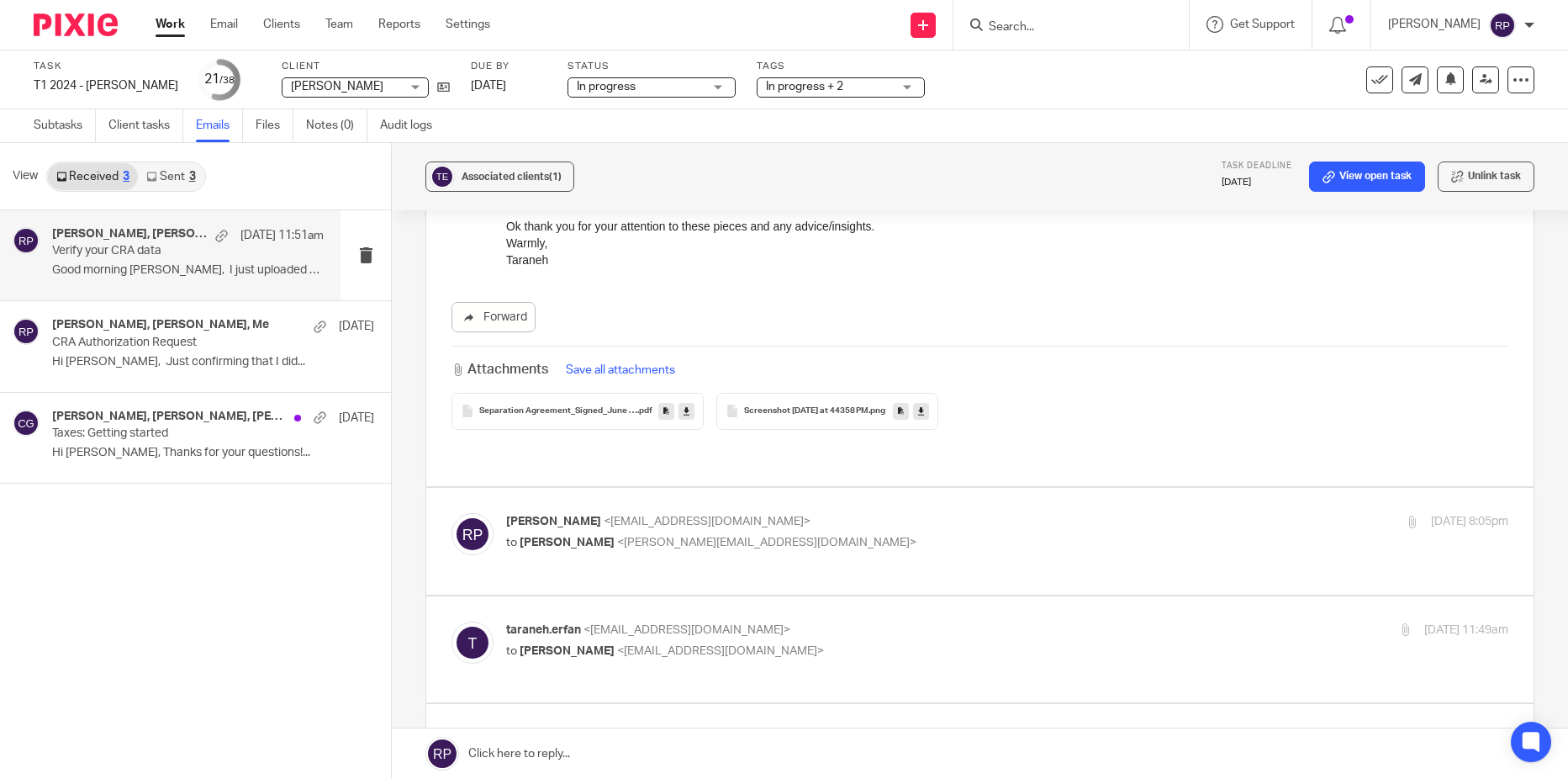
click at [996, 488] on label at bounding box center [979, 541] width 1107 height 107
click at [451, 512] on input "checkbox" at bounding box center [451, 512] width 1 height 1
checkbox input "true"
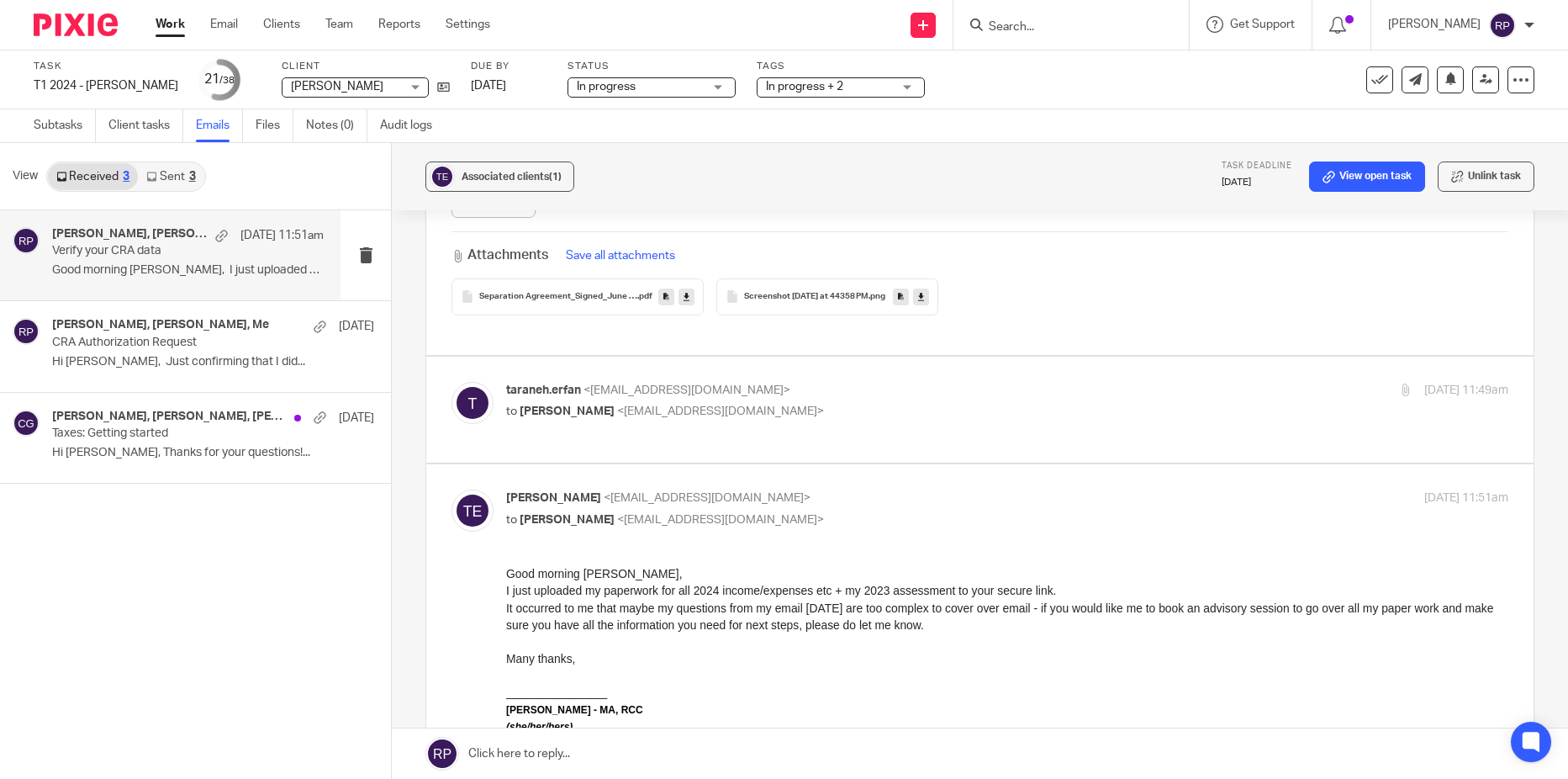
scroll to position [1529, 0]
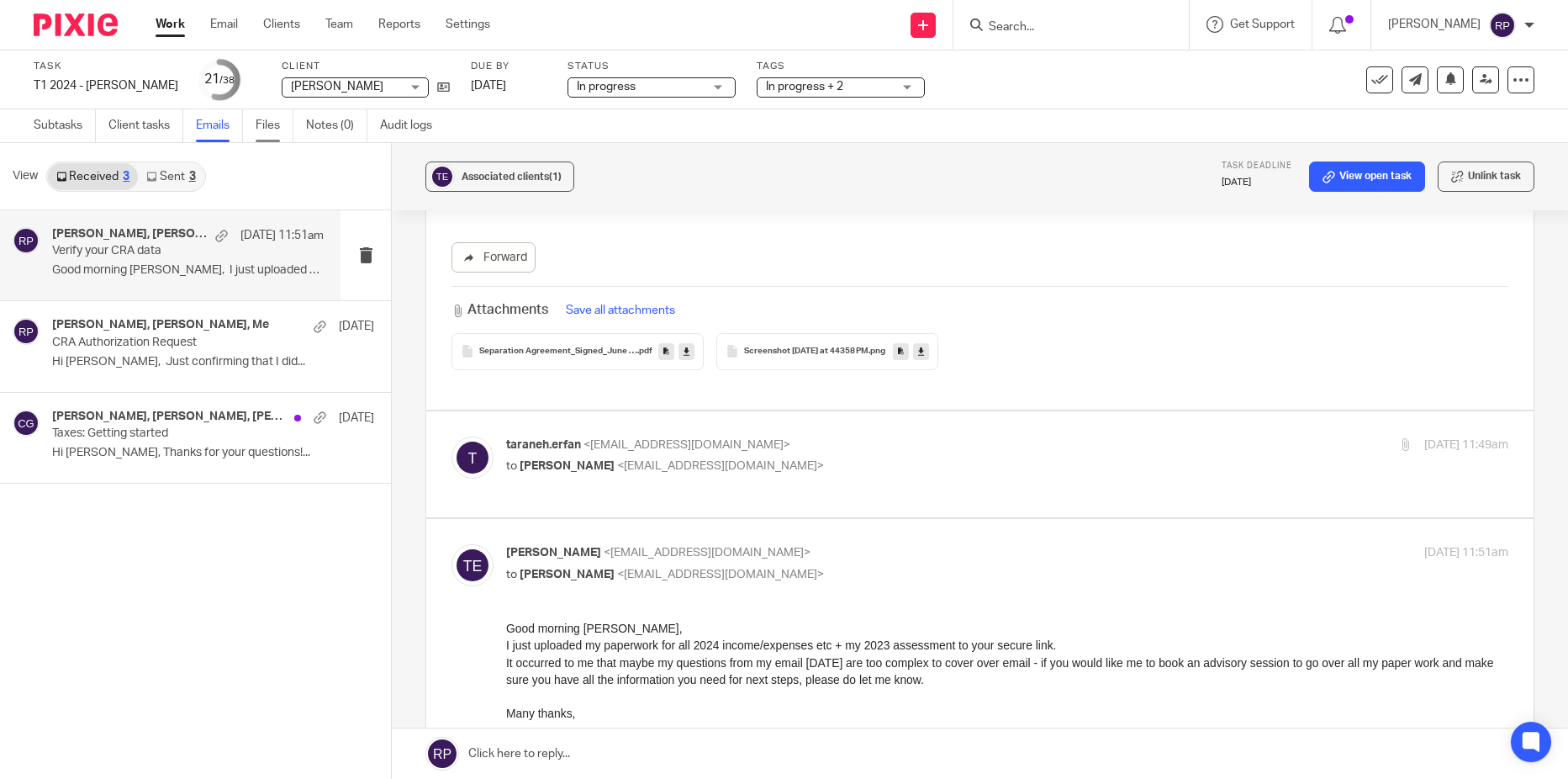
click at [278, 126] on link "Files" at bounding box center [273, 126] width 38 height 33
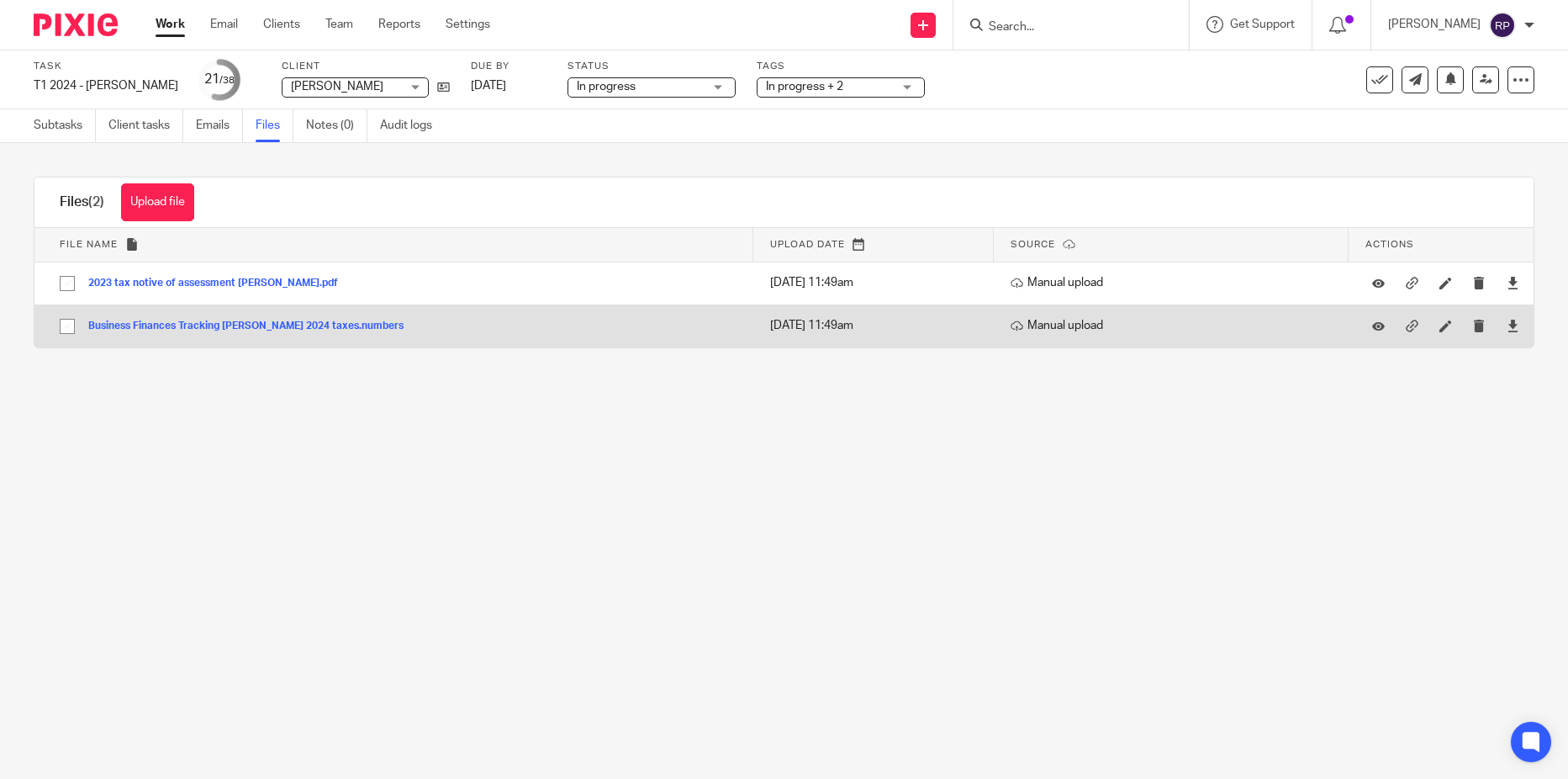
click at [287, 329] on button "Business Finances Tracking Taraneh Erfan 2024 taxes.numbers" at bounding box center [252, 326] width 328 height 12
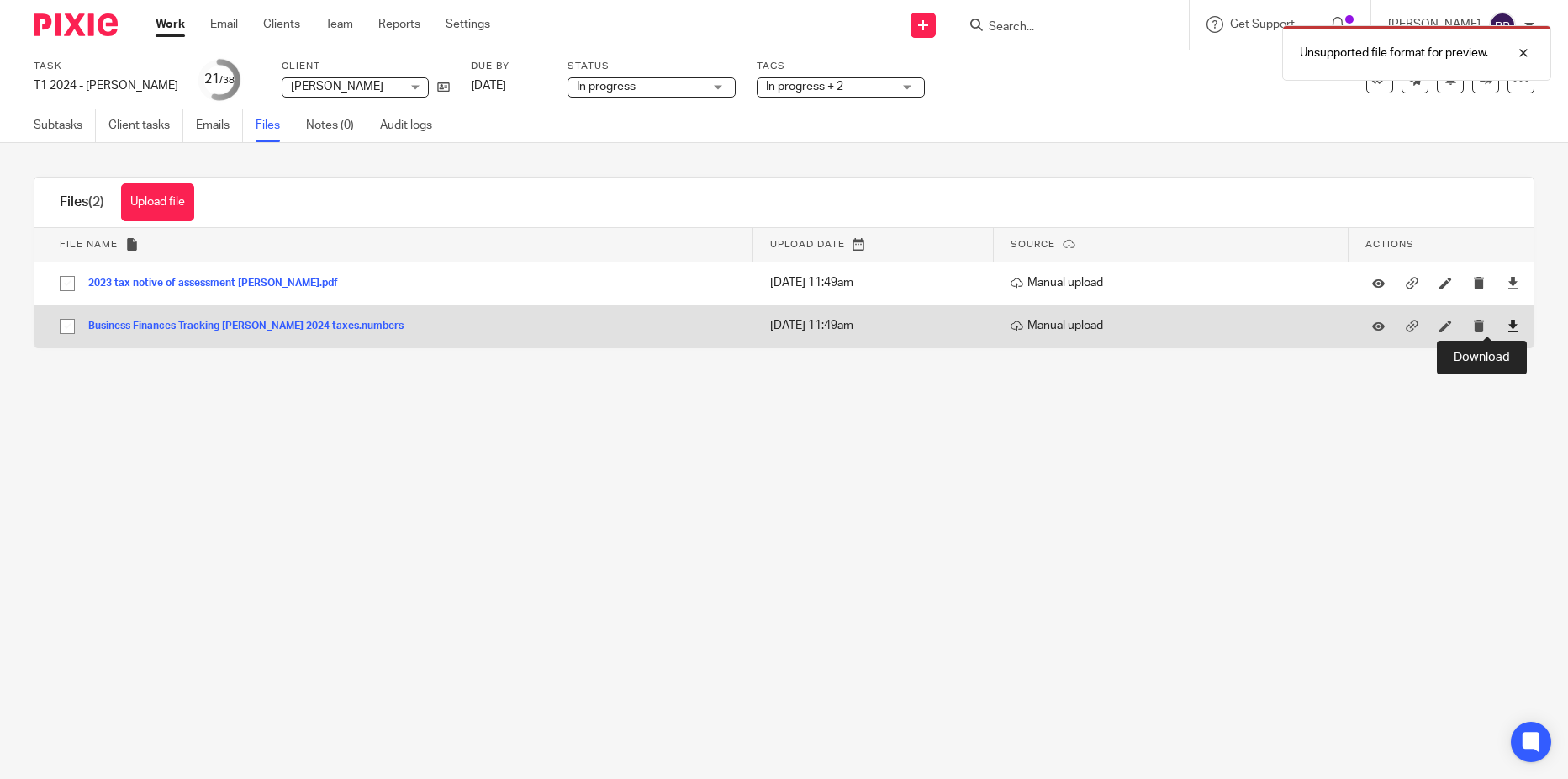
click at [1506, 328] on icon at bounding box center [1512, 325] width 13 height 13
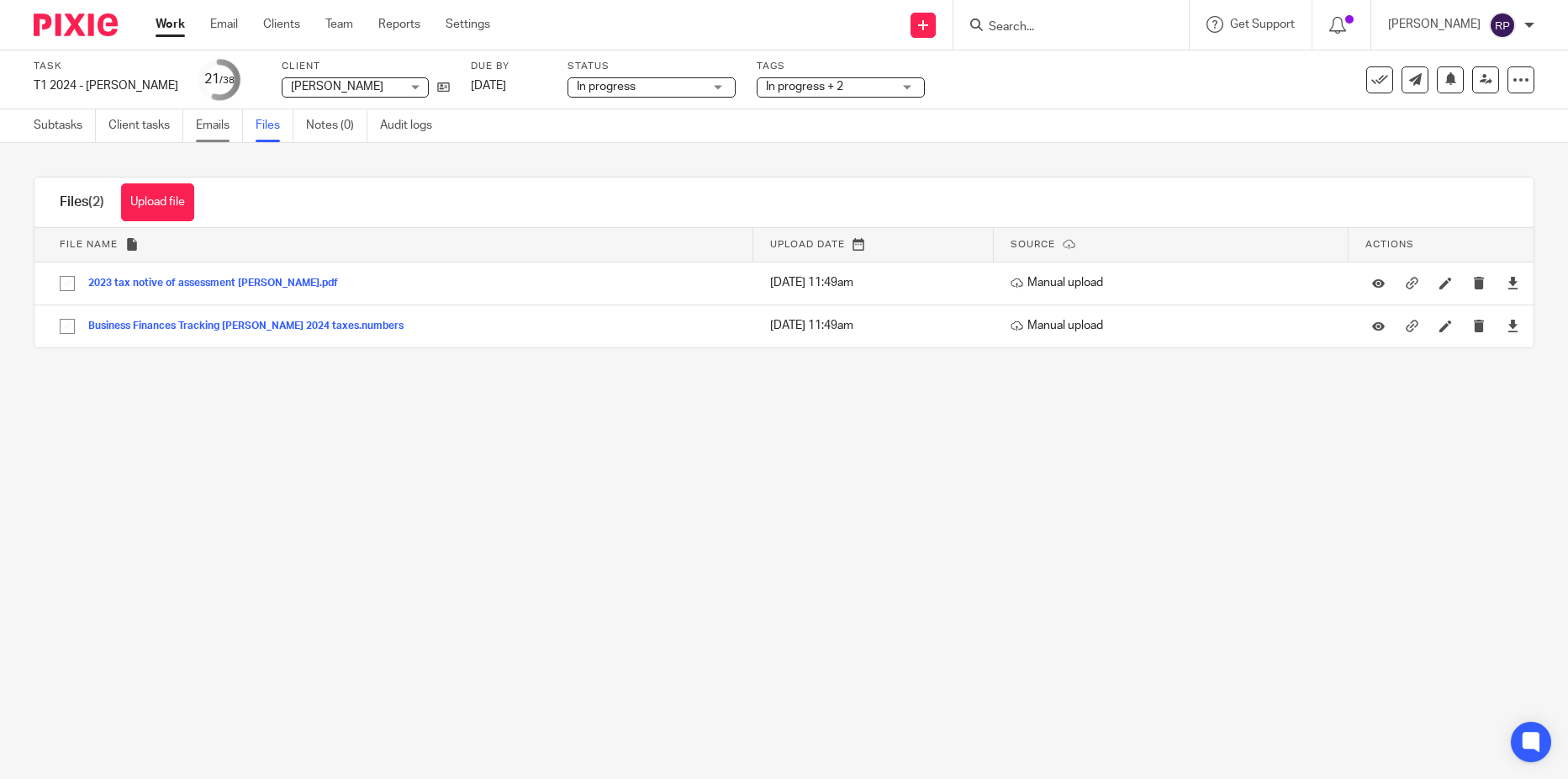
click at [213, 122] on link "Emails" at bounding box center [219, 126] width 48 height 33
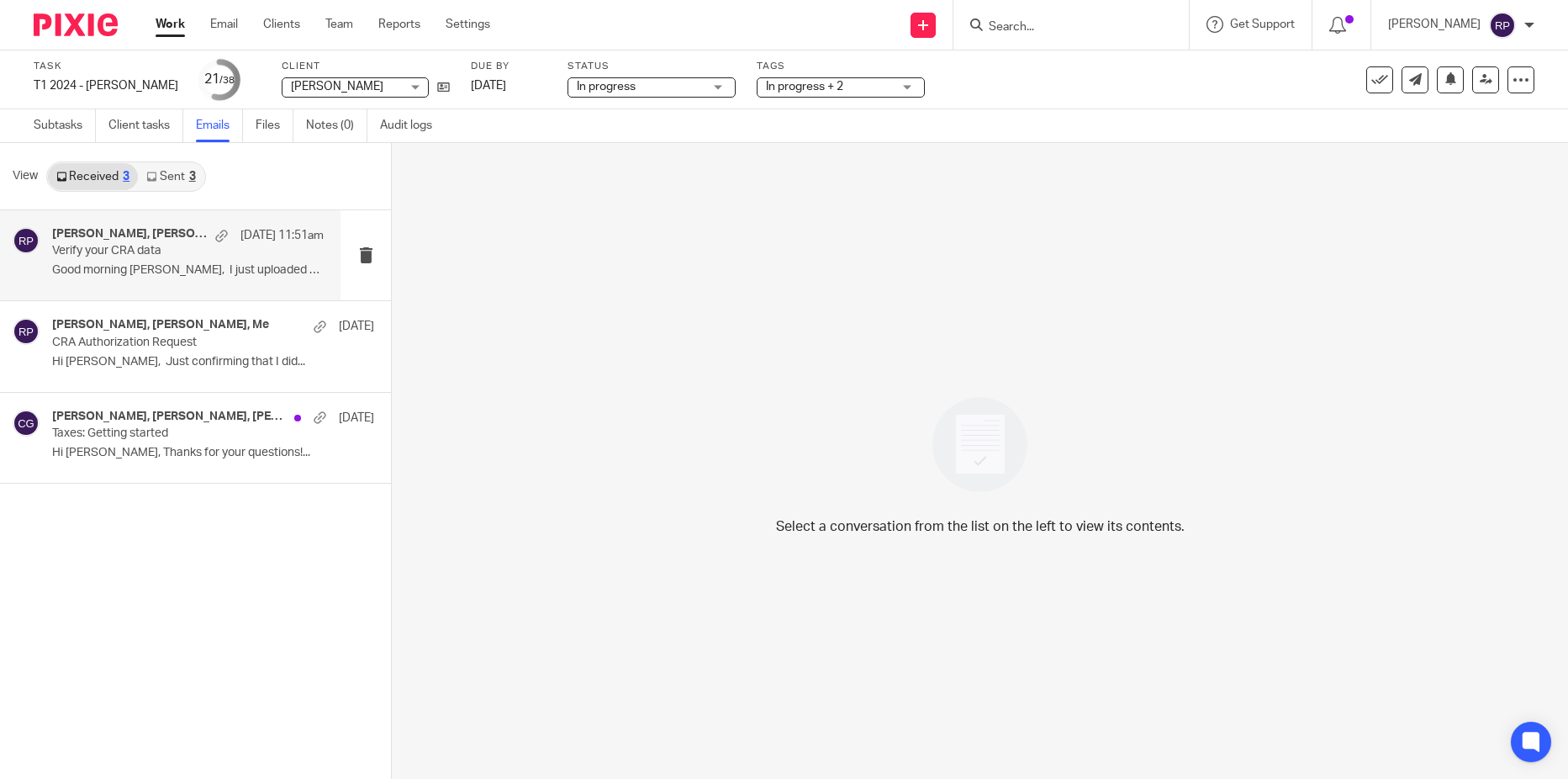
click at [152, 262] on div "Taraneh Erfan, taraneh.erfan, Me Sep 24 11:51am Verify your CRA data Good morni…" at bounding box center [188, 255] width 272 height 56
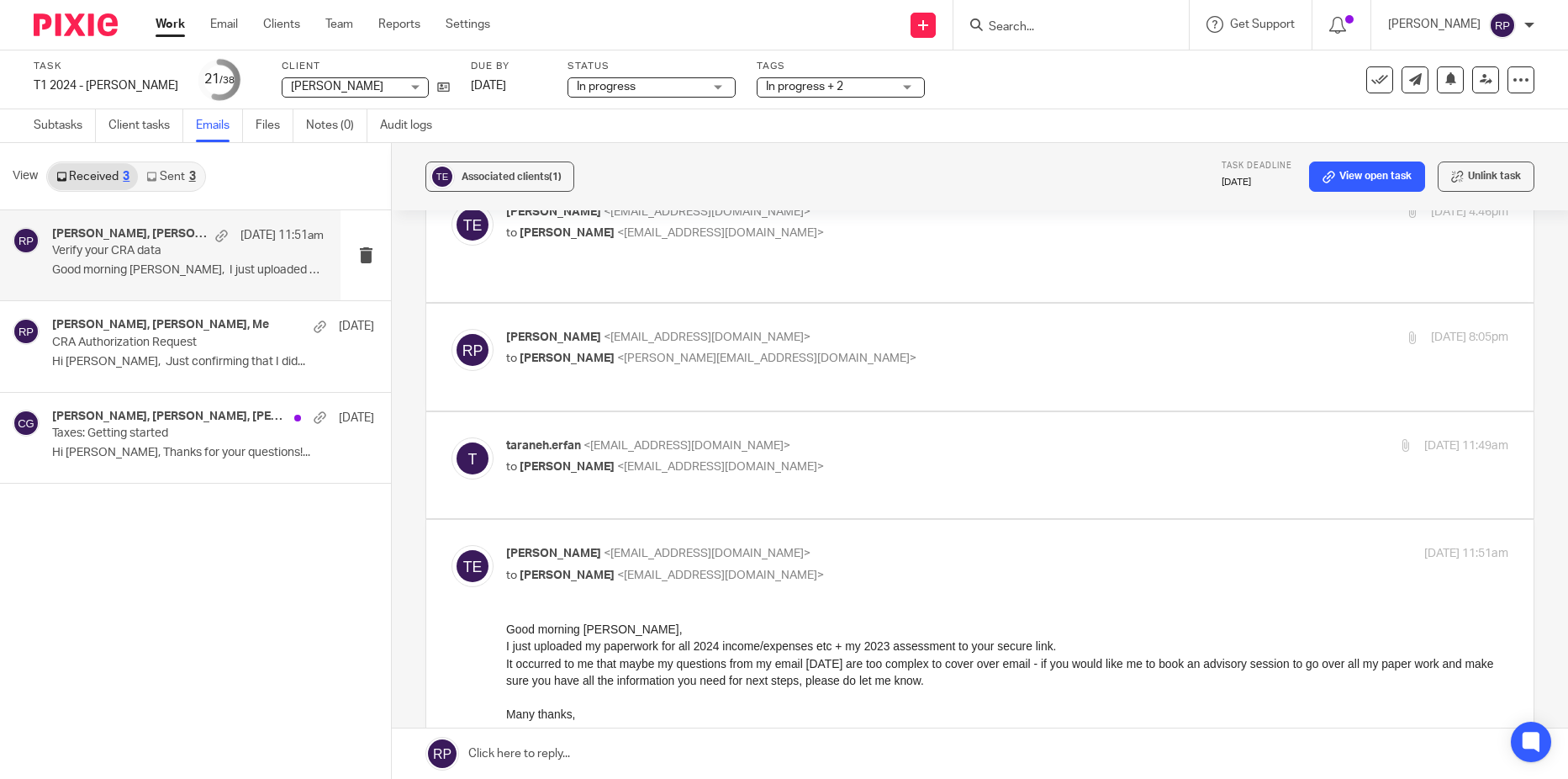
scroll to position [757, 0]
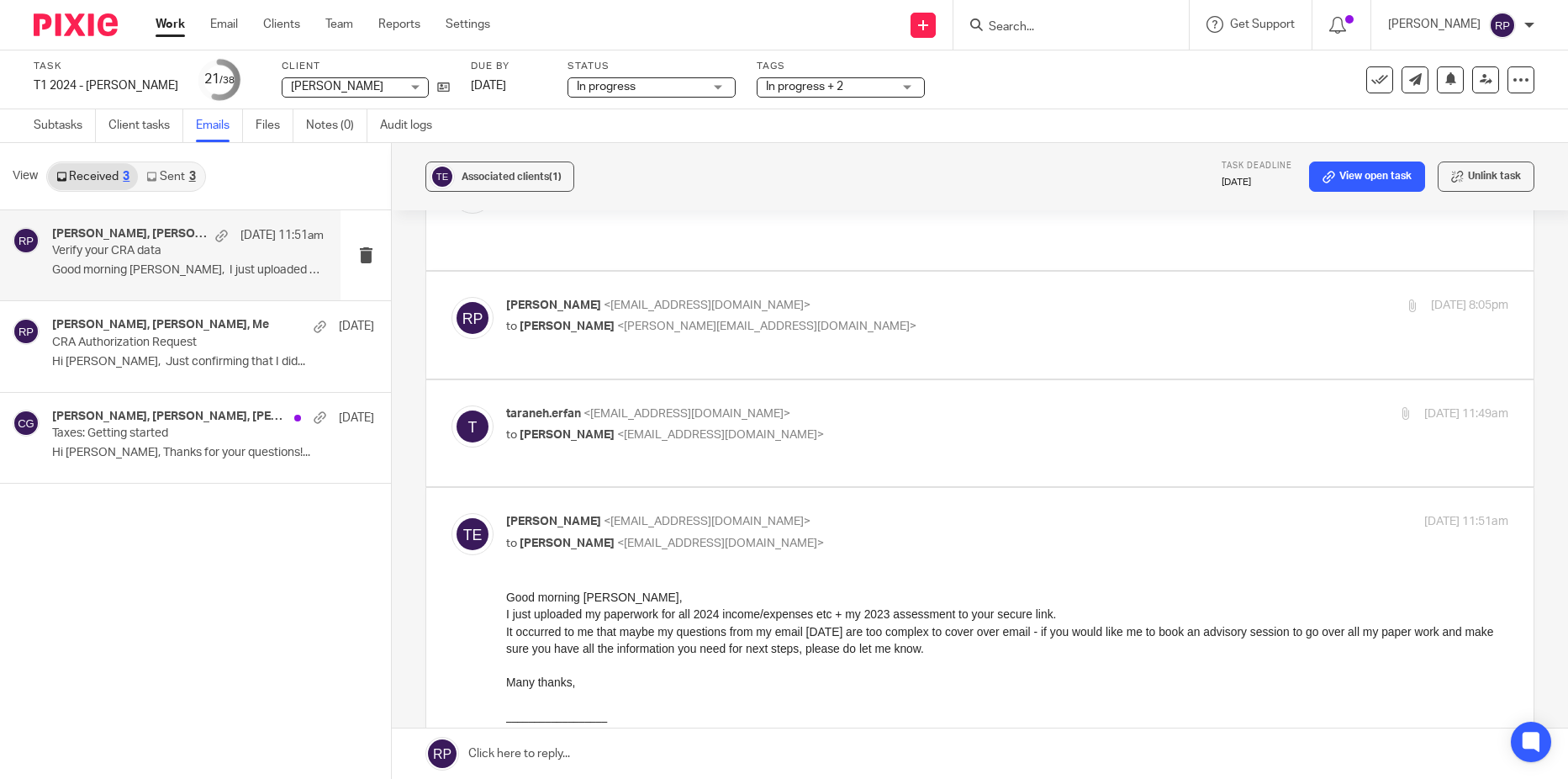
click at [646, 745] on link at bounding box center [979, 754] width 1176 height 50
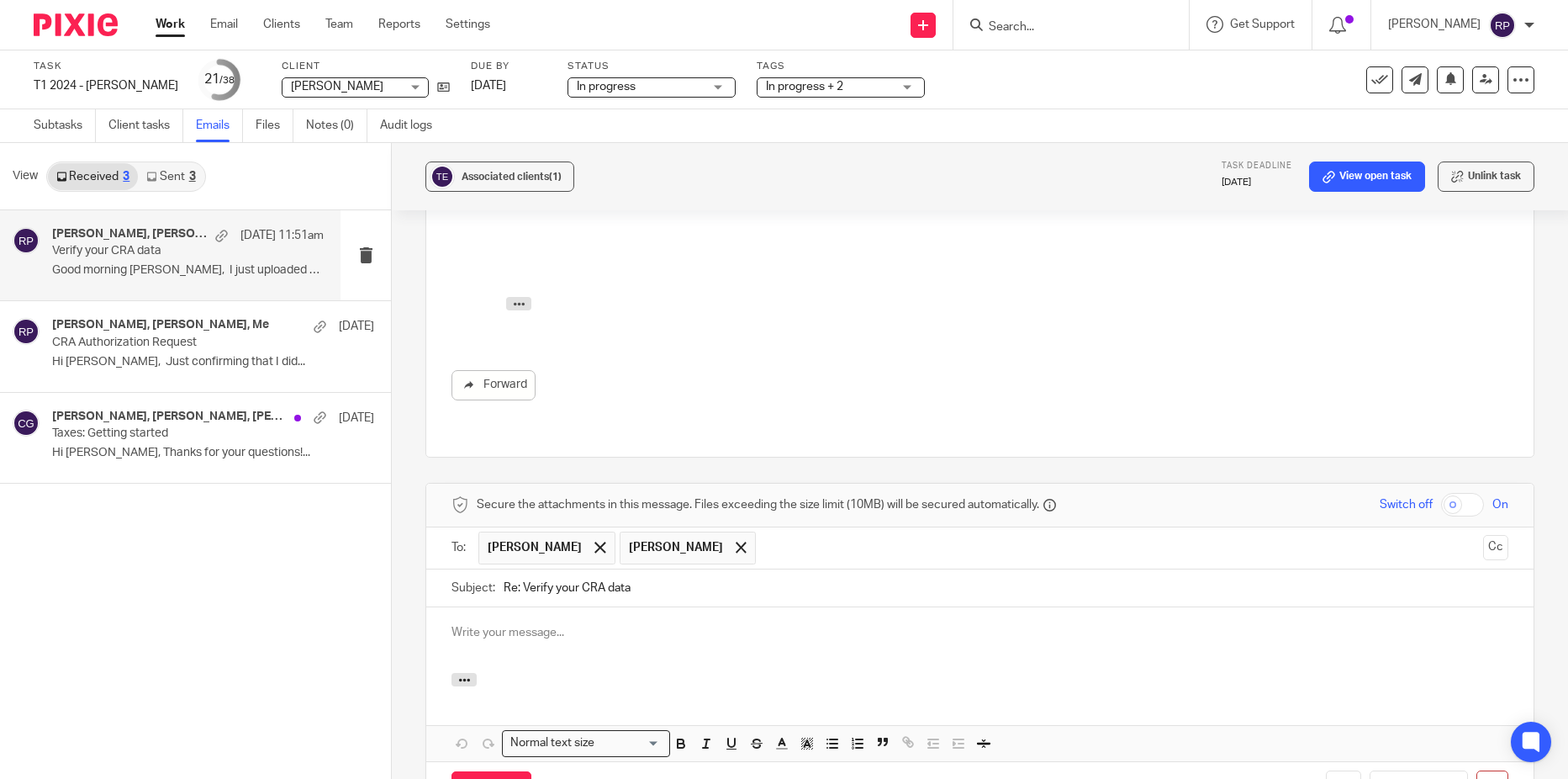
scroll to position [0, 0]
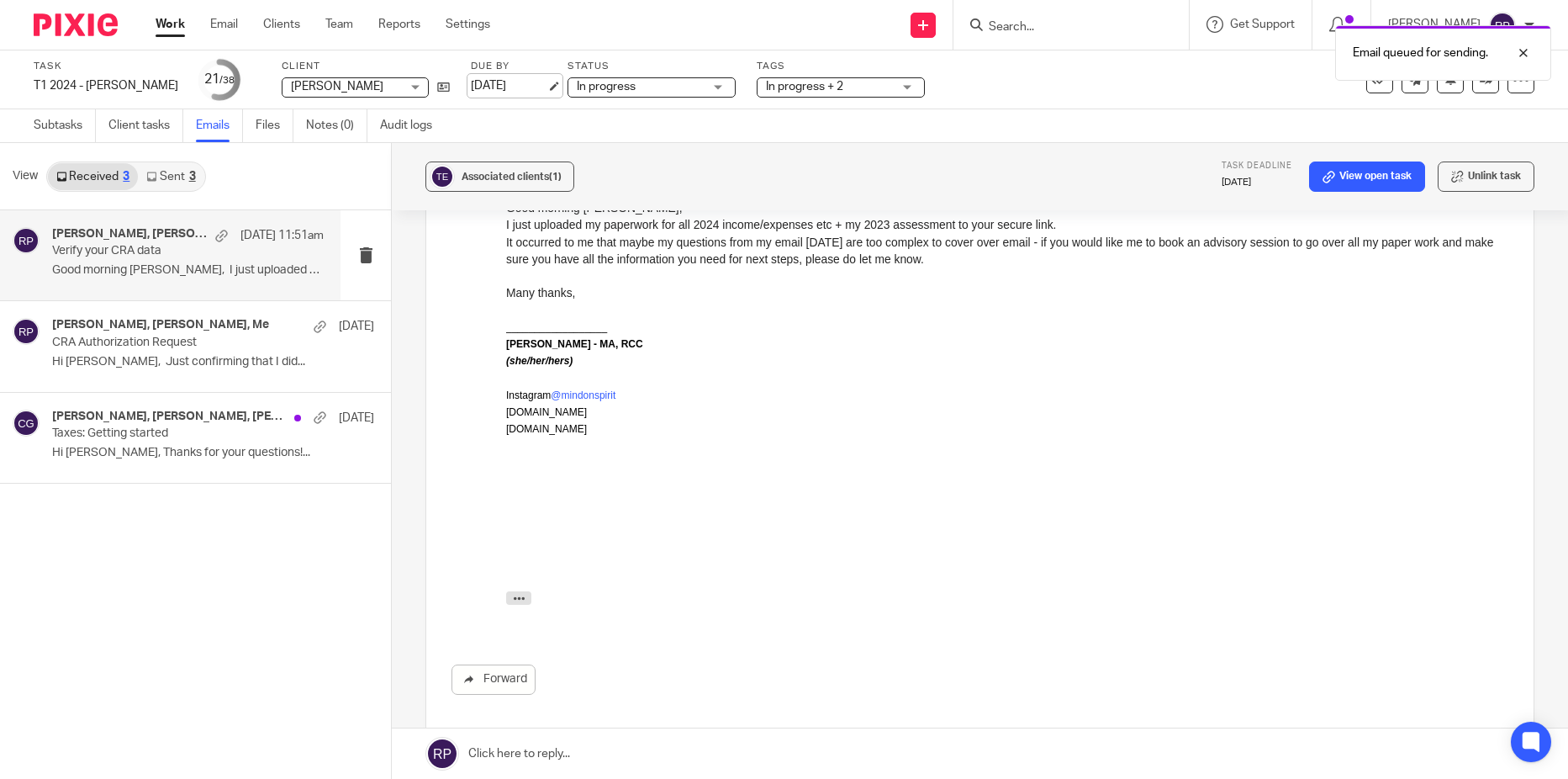
click at [508, 82] on link "[DATE]" at bounding box center [508, 86] width 76 height 17
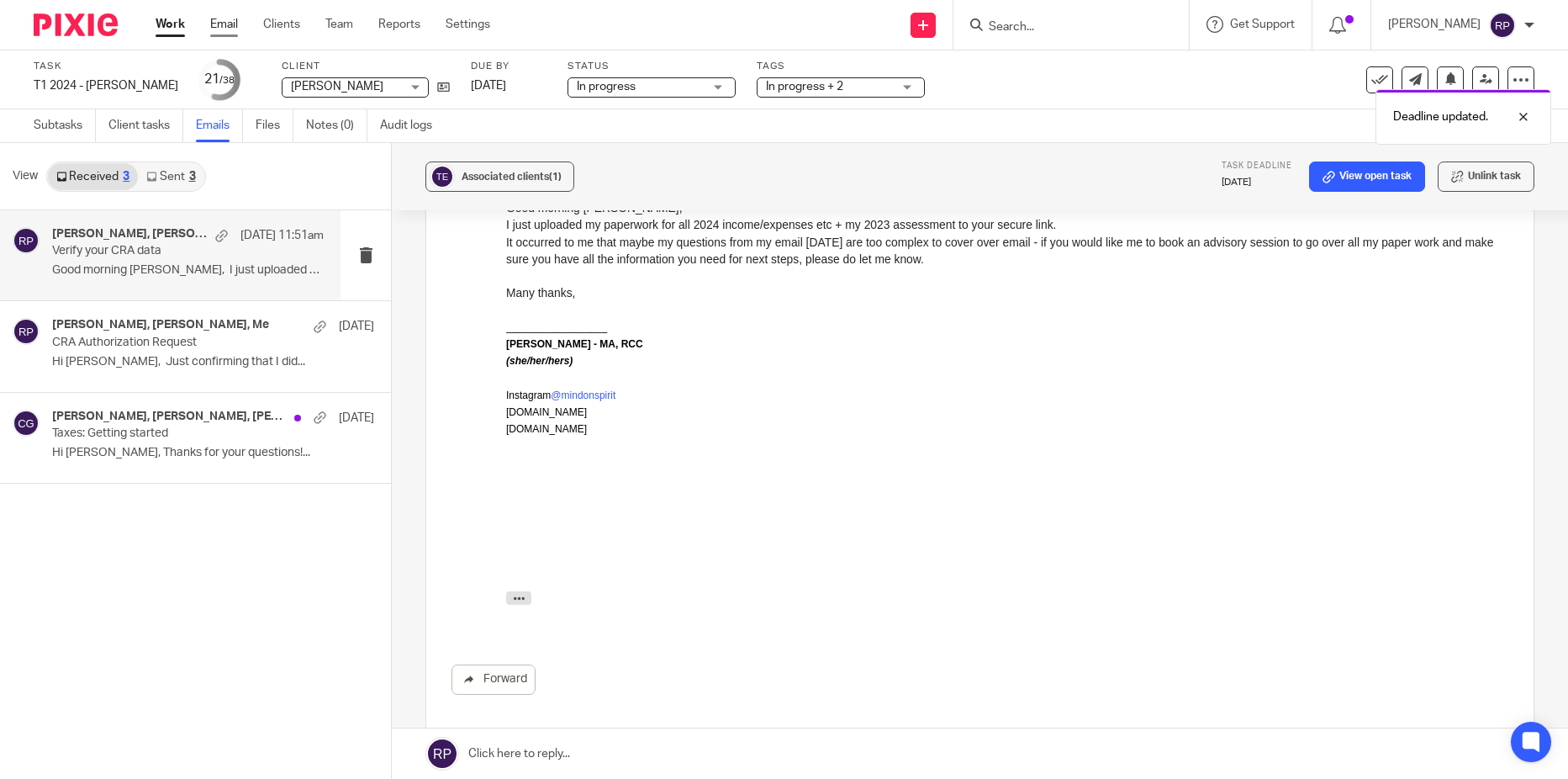
click at [225, 28] on link "Email" at bounding box center [224, 23] width 28 height 16
